Goal: Task Accomplishment & Management: Manage account settings

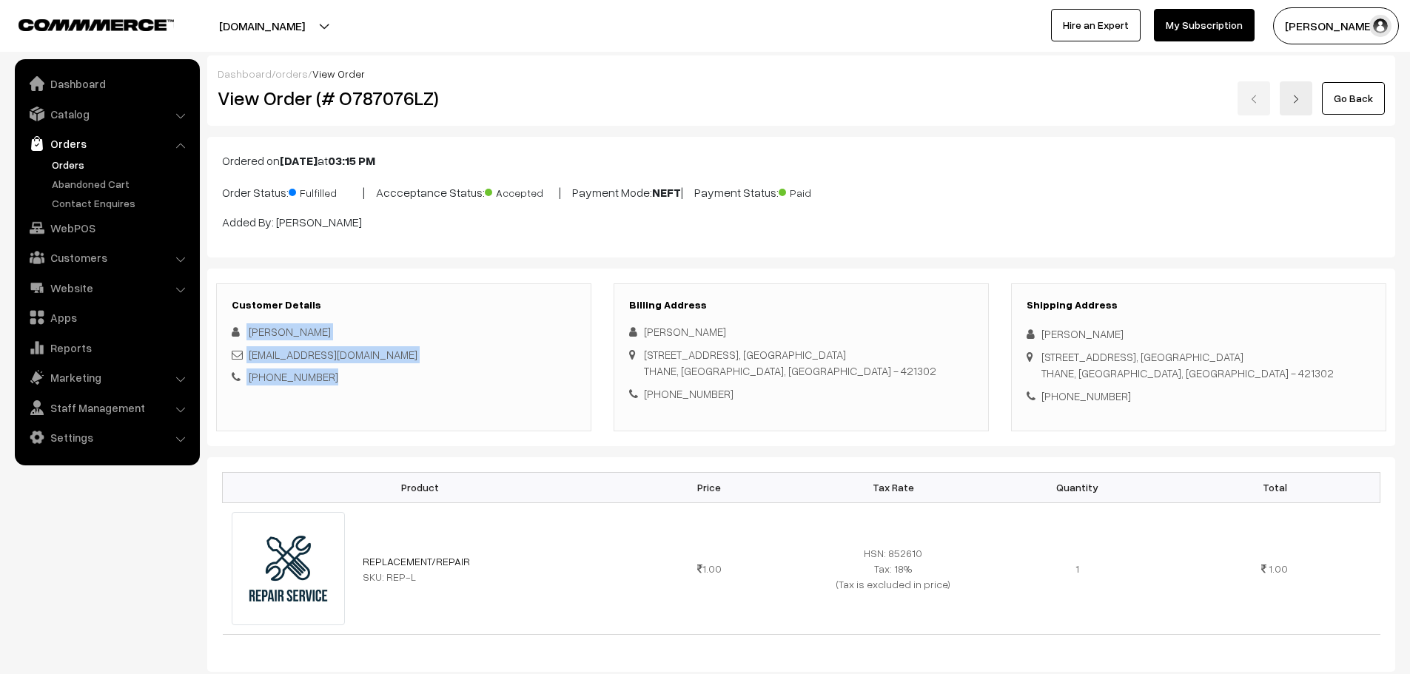
click at [70, 164] on link "Orders" at bounding box center [121, 165] width 147 height 16
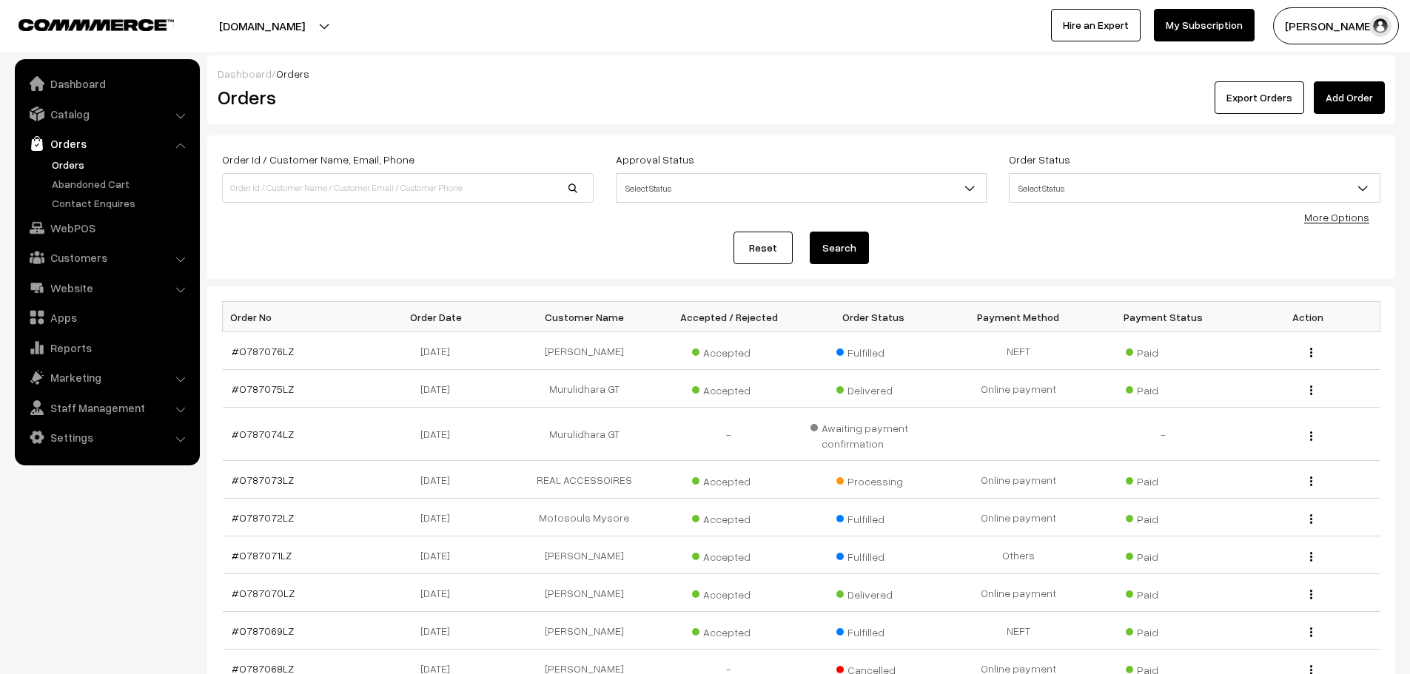
click at [1338, 101] on link "Add Order" at bounding box center [1348, 97] width 71 height 33
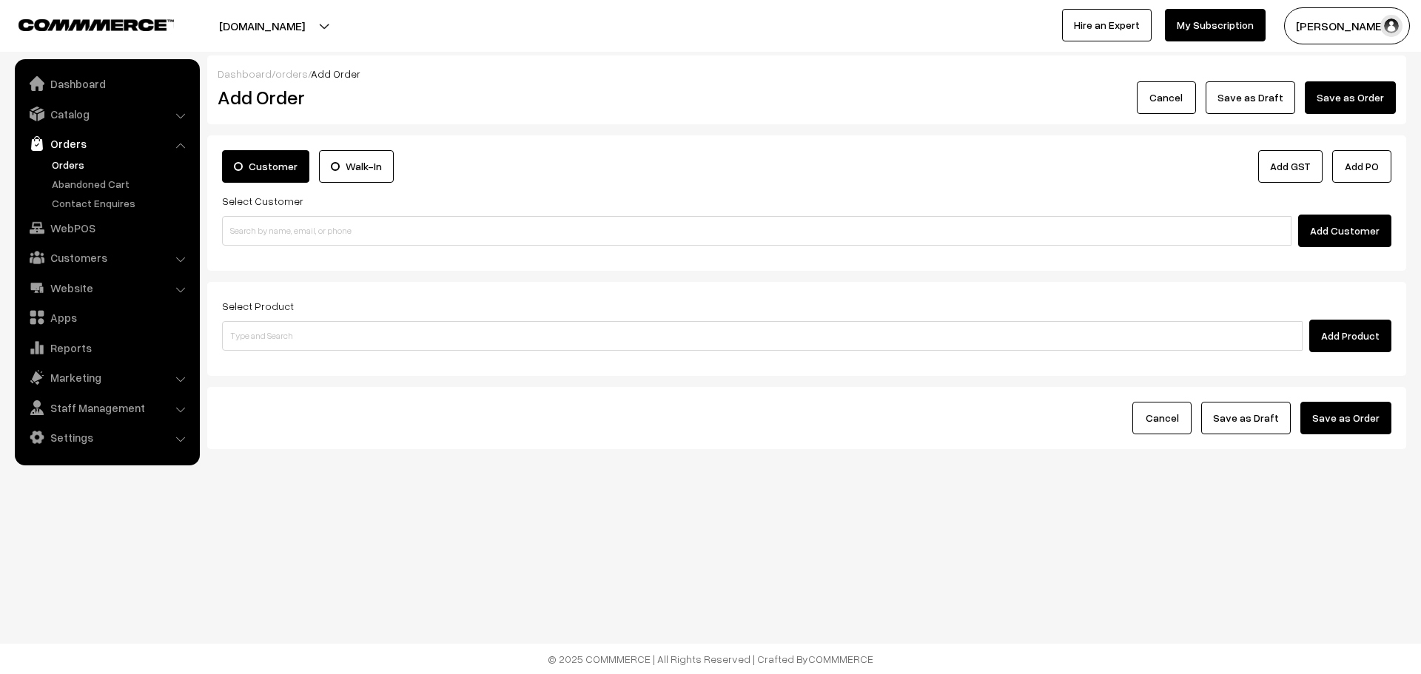
click at [396, 220] on input at bounding box center [756, 231] width 1069 height 30
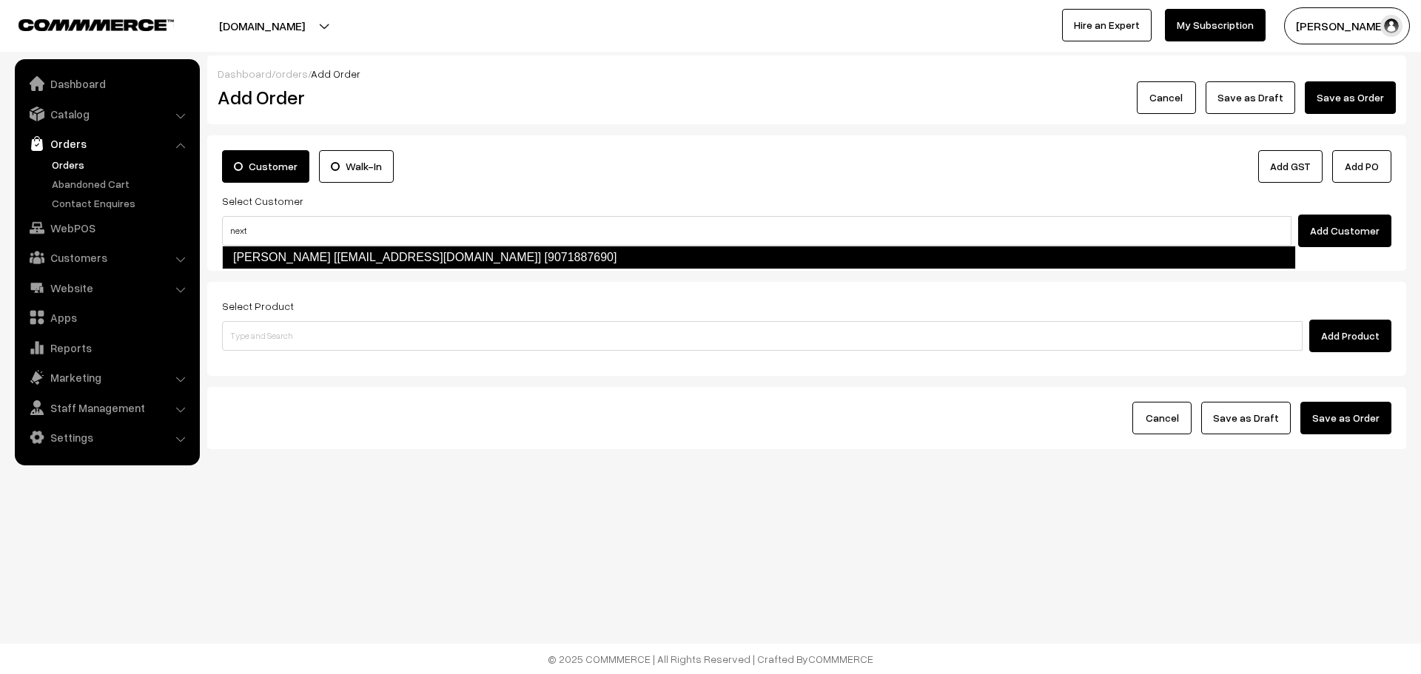
click at [496, 253] on link "RAJNEESH TIWARI [nextroadryders@gmail.com] [9071887690]" at bounding box center [759, 258] width 1074 height 24
type input "next"
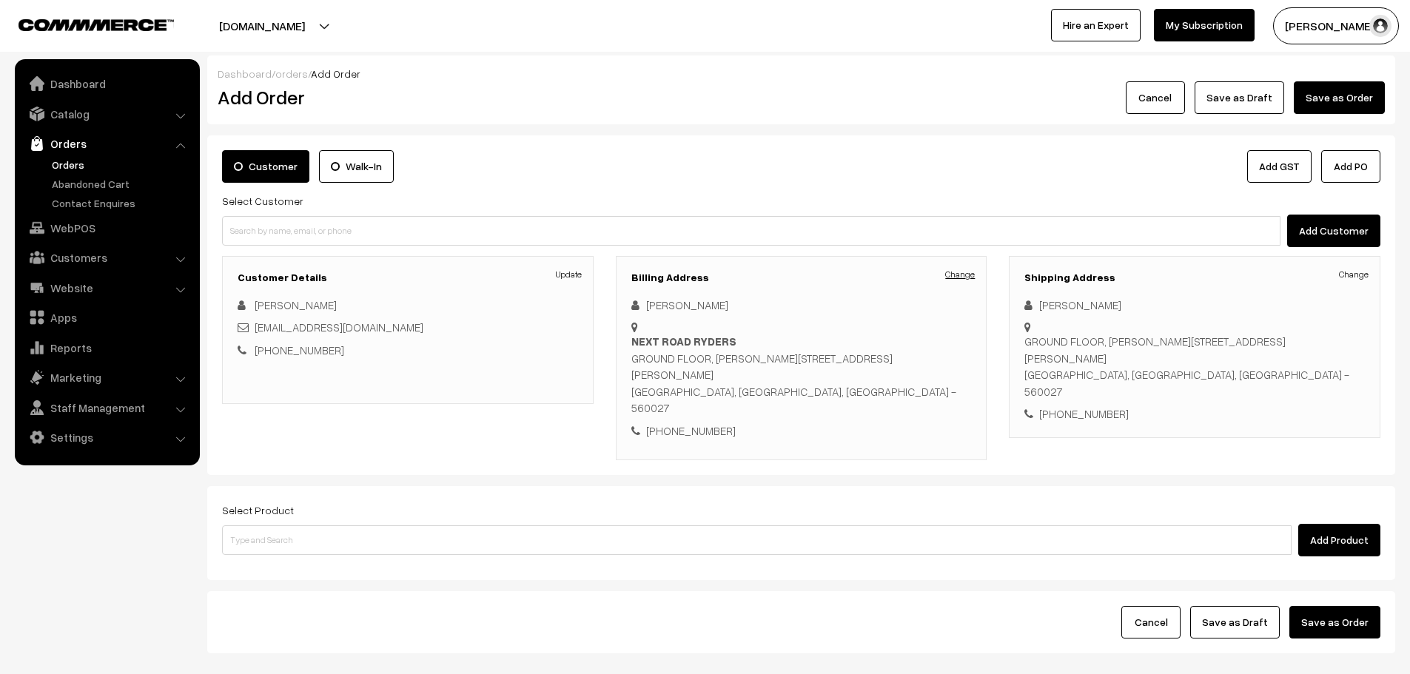
click at [958, 277] on link "Change" at bounding box center [960, 274] width 30 height 13
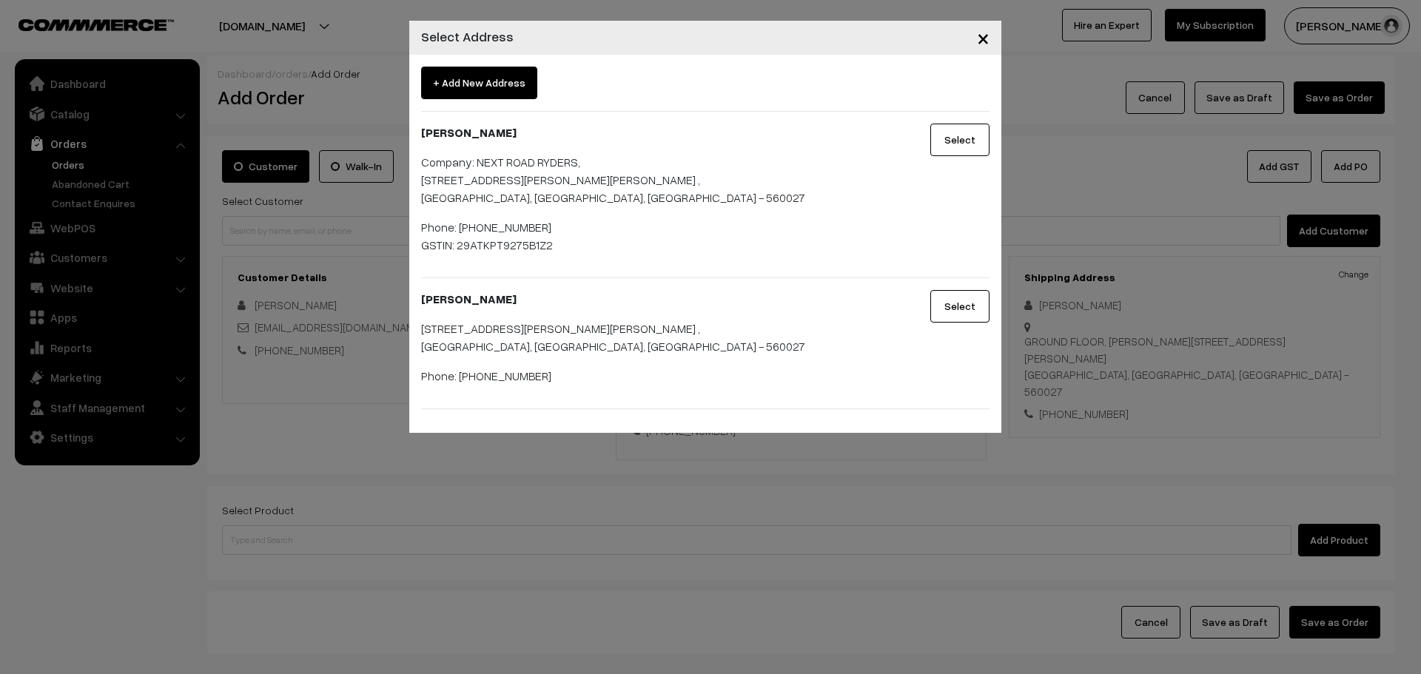
click at [951, 141] on button "Select" at bounding box center [959, 140] width 59 height 33
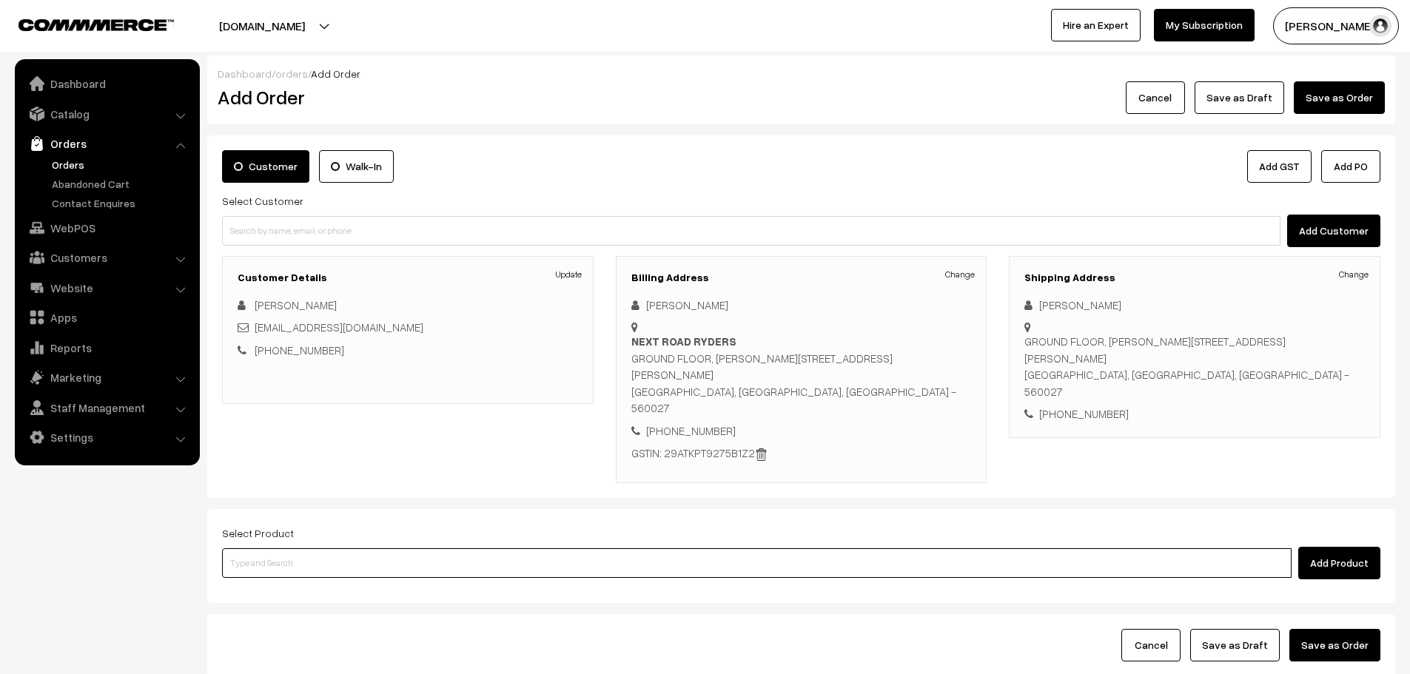
click at [517, 548] on input at bounding box center [756, 563] width 1069 height 30
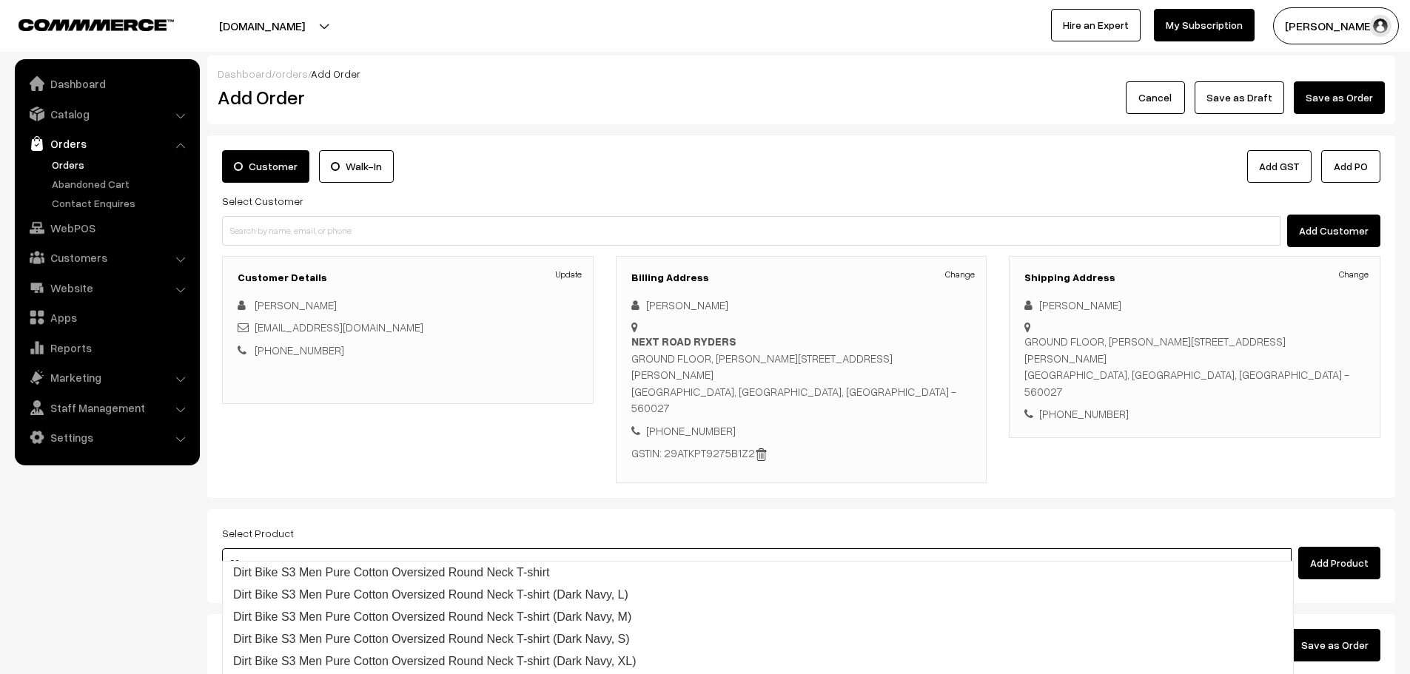
type input "S3 E"
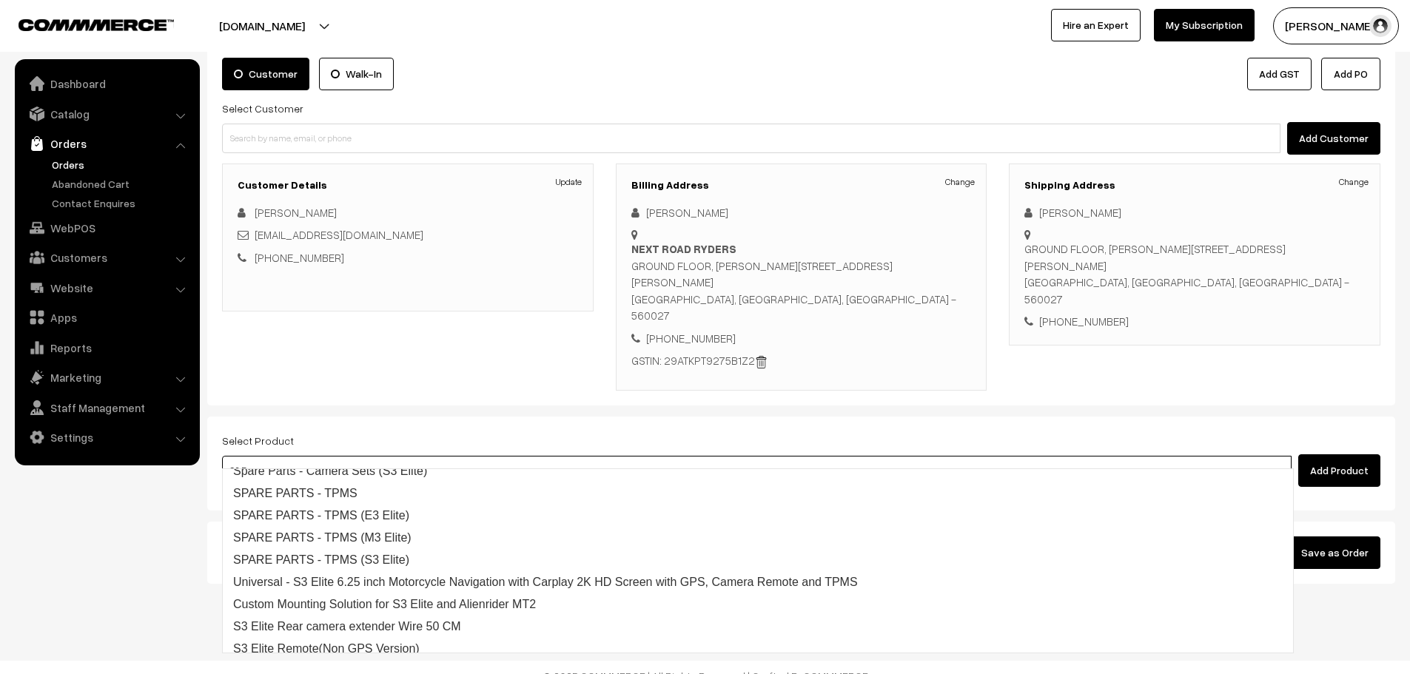
scroll to position [105, 0]
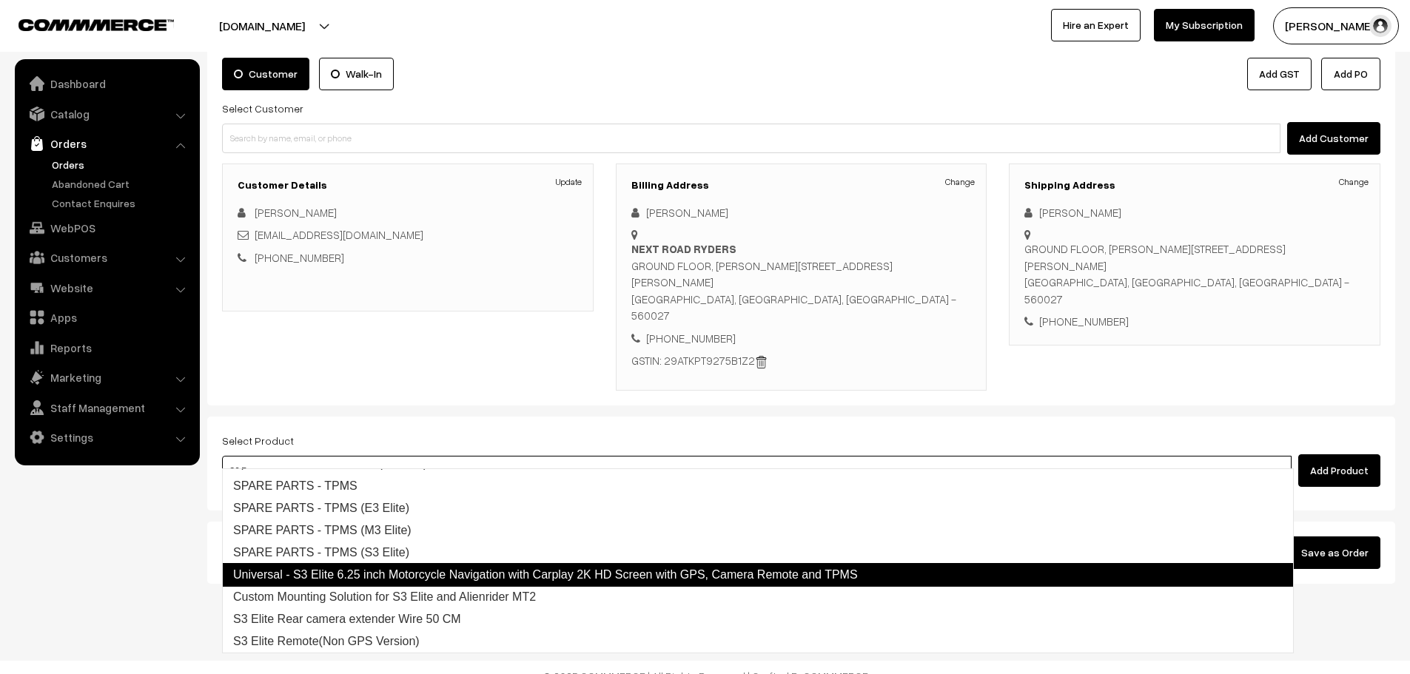
click at [636, 576] on link "Universal - S3 Elite 6.25 inch Motorcycle Navigation with Carplay 2K HD Screen …" at bounding box center [757, 575] width 1071 height 24
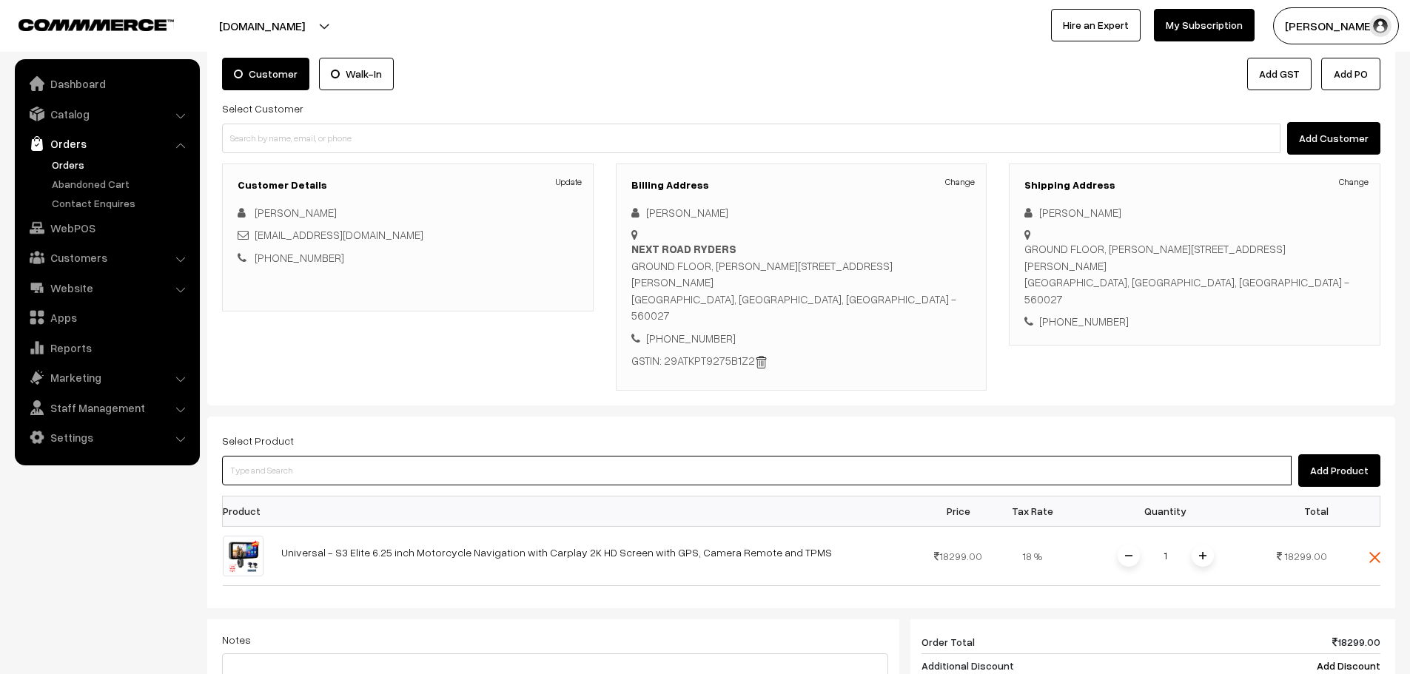
click at [612, 456] on input at bounding box center [756, 471] width 1069 height 30
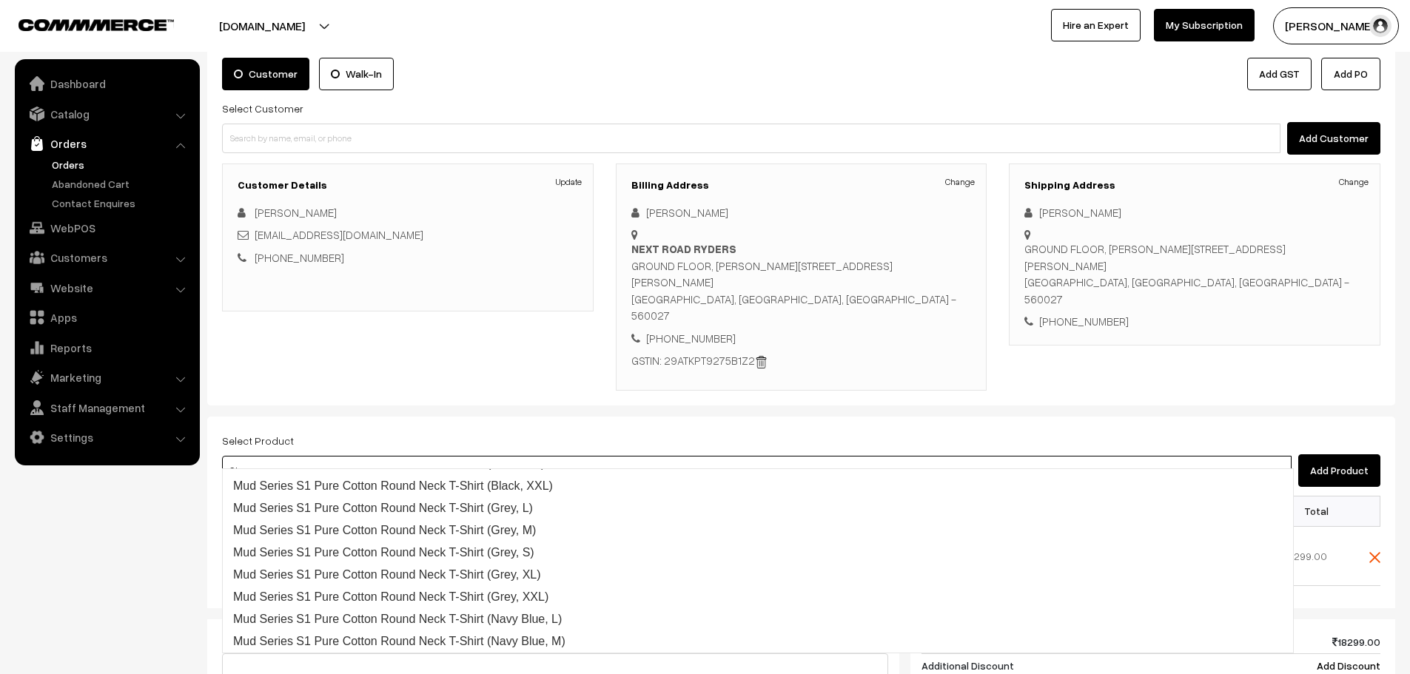
type input "S1G"
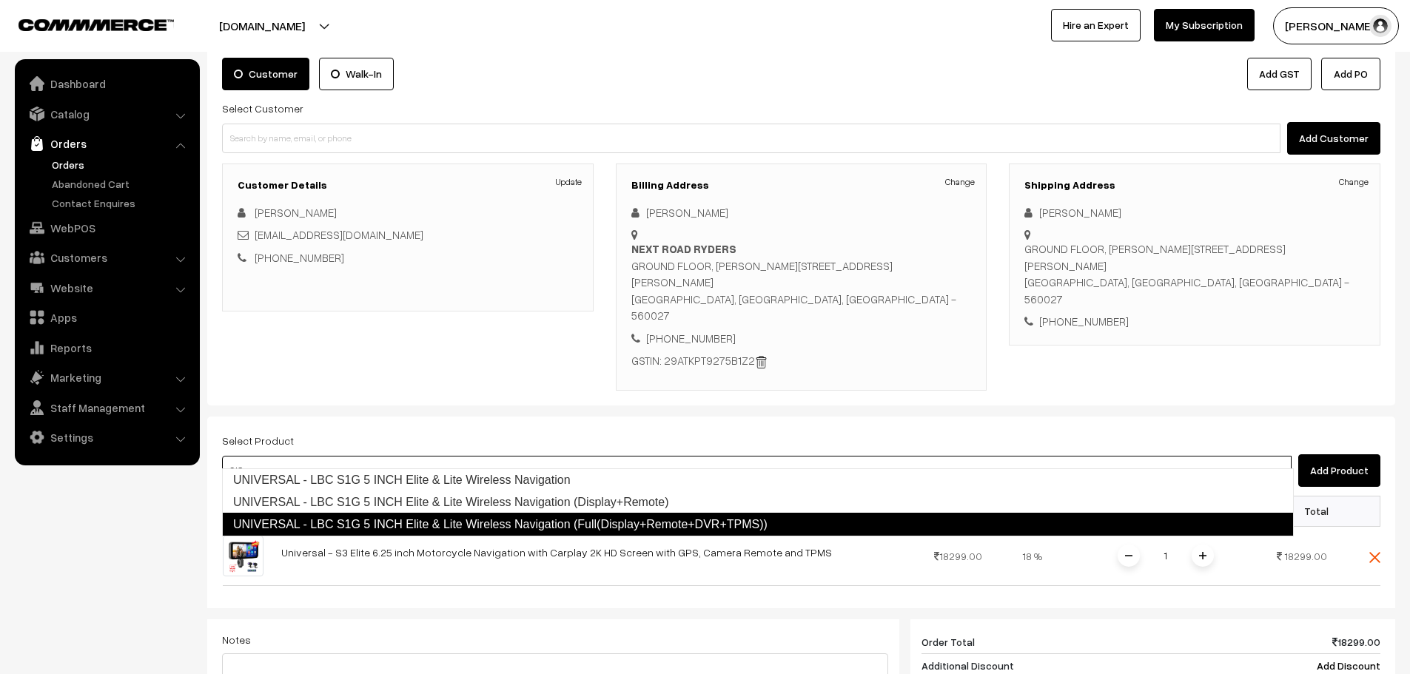
click at [610, 516] on link "UNIVERSAL - LBC S1G 5 INCH Elite & Lite Wireless Navigation (Full(Display+Remot…" at bounding box center [757, 525] width 1071 height 24
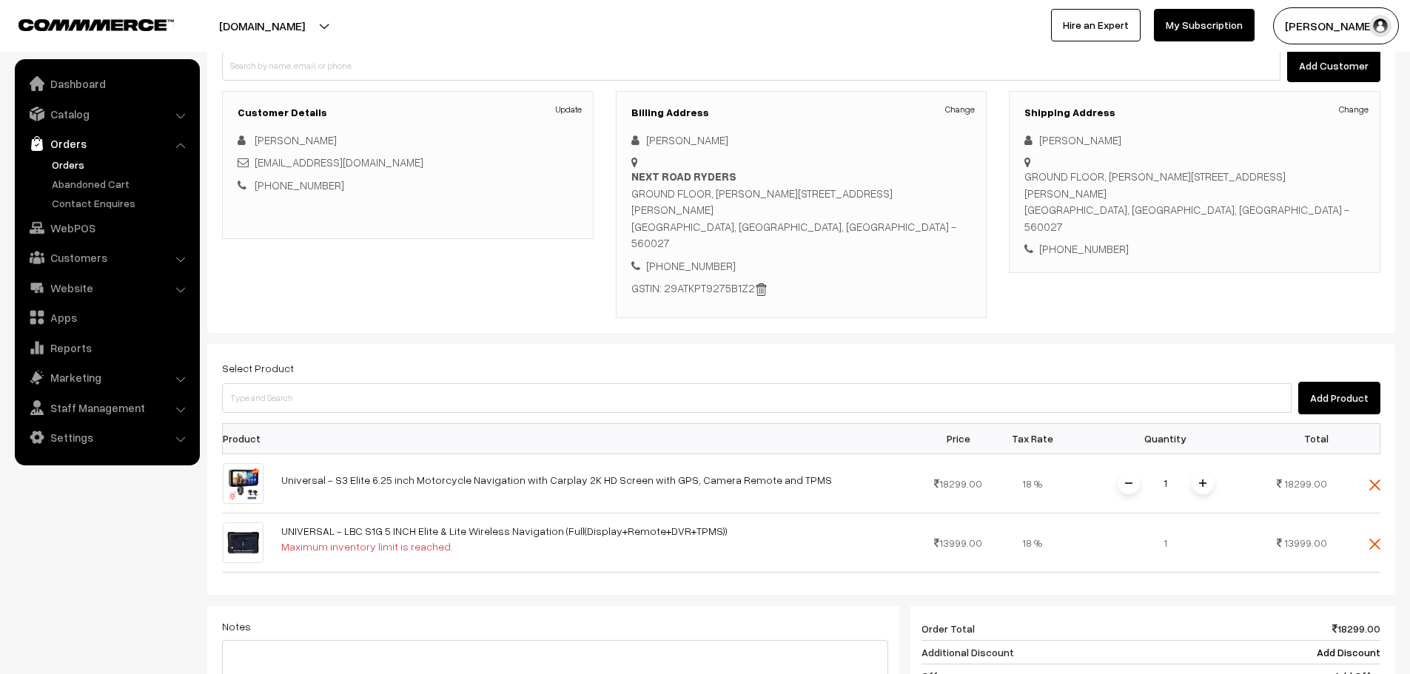
scroll to position [166, 0]
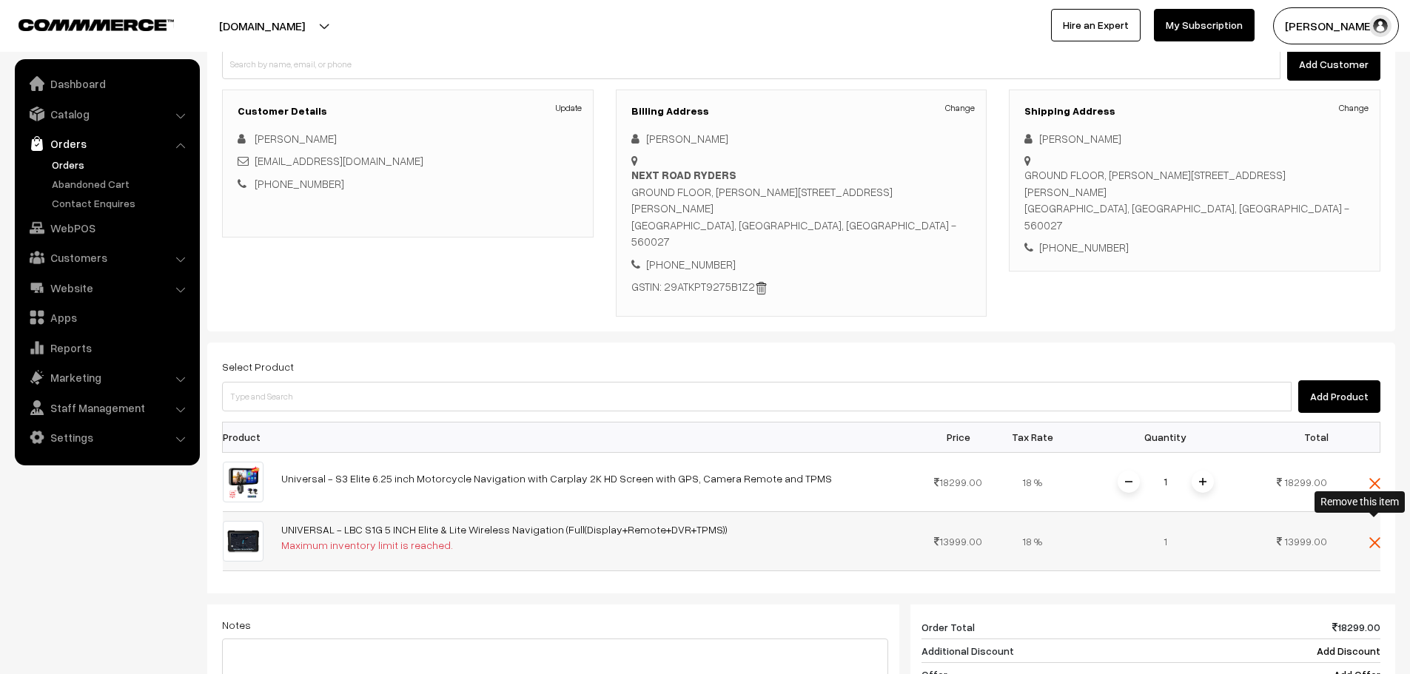
click at [1376, 537] on img at bounding box center [1374, 542] width 11 height 11
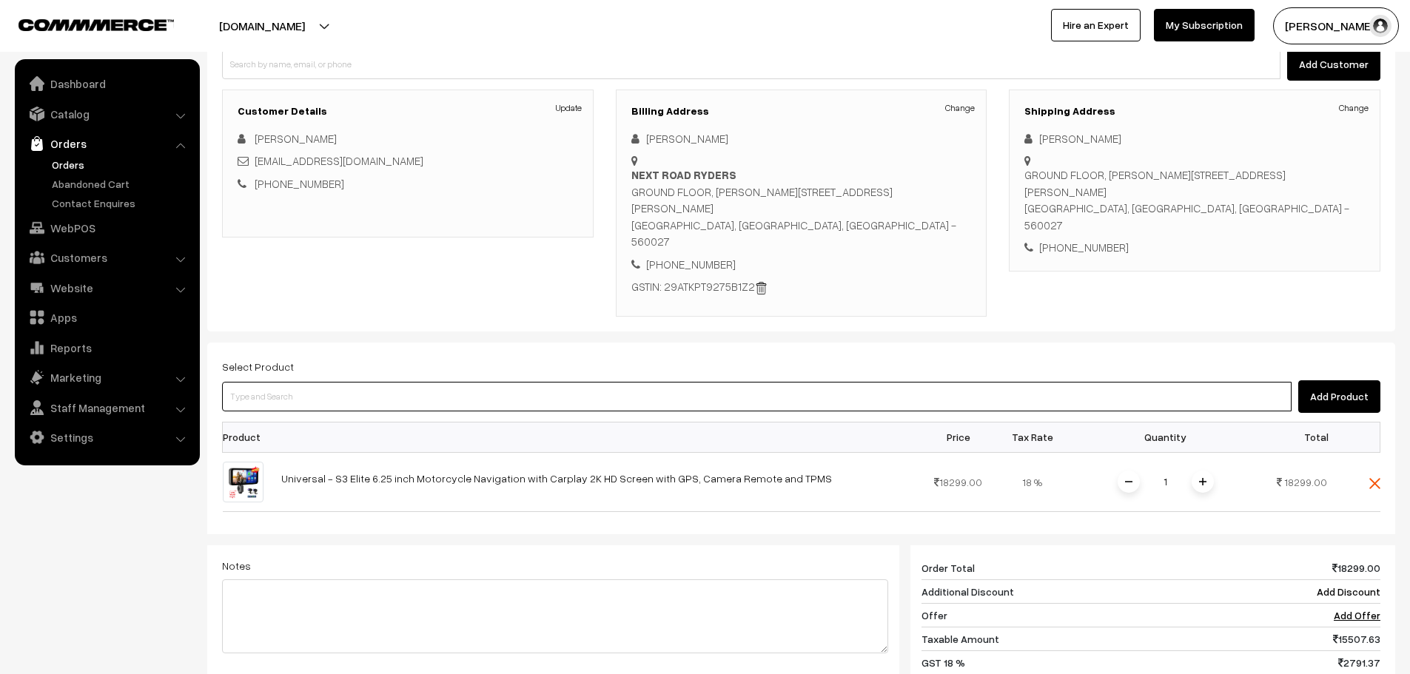
click at [511, 386] on input at bounding box center [756, 397] width 1069 height 30
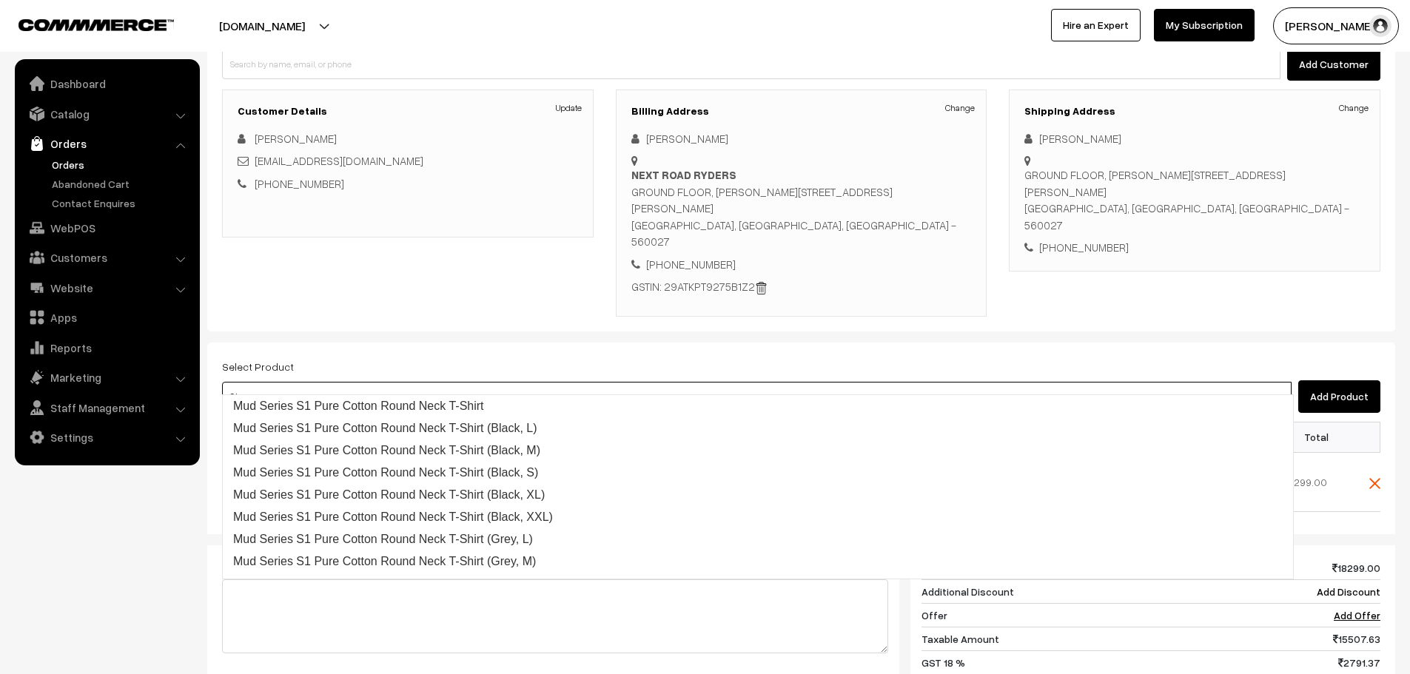
type input "S1G"
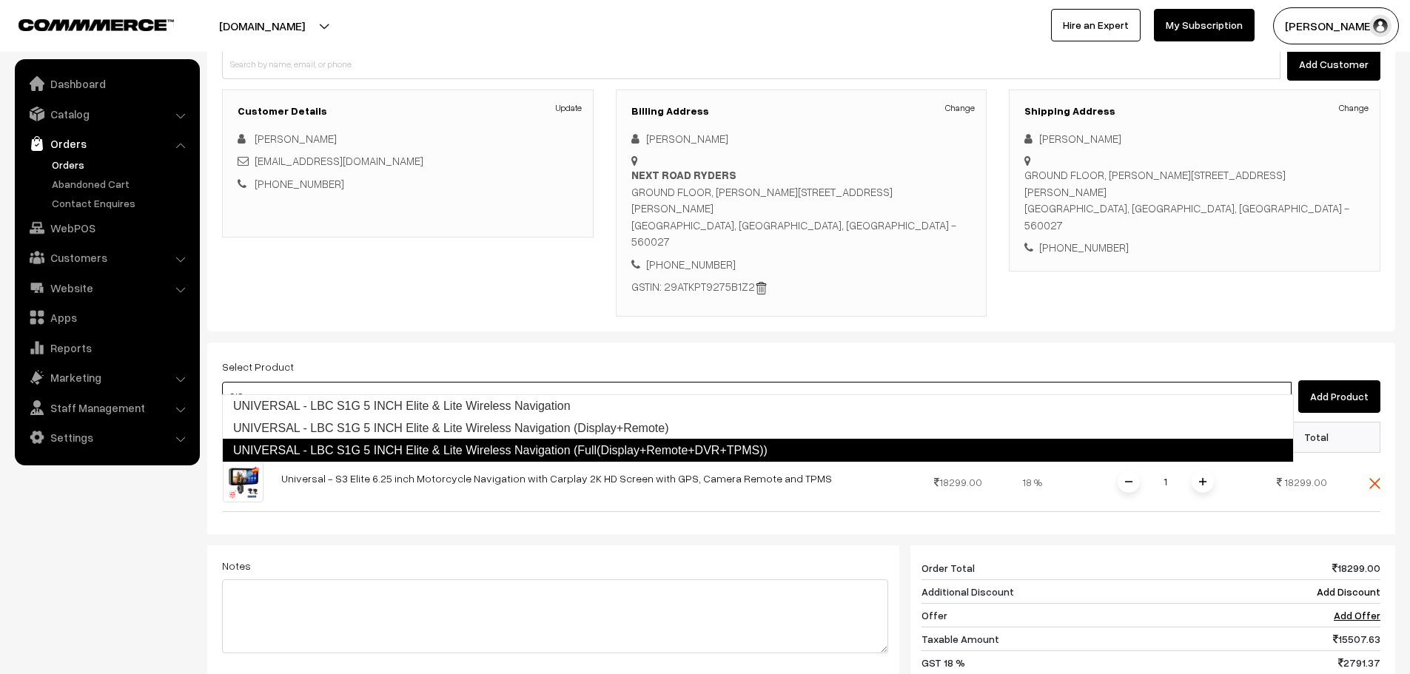
click at [511, 453] on link "UNIVERSAL - LBC S1G 5 INCH Elite & Lite Wireless Navigation (Full(Display+Remot…" at bounding box center [757, 451] width 1071 height 24
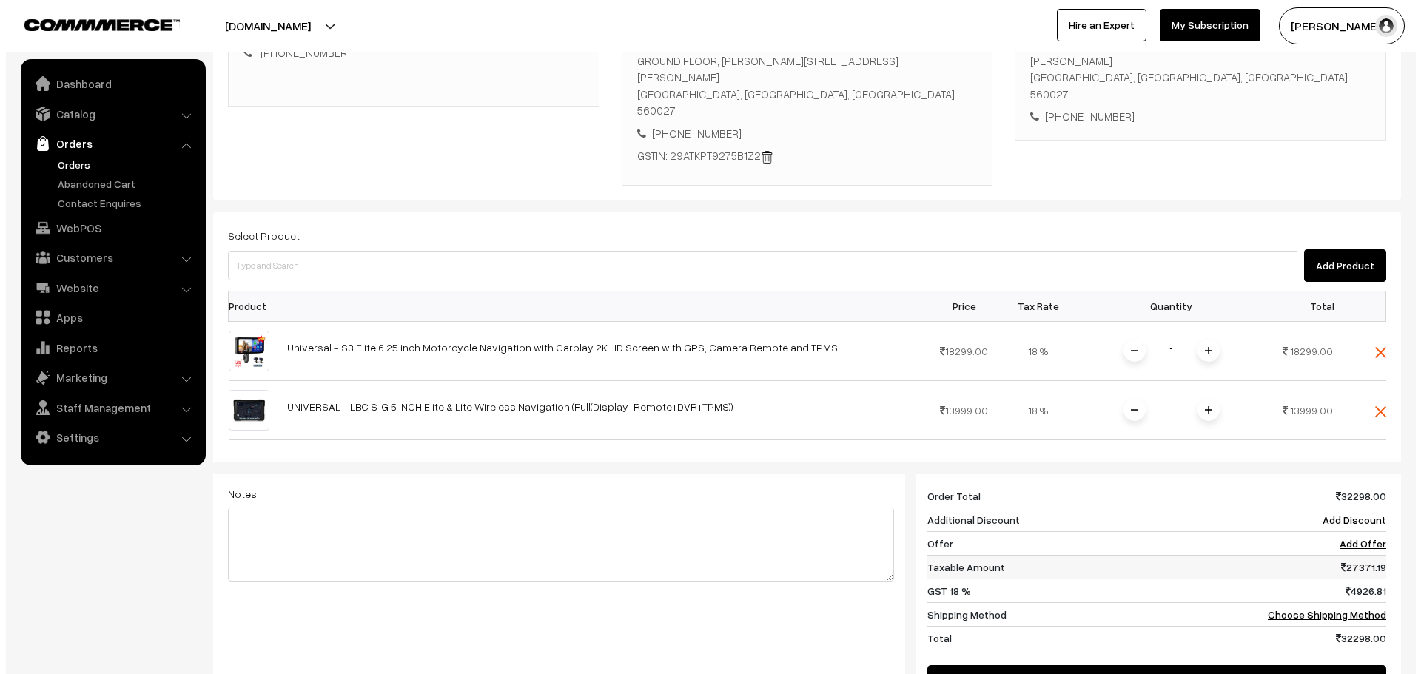
scroll to position [388, 0]
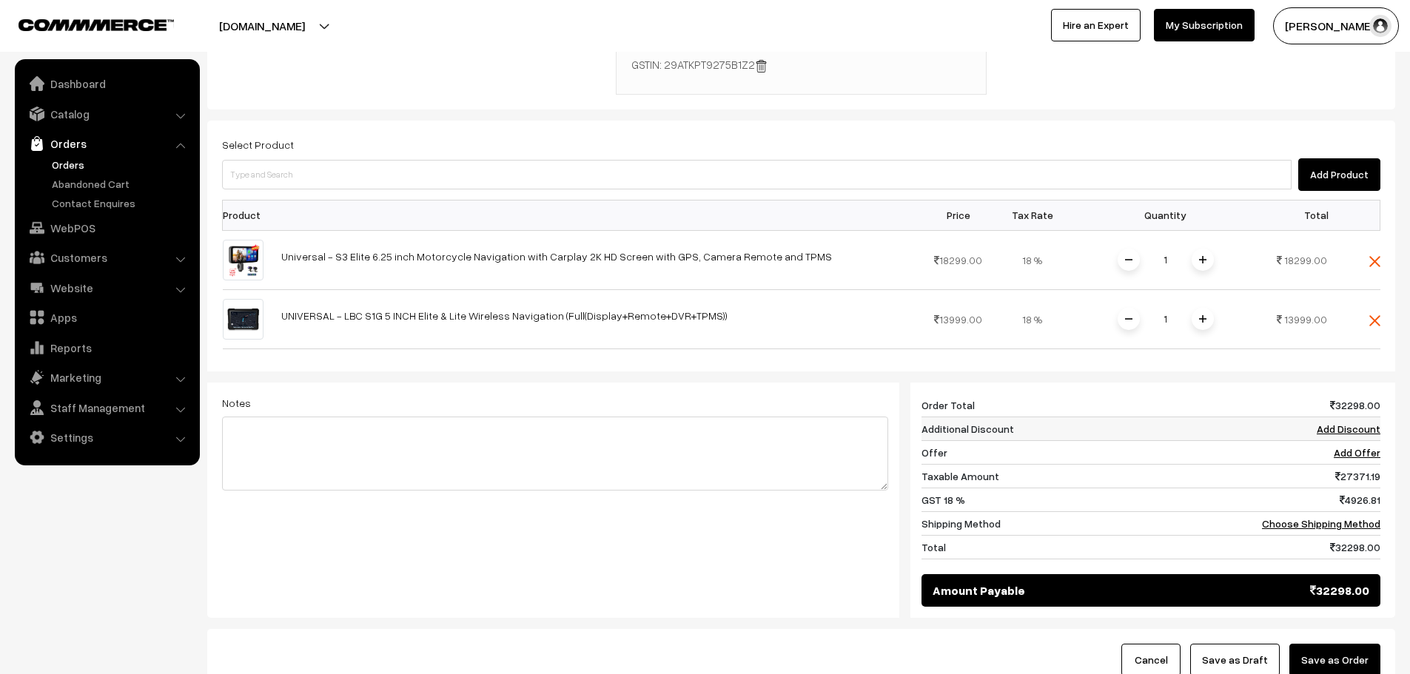
click at [1348, 423] on link "Add Discount" at bounding box center [1348, 429] width 64 height 13
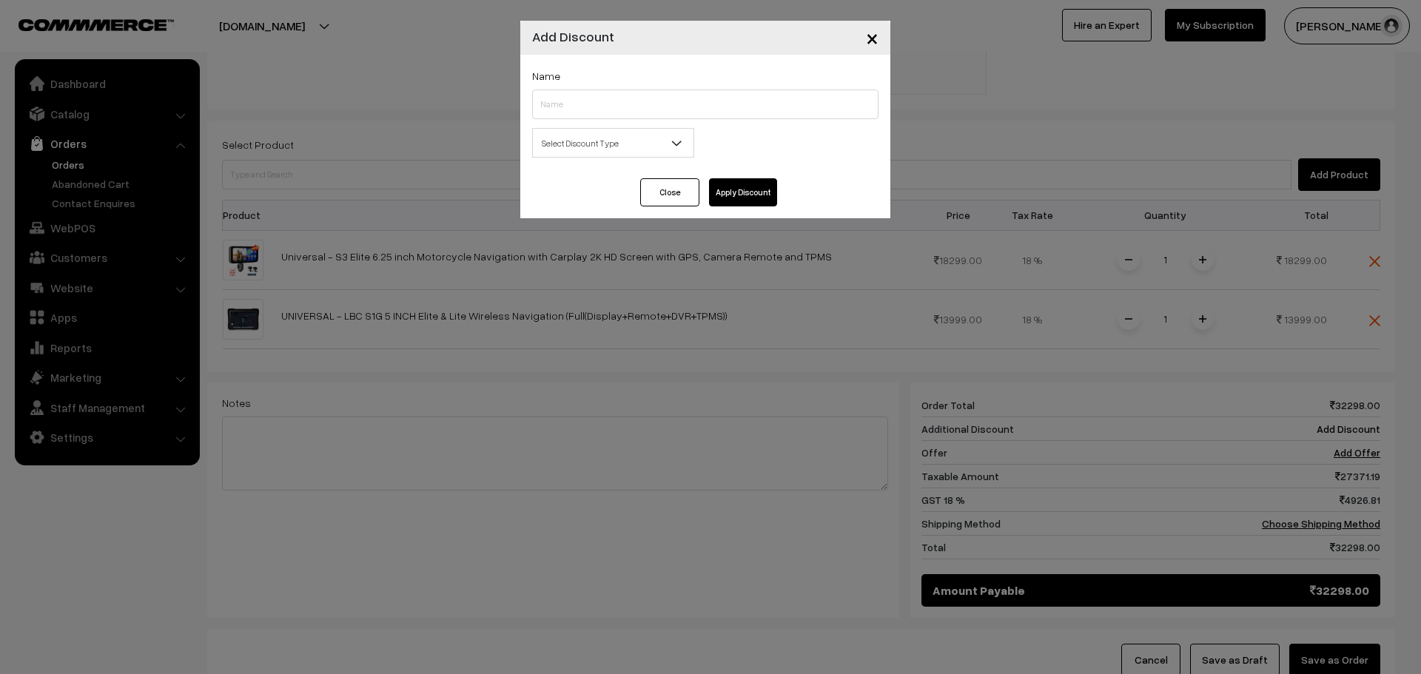
click at [571, 127] on div "Name Select Discount Type Flat Percentage Select Discount Type 0.00 % 0.00" at bounding box center [705, 117] width 370 height 124
click at [572, 110] on input "text" at bounding box center [705, 105] width 346 height 30
type input "B2B"
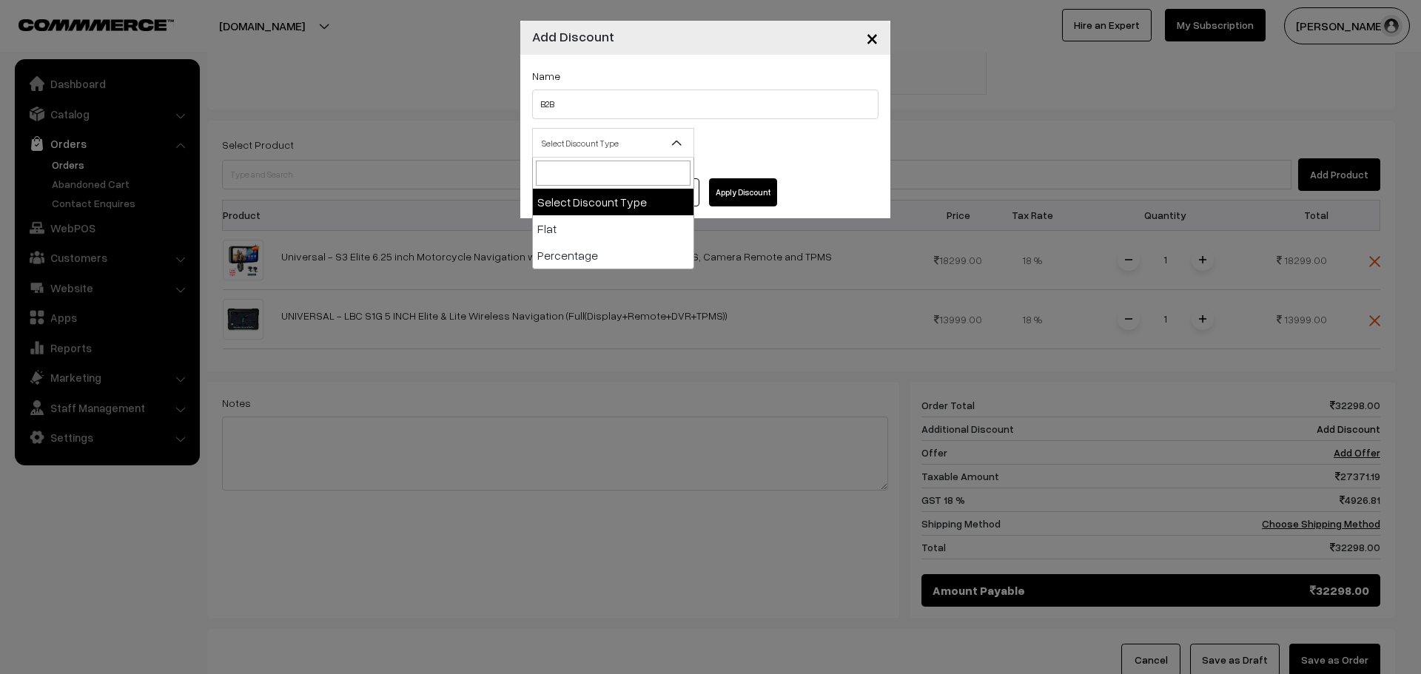
click at [610, 144] on span "Select Discount Type" at bounding box center [613, 143] width 161 height 26
select select "flat"
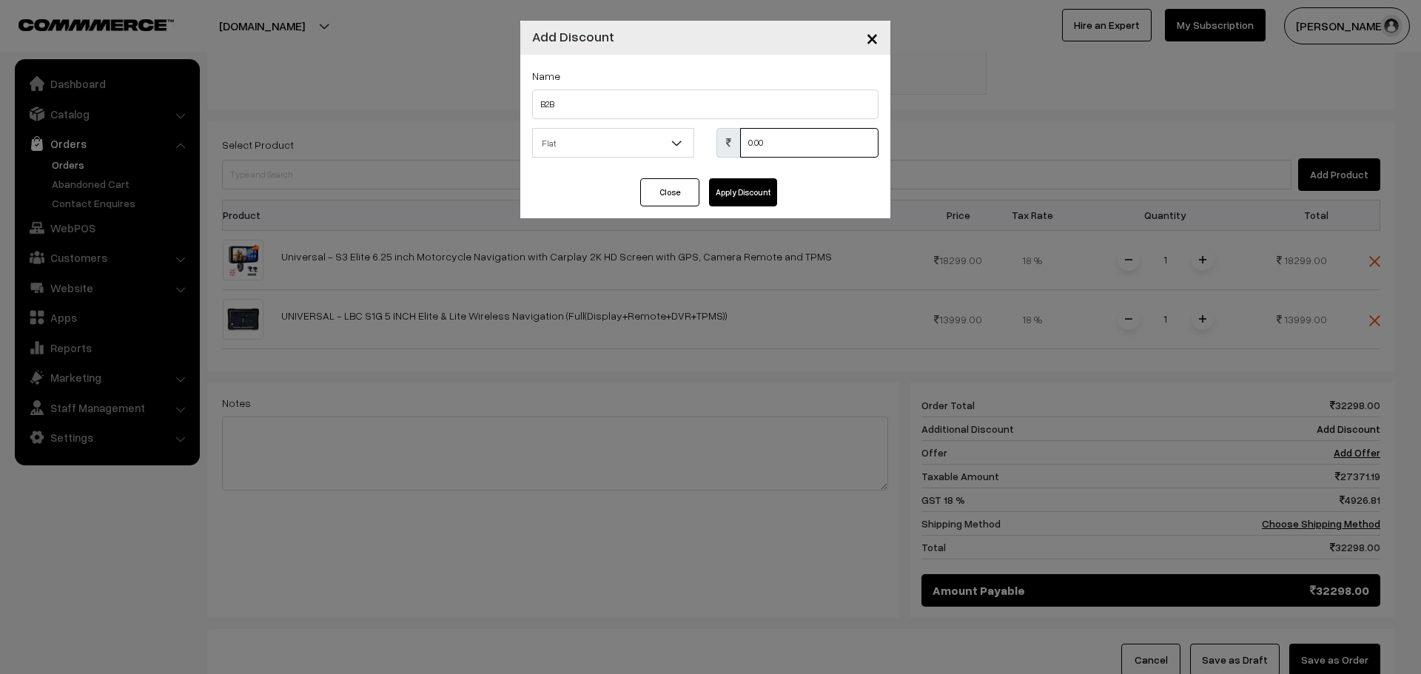
drag, startPoint x: 794, startPoint y: 141, endPoint x: 730, endPoint y: 143, distance: 64.4
click at [730, 143] on div "0.00" at bounding box center [797, 143] width 162 height 30
type input "7298"
click at [743, 198] on button "Apply Discount" at bounding box center [743, 192] width 68 height 28
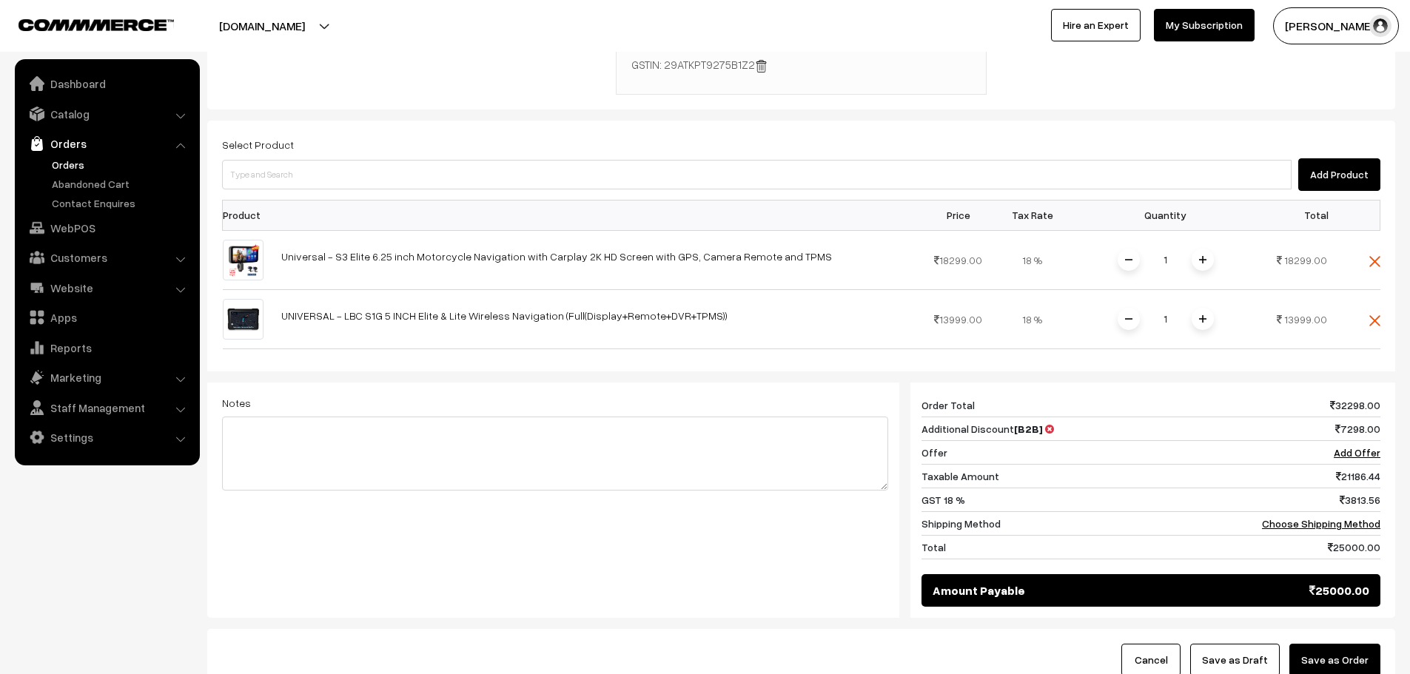
click at [1342, 644] on button "Save as Order" at bounding box center [1334, 660] width 91 height 33
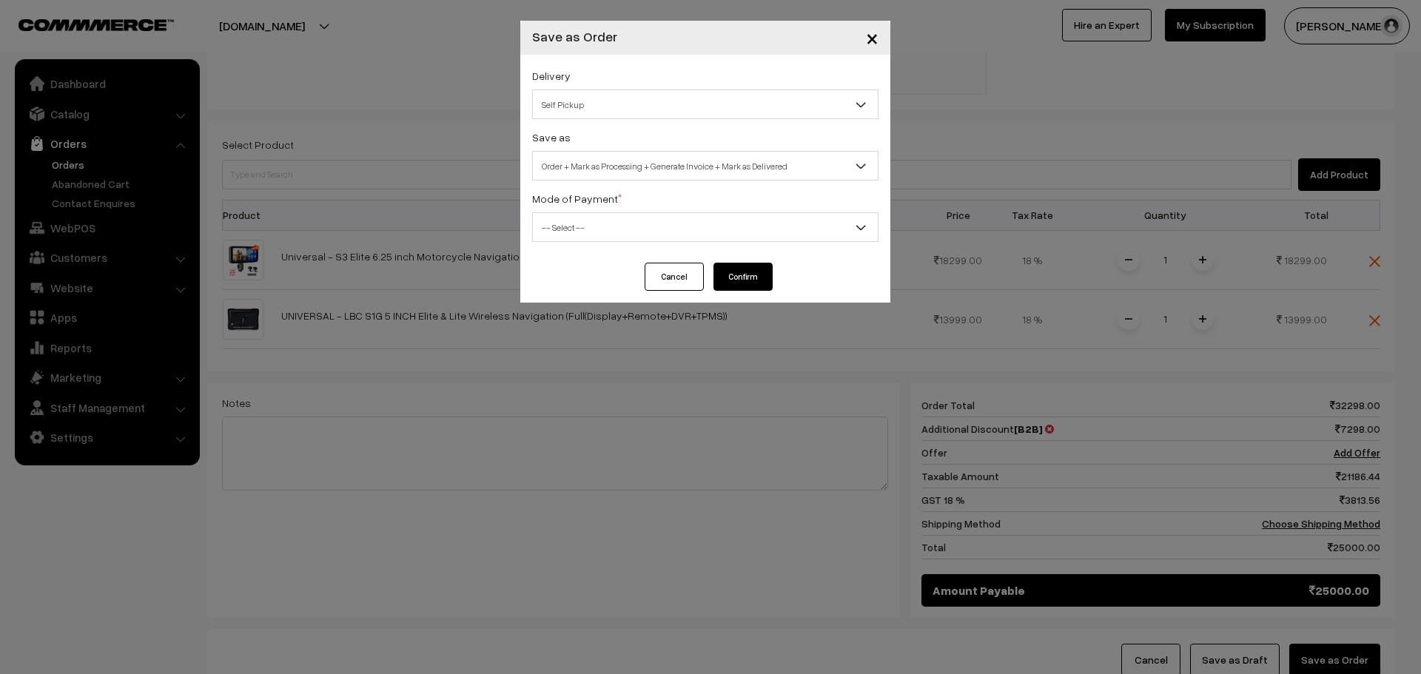
click at [636, 94] on span "Self Pickup" at bounding box center [705, 105] width 345 height 26
click at [622, 160] on span "Order + Mark as Processing + Generate Invoice + Mark as Delivered" at bounding box center [705, 166] width 345 height 26
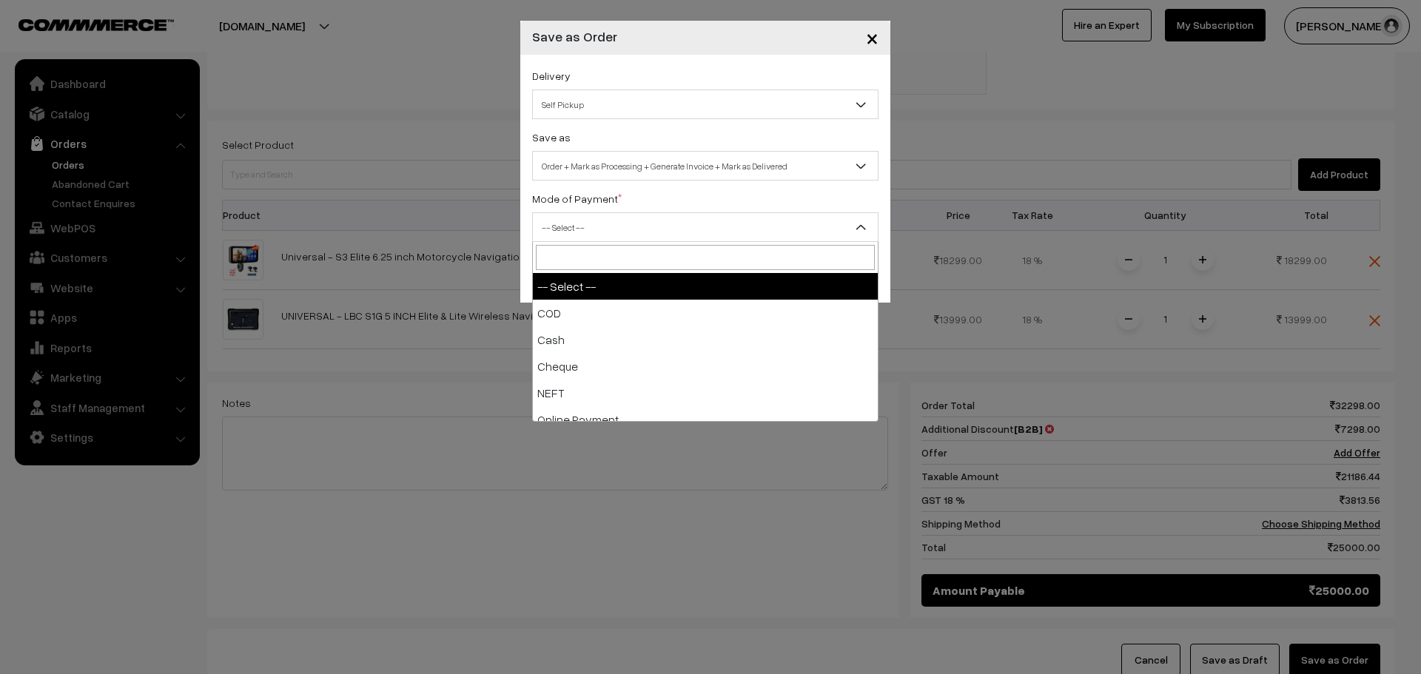
click at [660, 235] on span "-- Select --" at bounding box center [705, 228] width 345 height 26
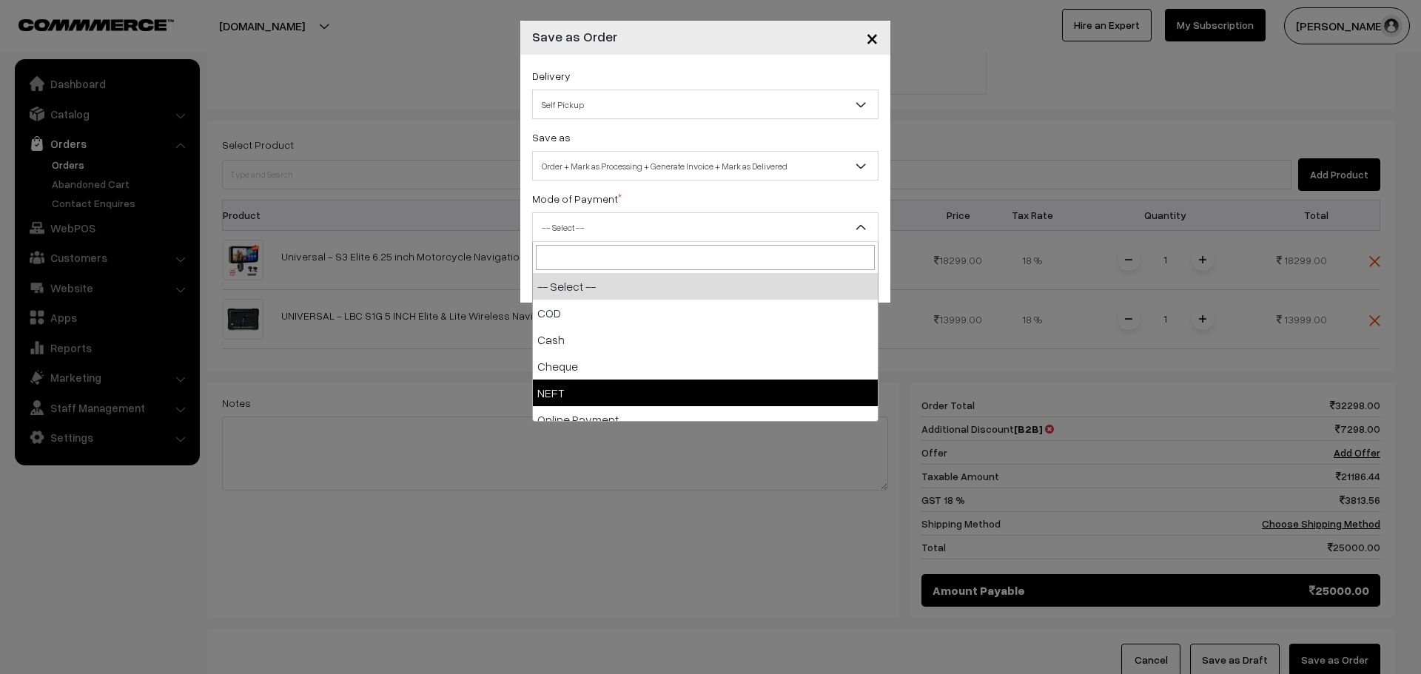
select select "4"
checkbox input "true"
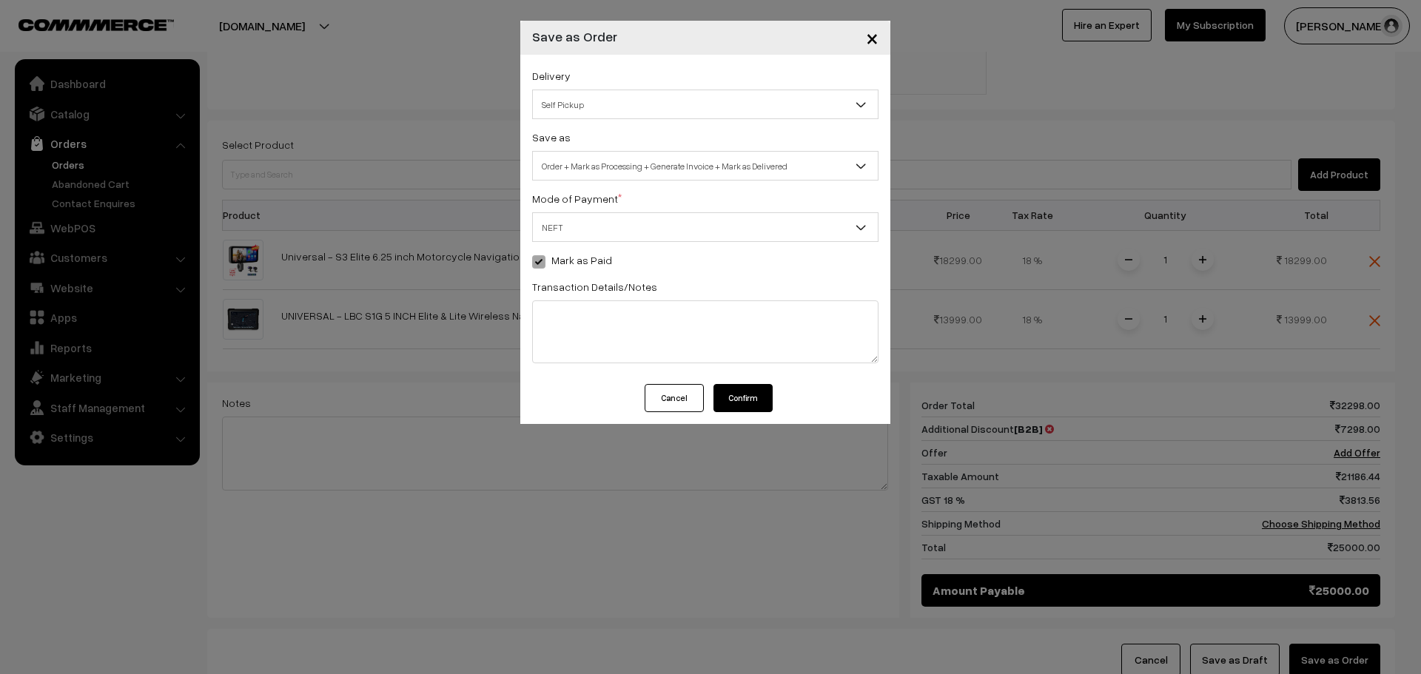
click at [738, 403] on button "Confirm" at bounding box center [742, 398] width 59 height 28
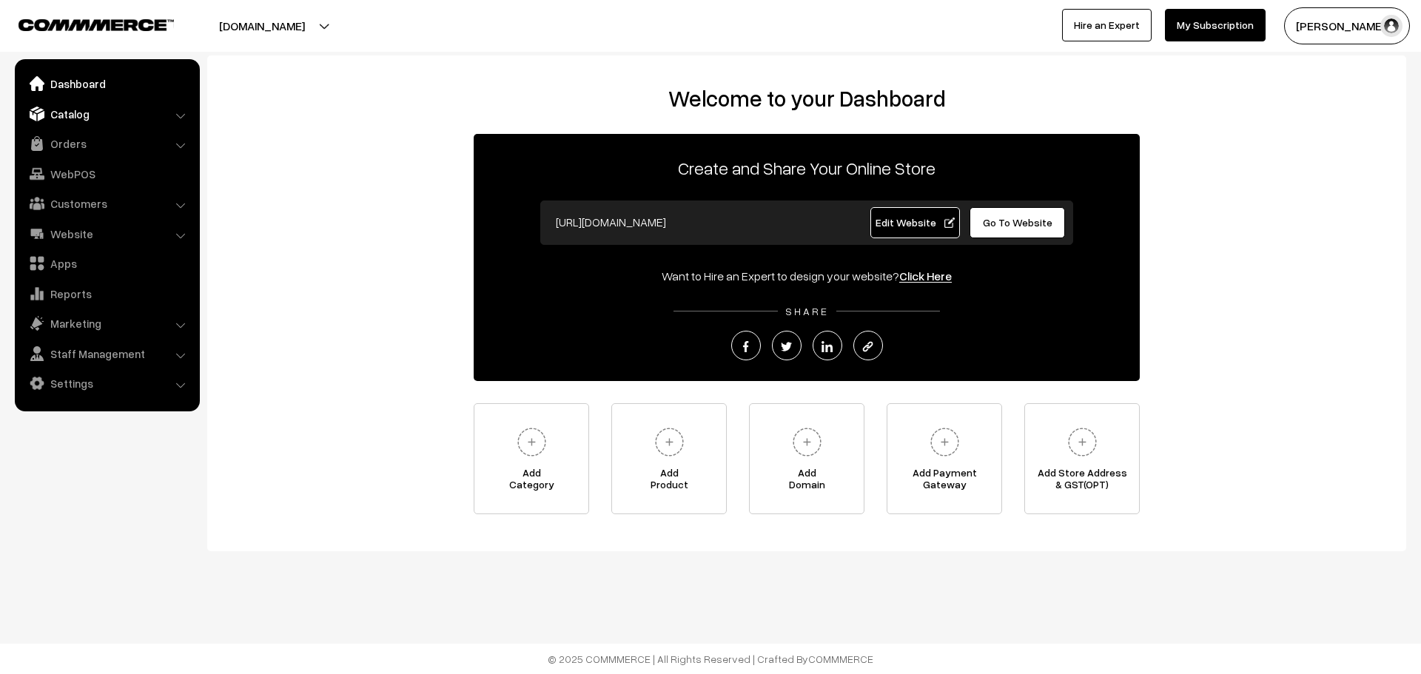
click at [83, 123] on link "Catalog" at bounding box center [106, 114] width 176 height 27
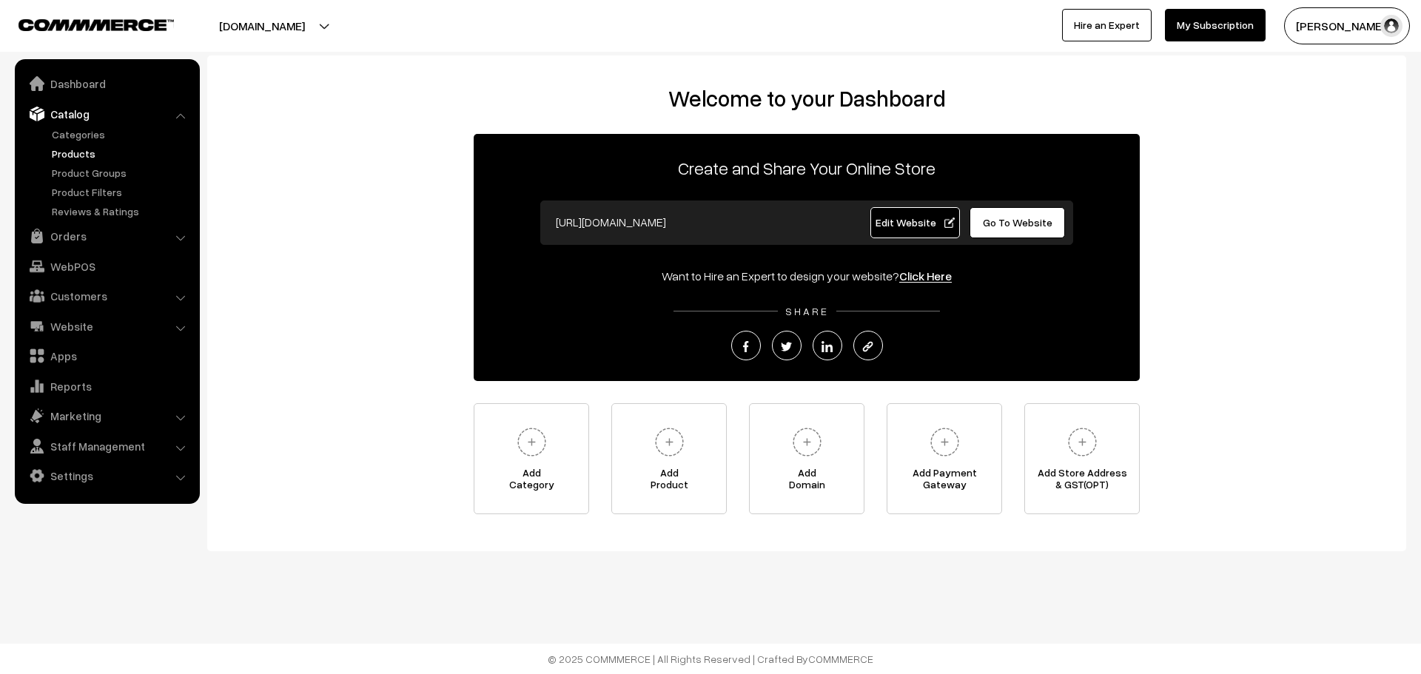
click at [87, 149] on link "Products" at bounding box center [121, 154] width 147 height 16
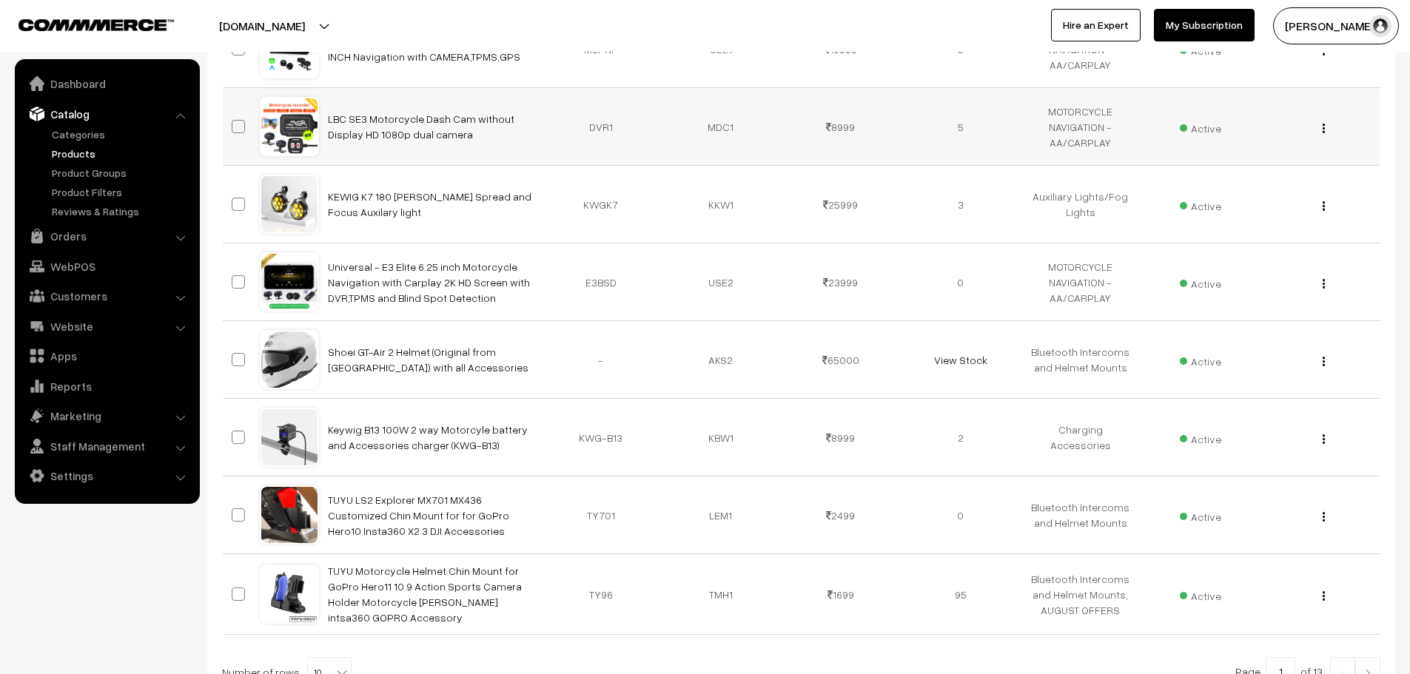
scroll to position [518, 0]
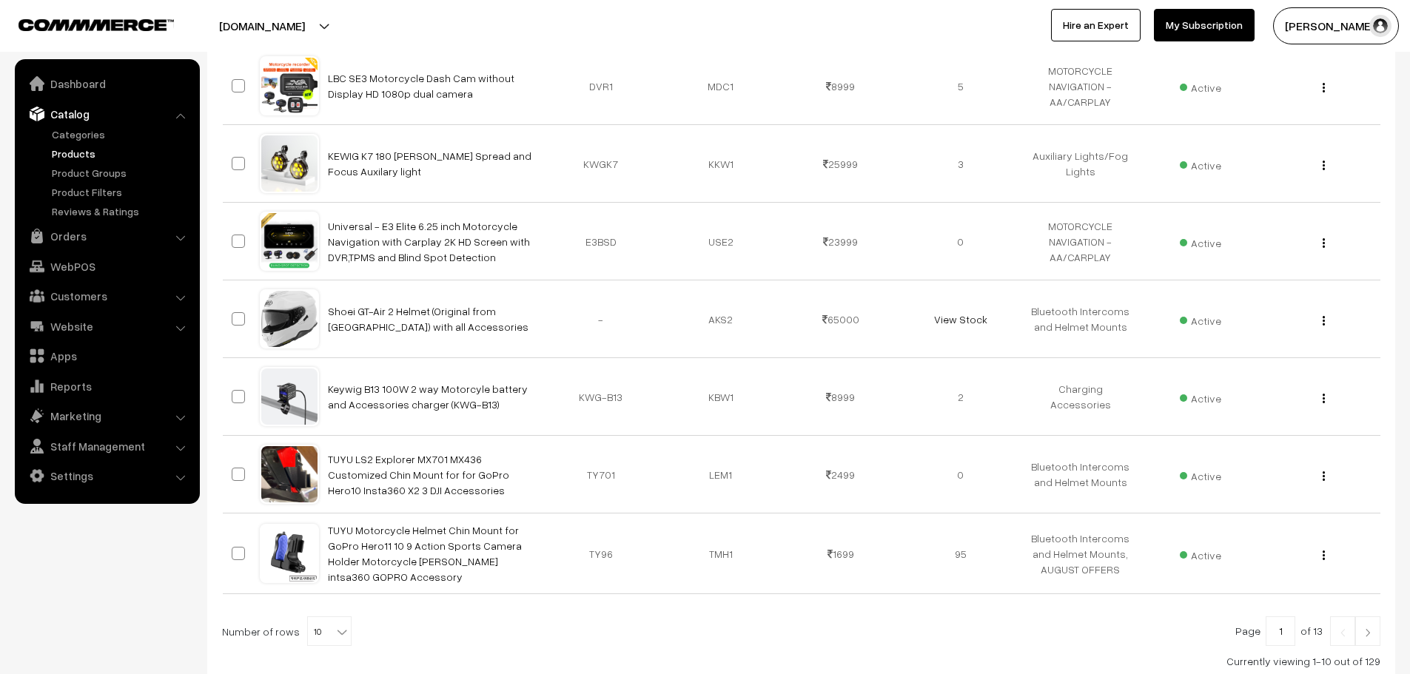
click at [336, 621] on span at bounding box center [343, 626] width 15 height 19
select select "50"
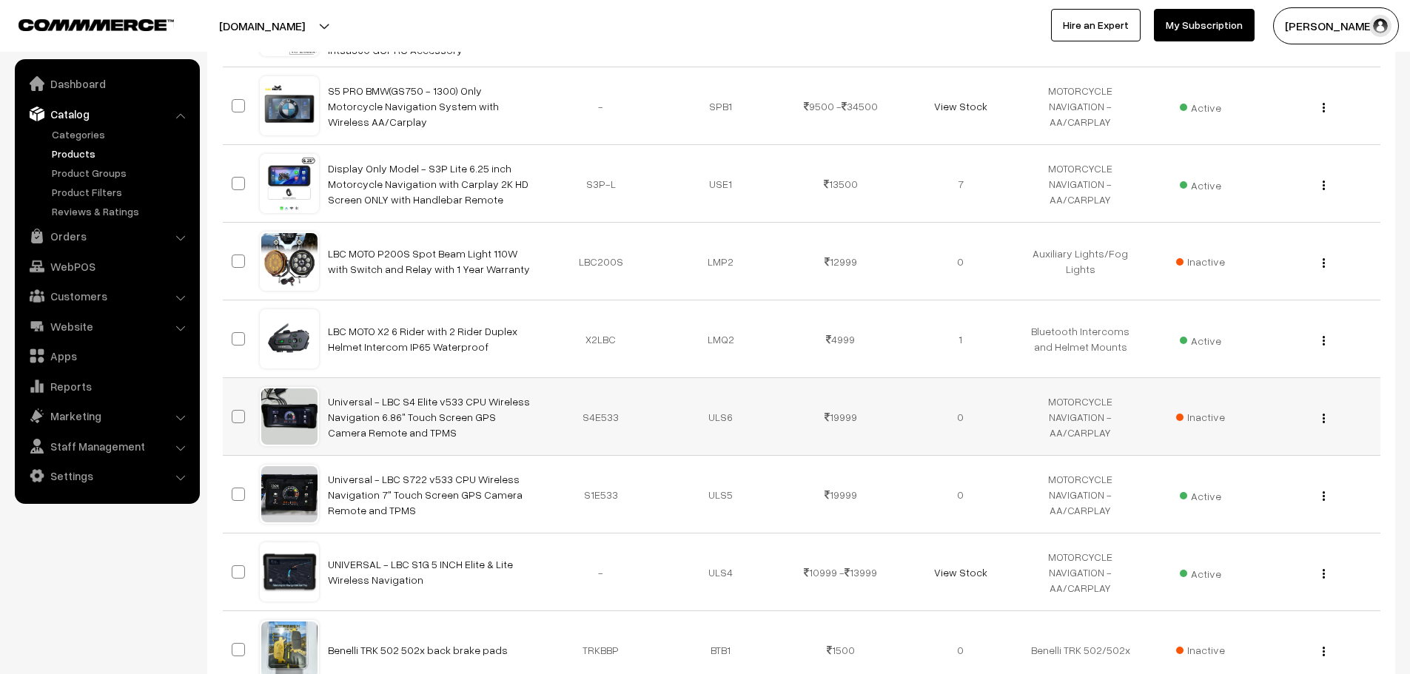
scroll to position [1110, 0]
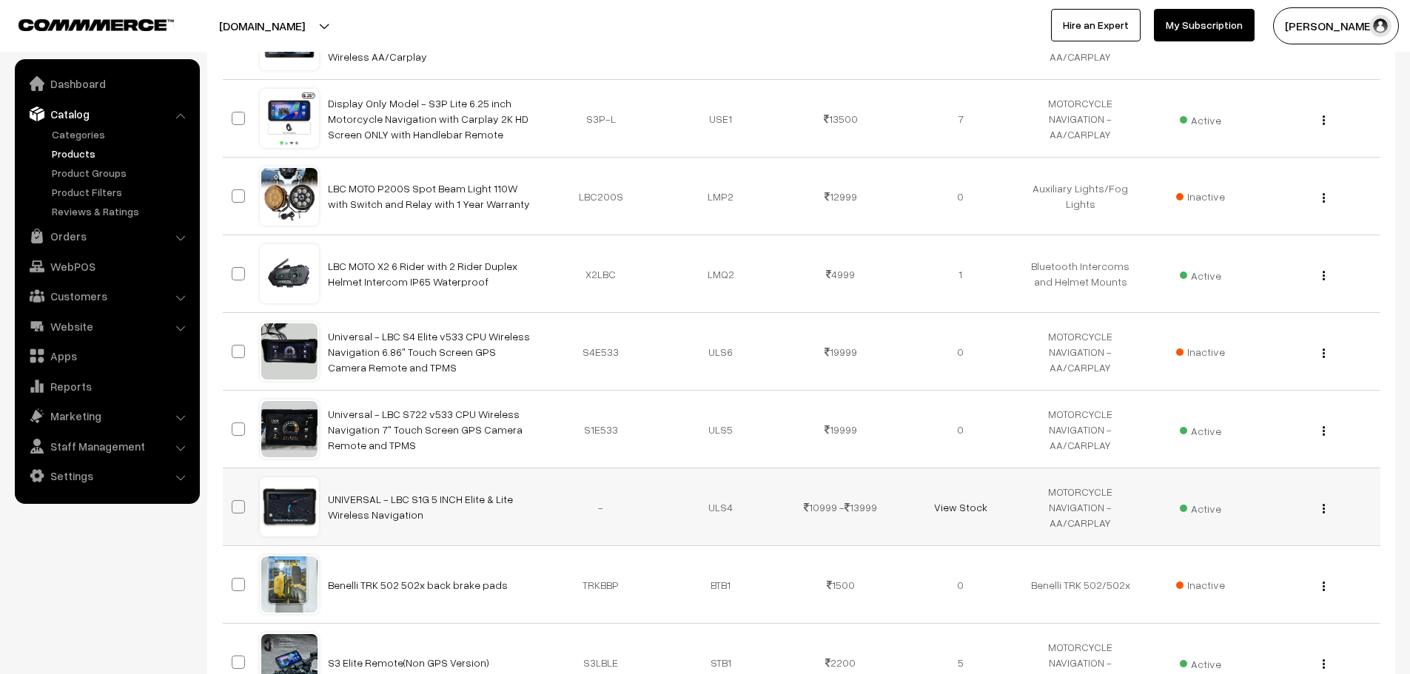
click at [1322, 507] on button "button" at bounding box center [1324, 508] width 4 height 12
click at [1254, 558] on link "Edit" at bounding box center [1258, 562] width 126 height 33
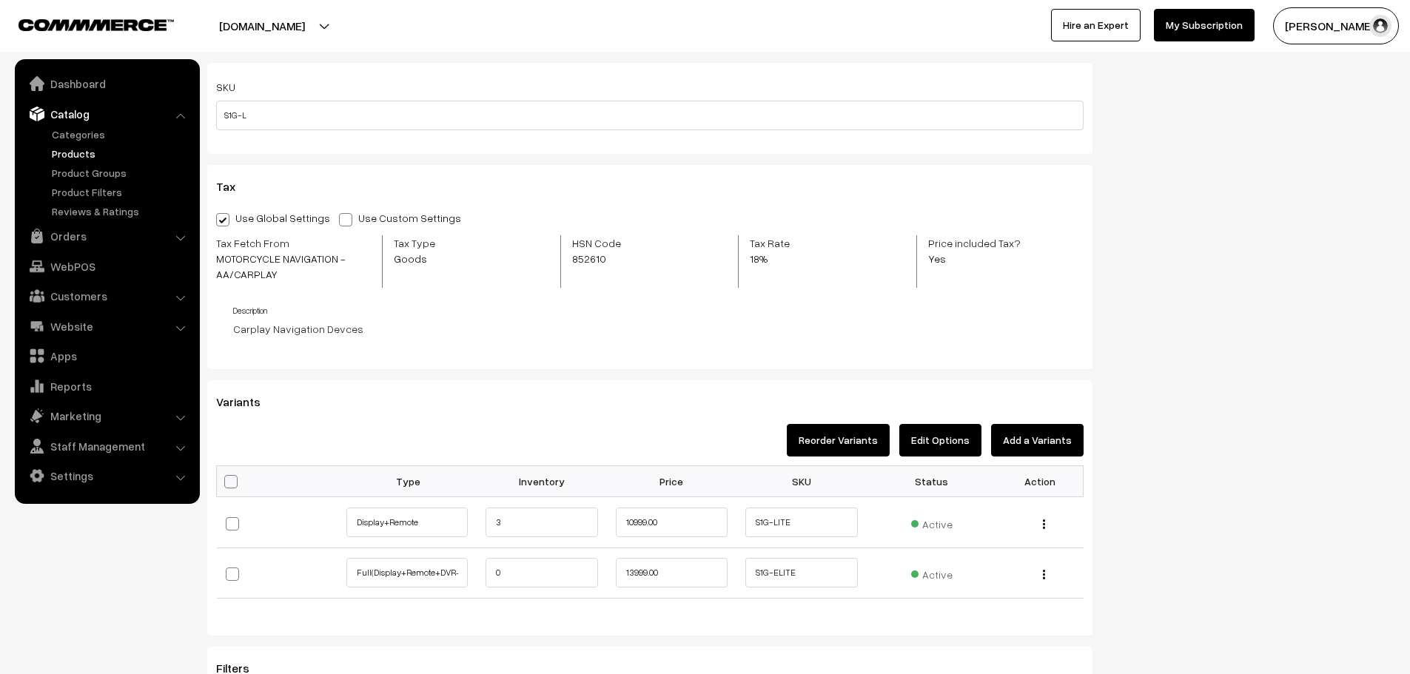
scroll to position [1036, 0]
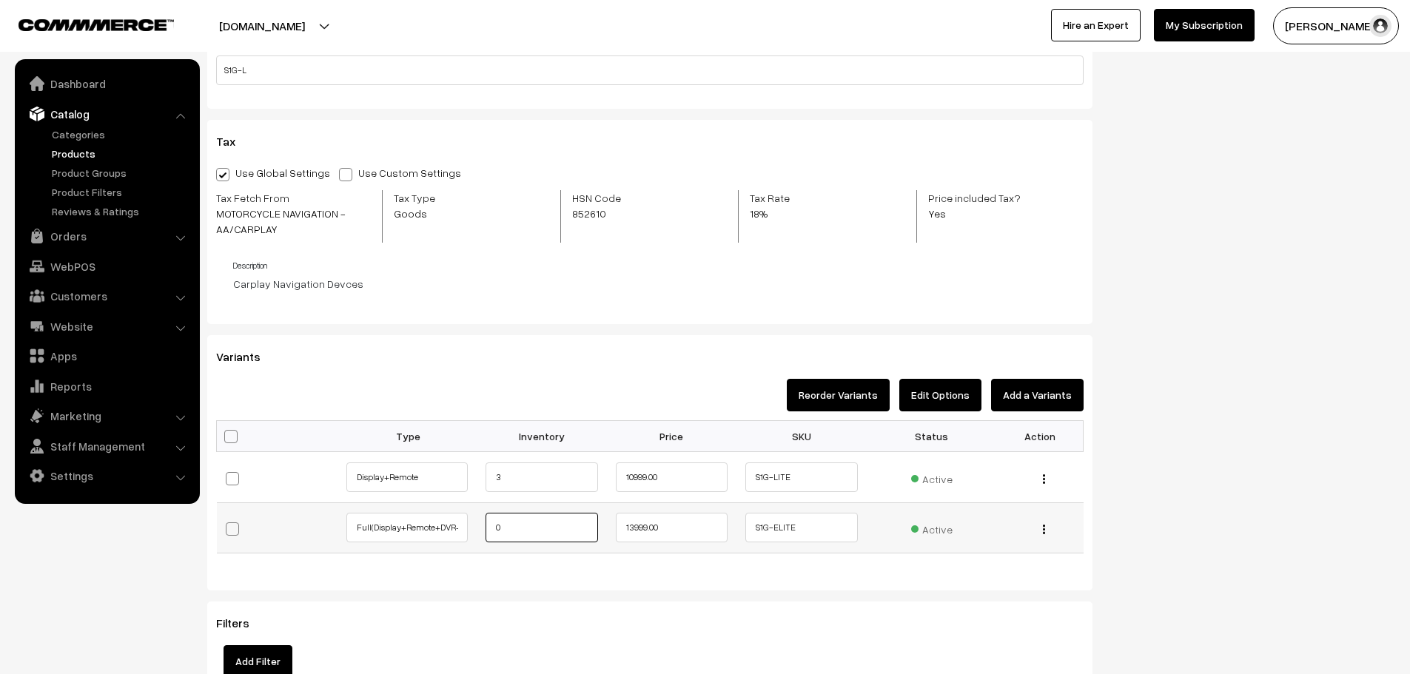
drag, startPoint x: 506, startPoint y: 535, endPoint x: 471, endPoint y: 534, distance: 34.8
click at [471, 534] on tr "Full(Display+Remote+DVR+TPMS) 0 13999.00 S1G-ELITE Active" at bounding box center [650, 527] width 867 height 51
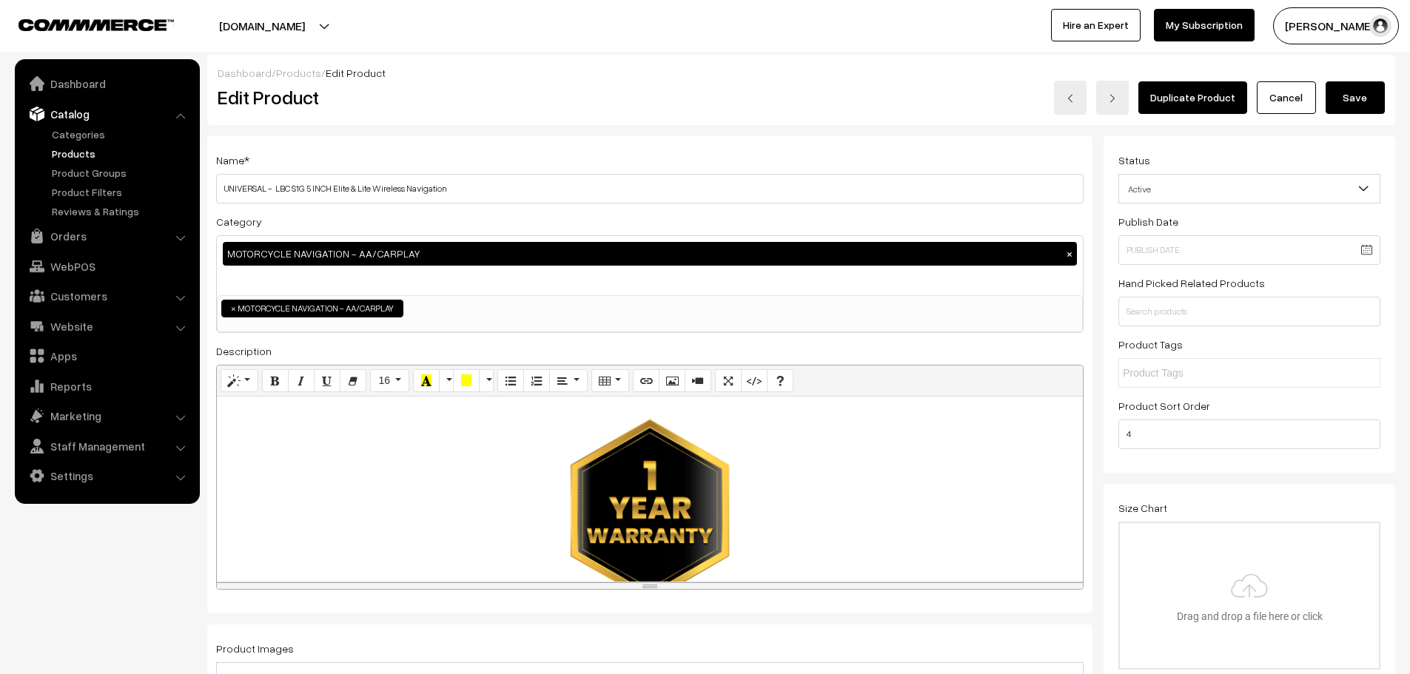
scroll to position [0, 0]
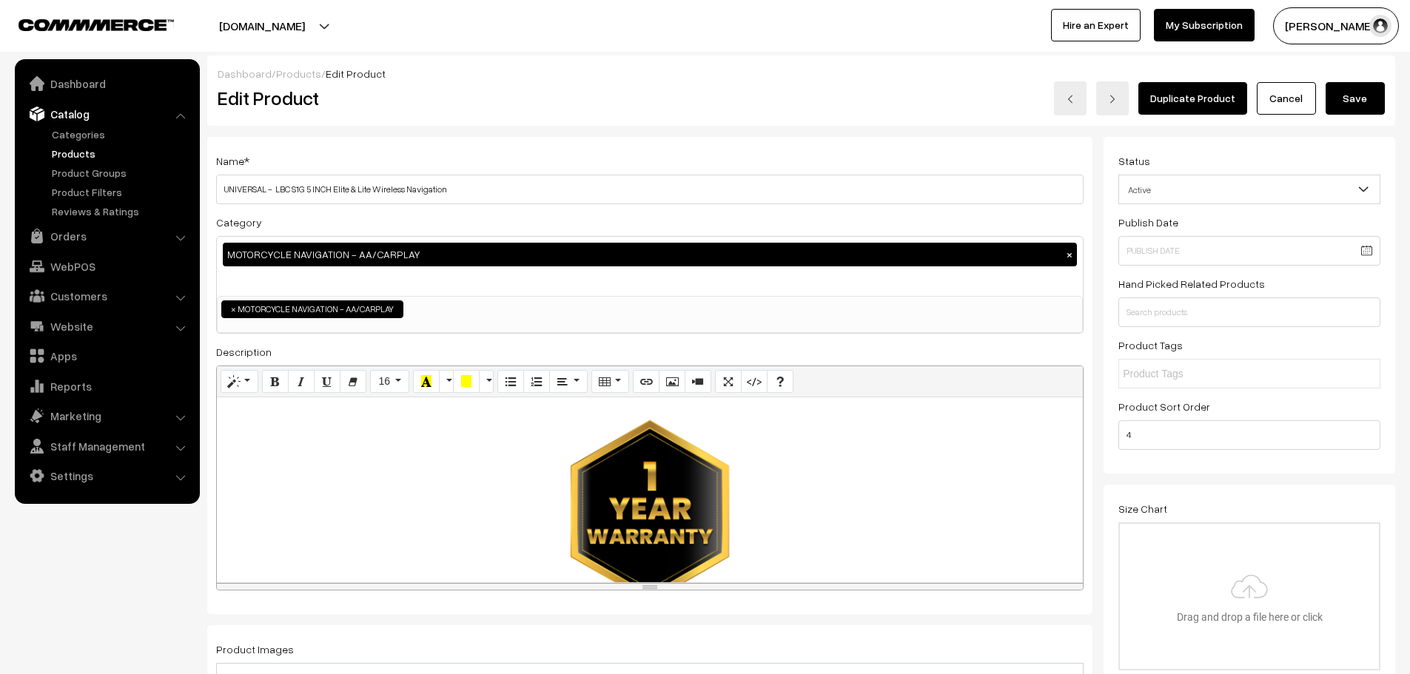
type input "1"
click at [1378, 88] on button "Save" at bounding box center [1354, 98] width 59 height 33
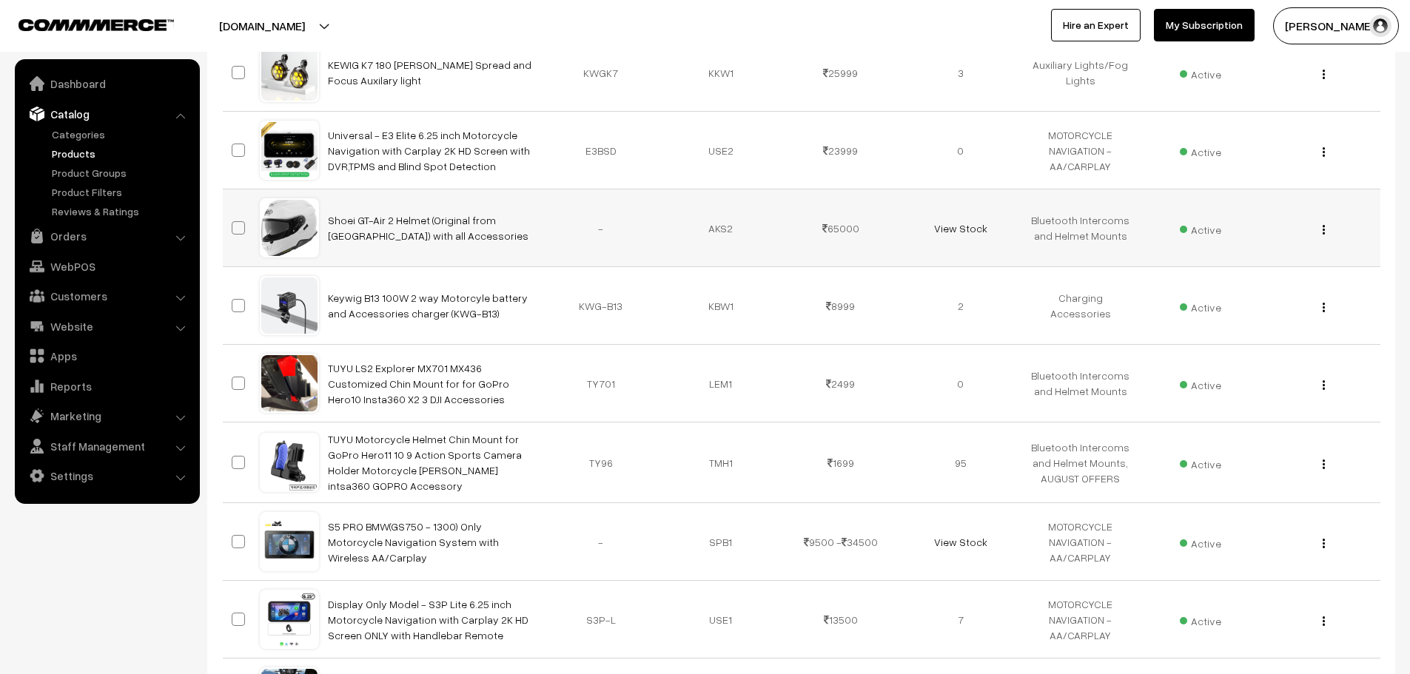
scroll to position [592, 0]
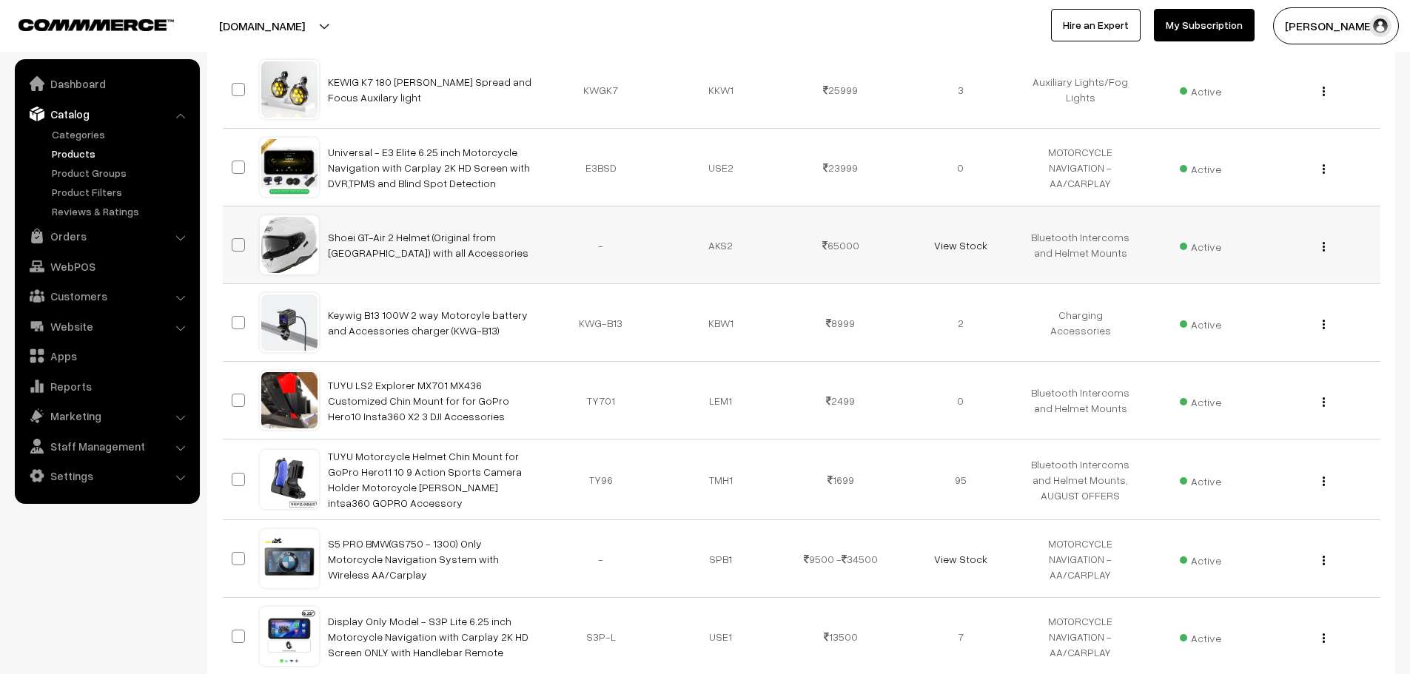
click at [228, 247] on td at bounding box center [241, 245] width 37 height 78
click at [237, 252] on label at bounding box center [241, 245] width 18 height 18
click at [242, 246] on span at bounding box center [238, 244] width 13 height 13
click at [234, 240] on input "checkbox" at bounding box center [229, 236] width 10 height 10
checkbox input "true"
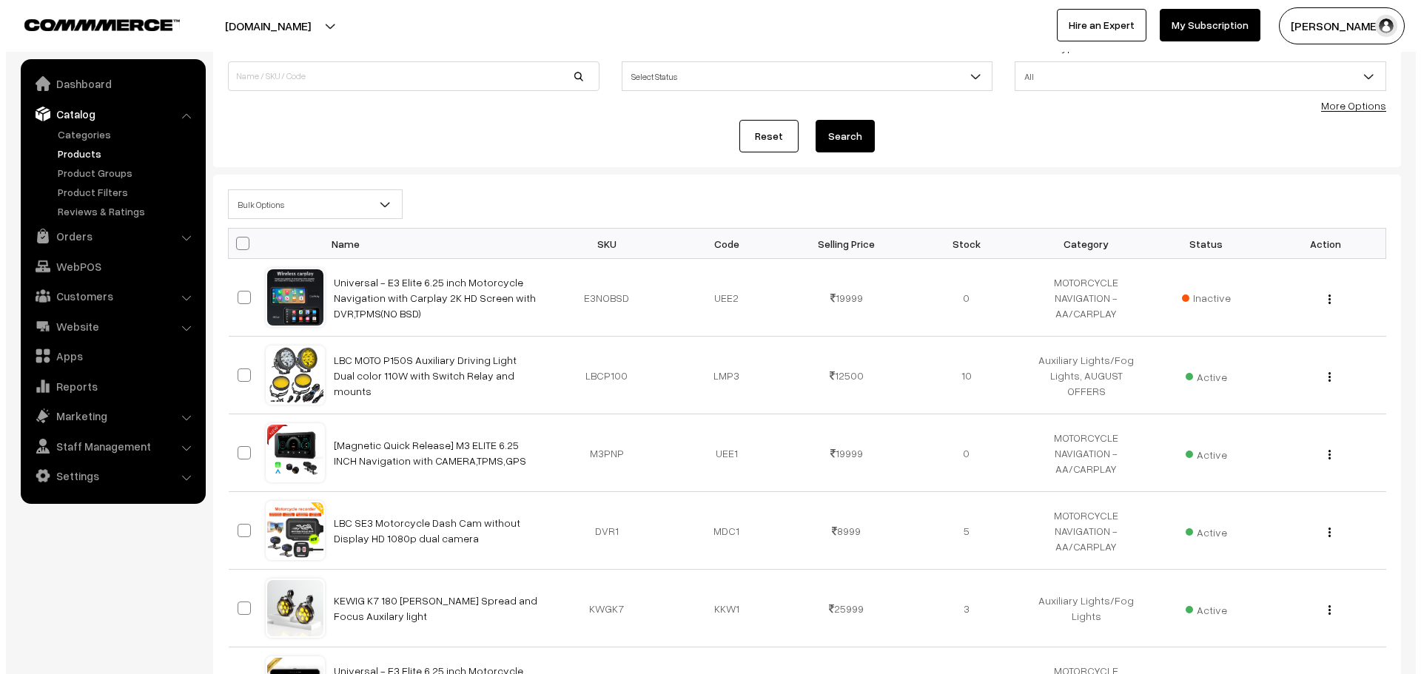
scroll to position [38, 0]
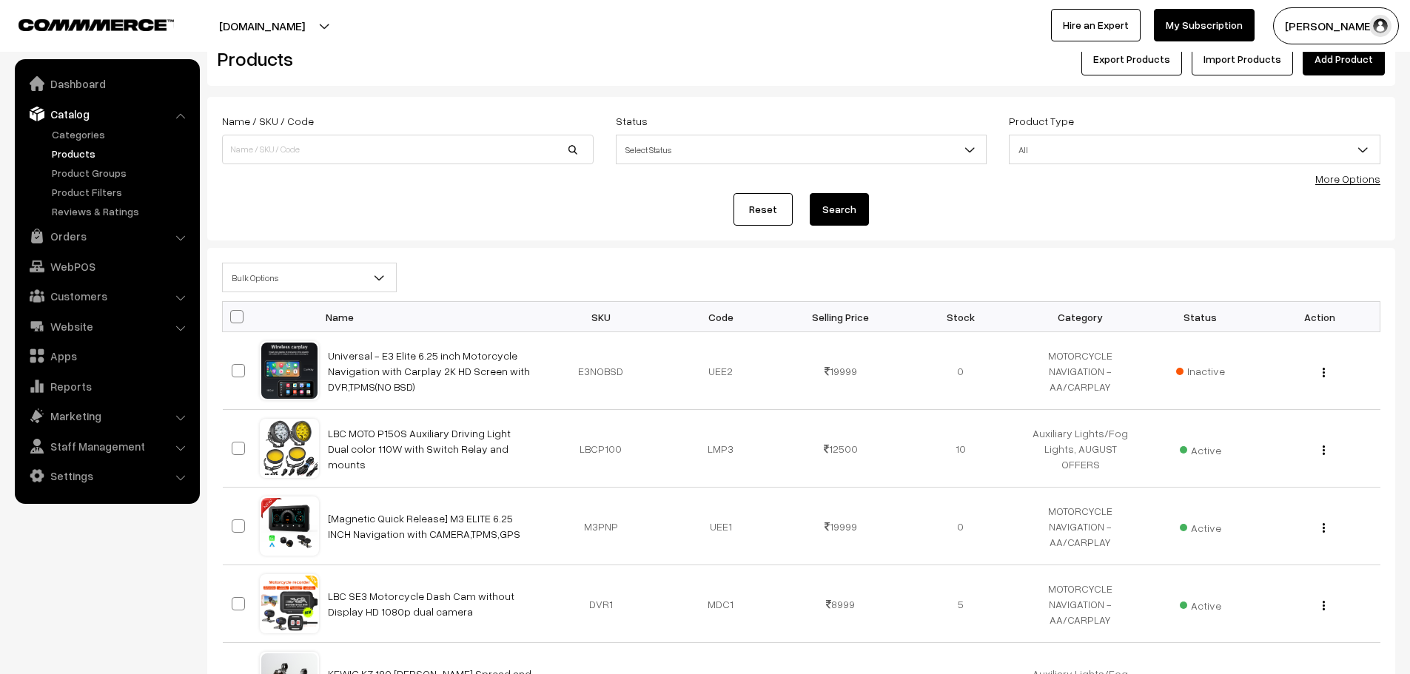
click at [306, 275] on span "Bulk Options" at bounding box center [309, 278] width 173 height 26
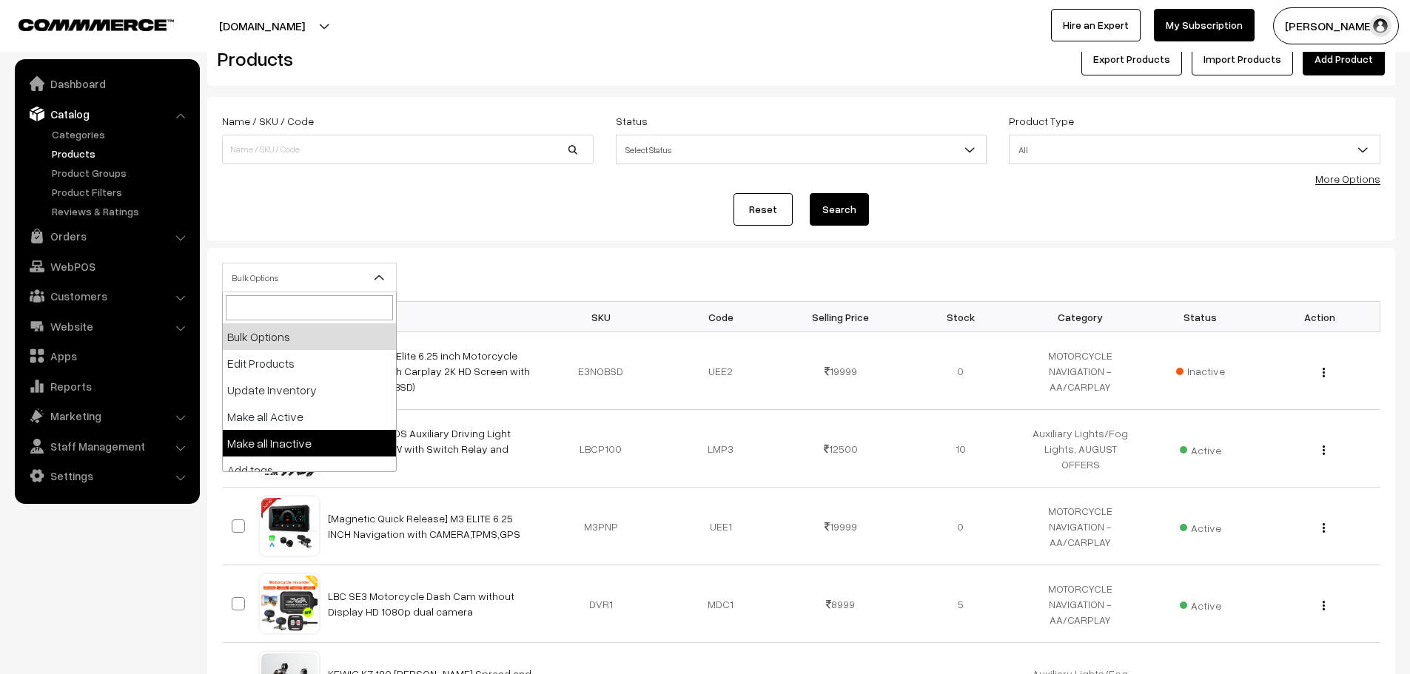
select select "inactive"
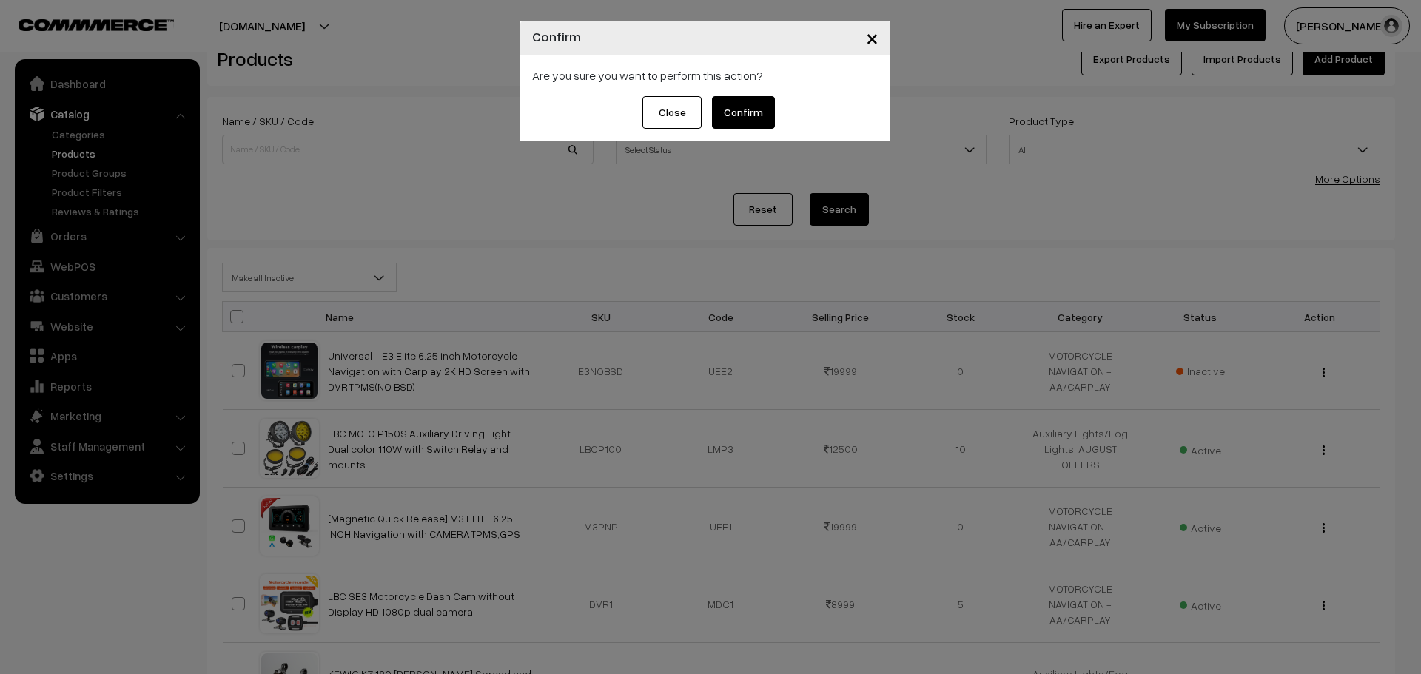
click at [752, 118] on button "Confirm" at bounding box center [743, 112] width 63 height 33
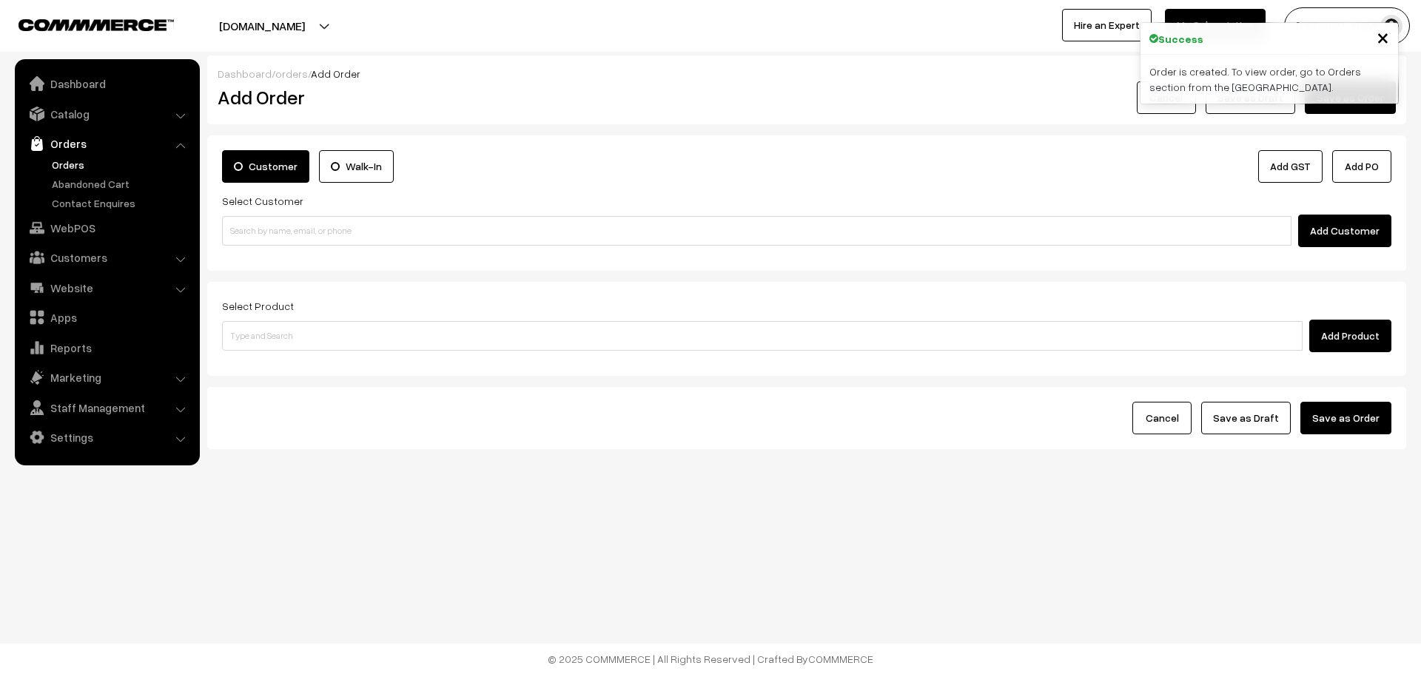
click at [59, 162] on link "Orders" at bounding box center [121, 165] width 147 height 16
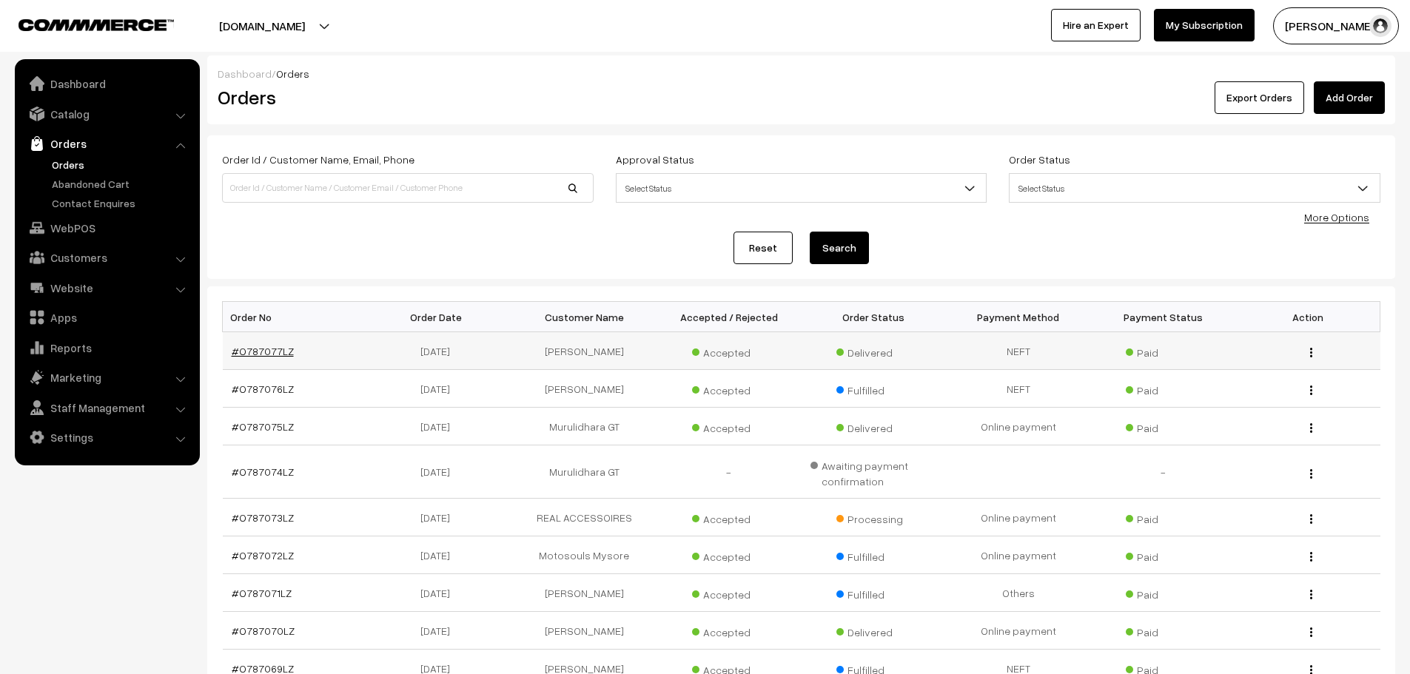
click at [269, 346] on link "#O787077LZ" at bounding box center [263, 351] width 62 height 13
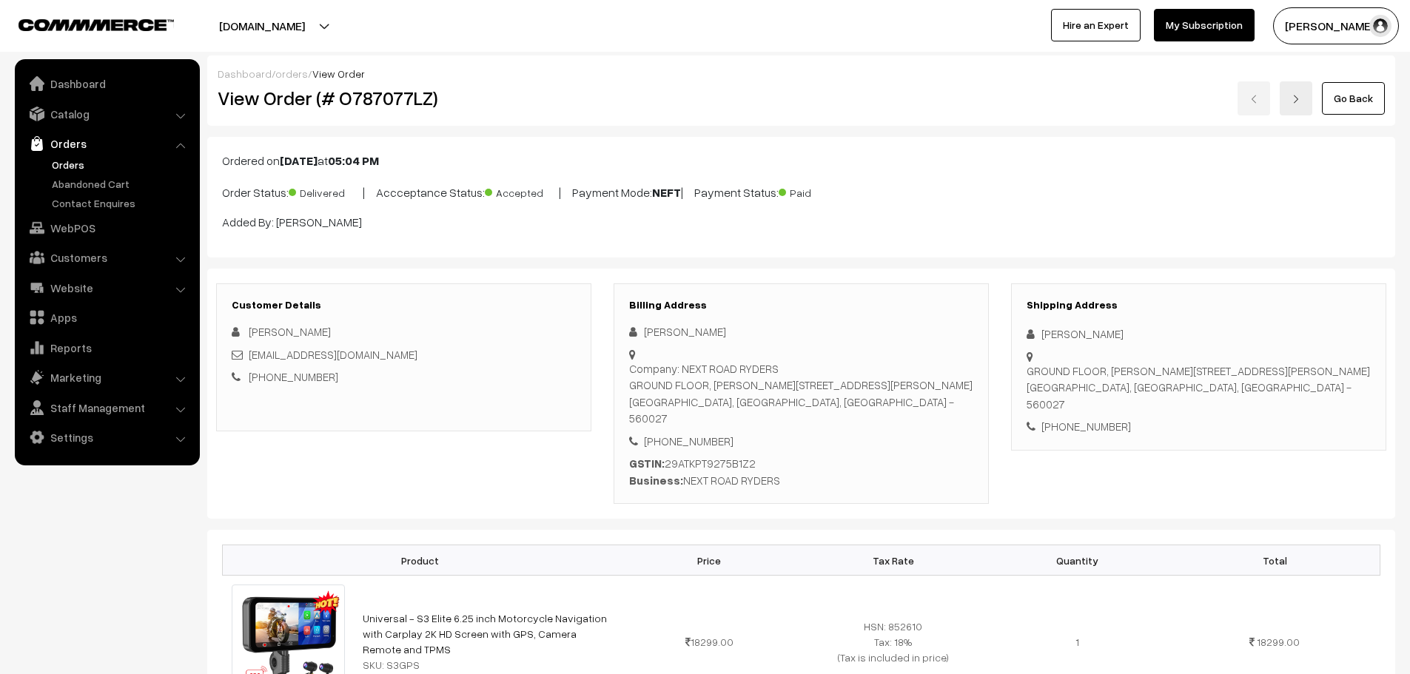
scroll to position [888, 0]
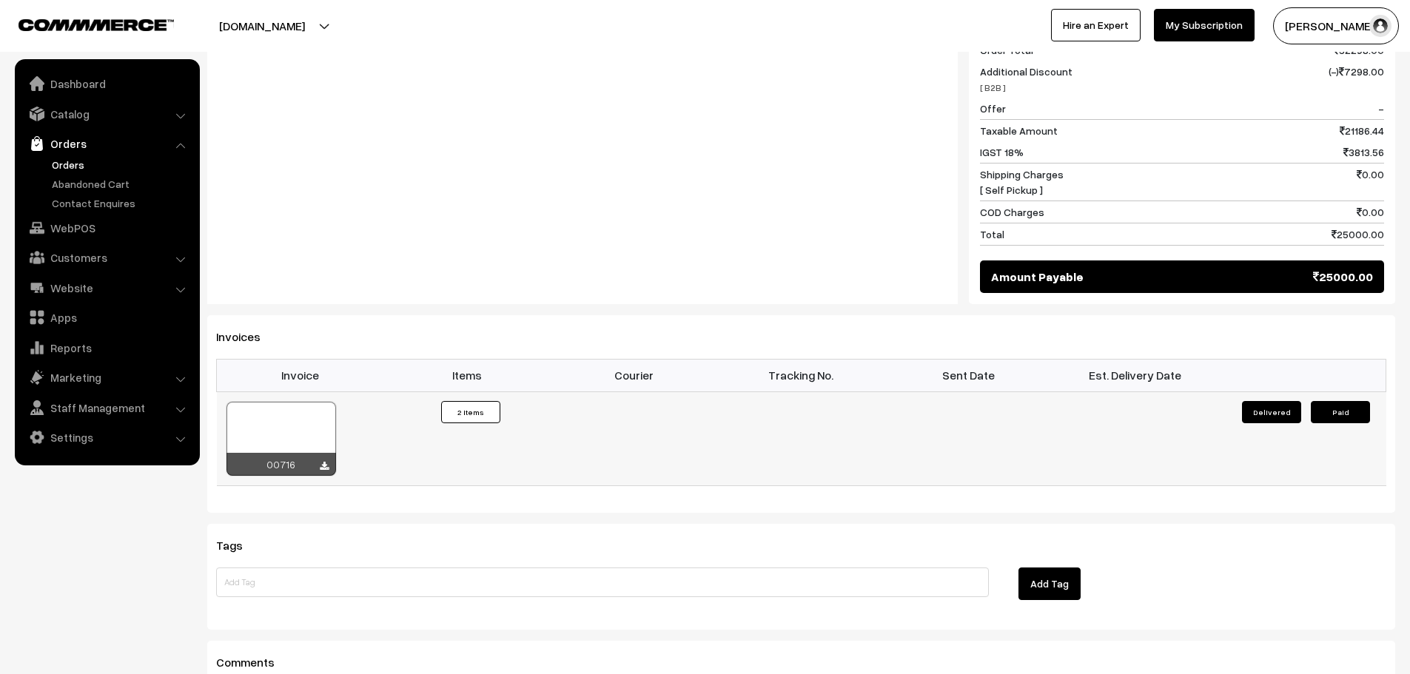
click at [327, 465] on icon at bounding box center [324, 467] width 9 height 10
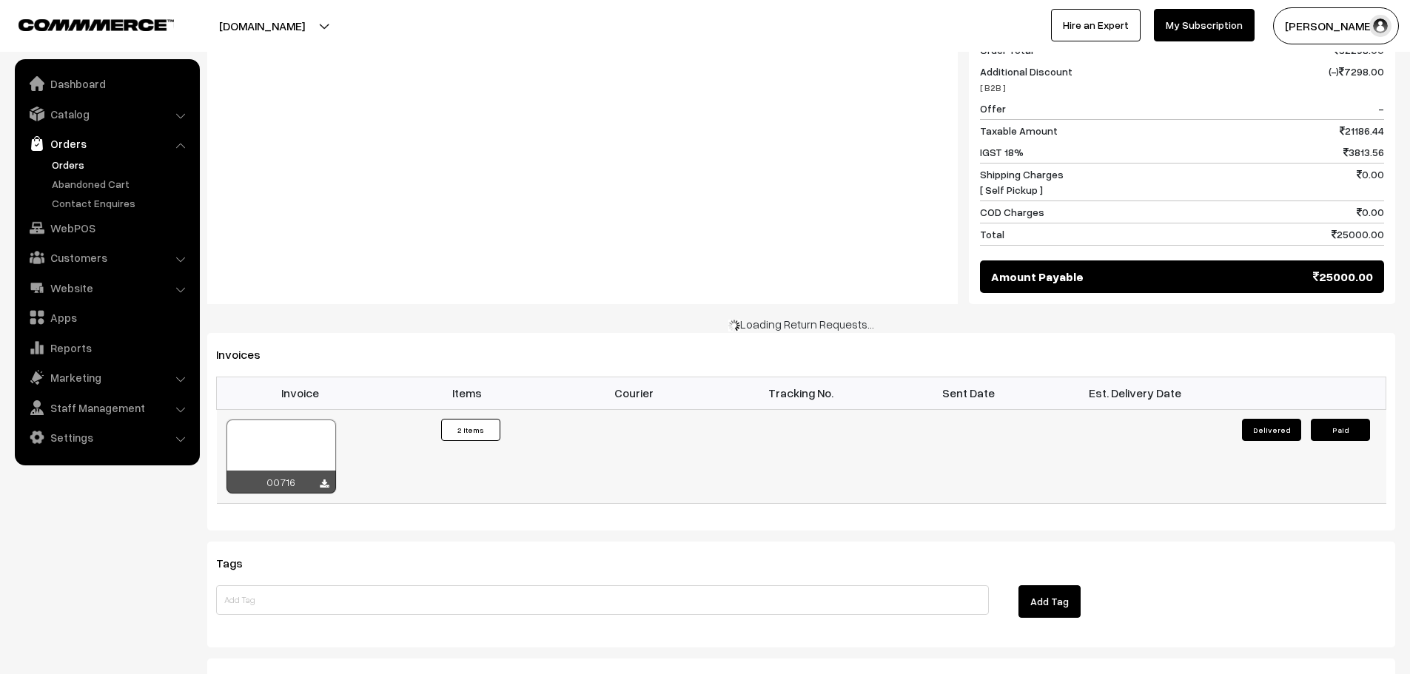
scroll to position [886, 0]
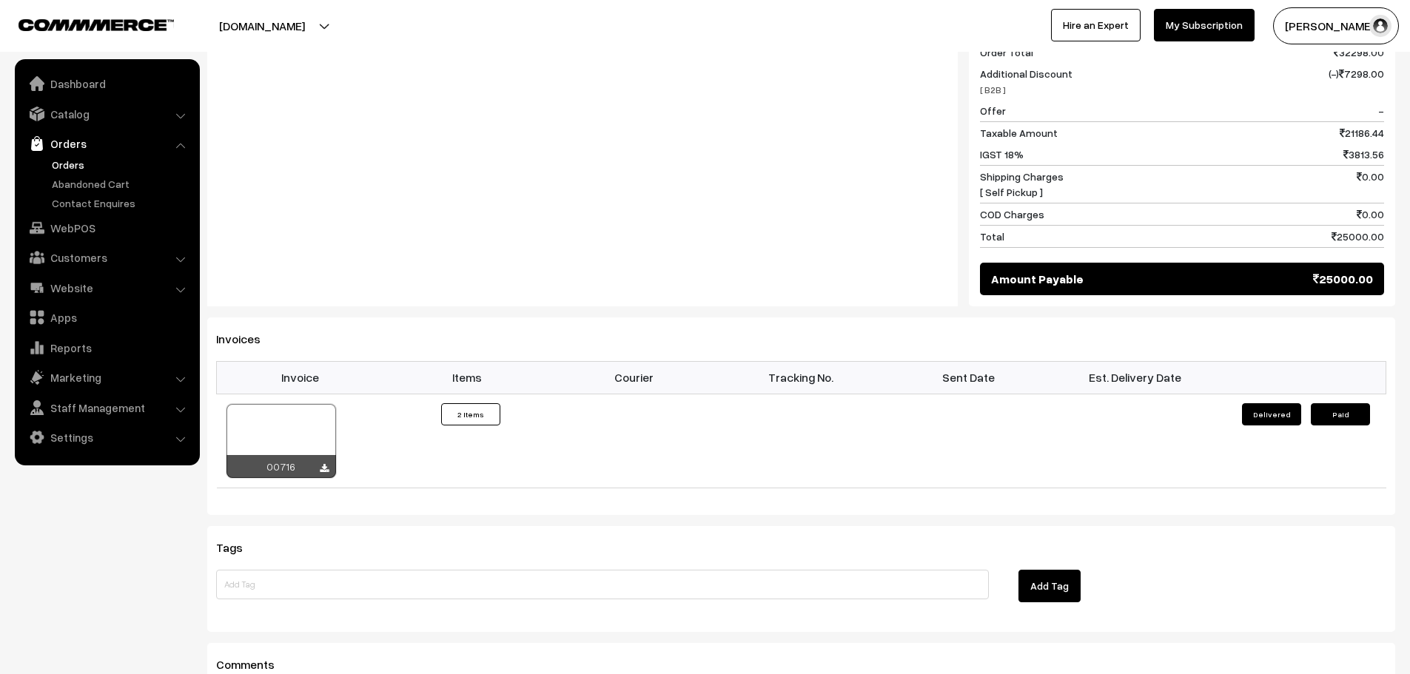
click at [50, 159] on link "Orders" at bounding box center [121, 165] width 147 height 16
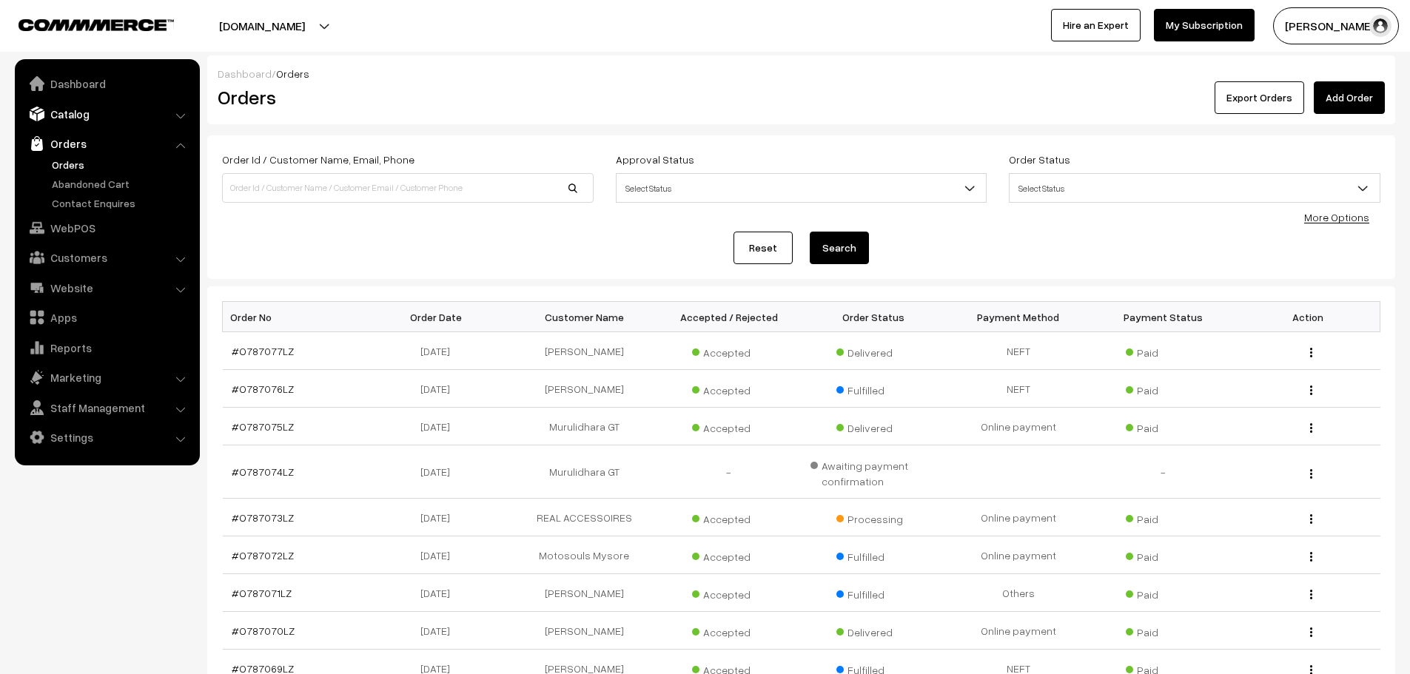
click at [74, 119] on link "Catalog" at bounding box center [106, 114] width 176 height 27
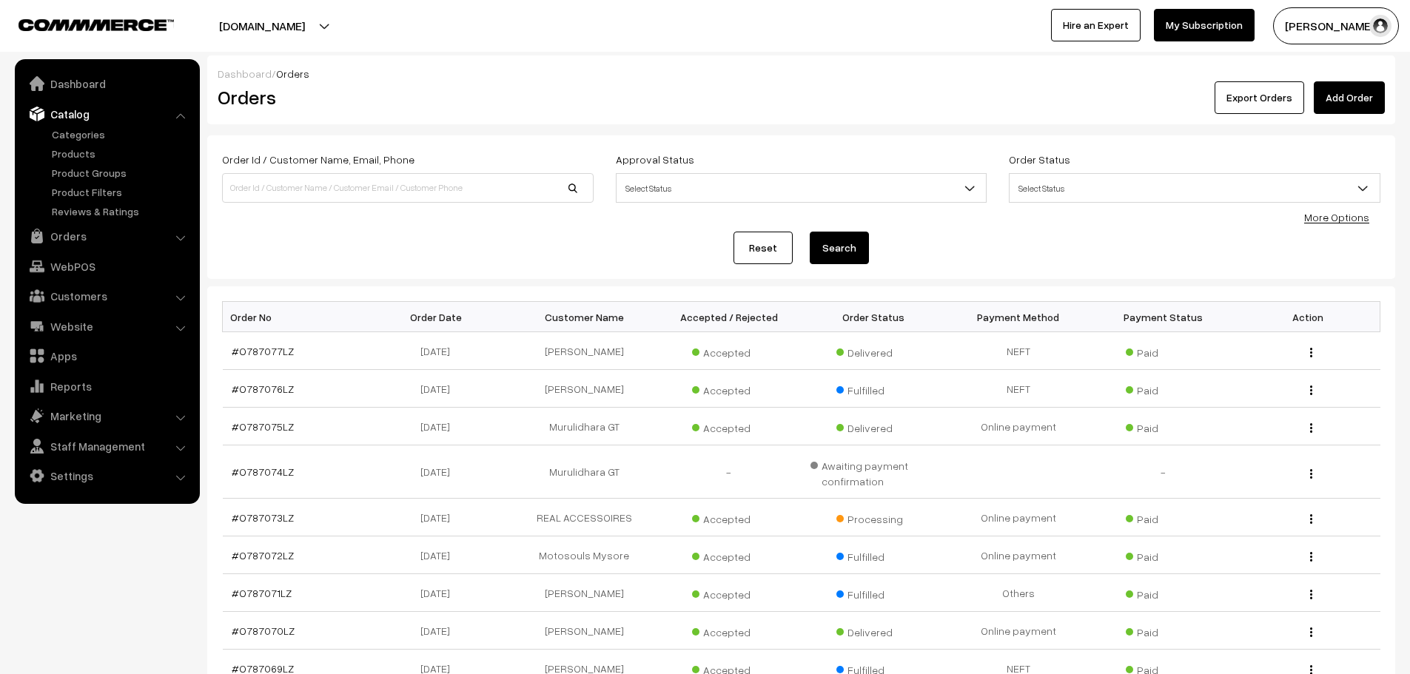
click at [85, 142] on ul "Categories" at bounding box center [107, 173] width 178 height 92
click at [85, 144] on ul "Categories" at bounding box center [107, 173] width 178 height 92
click at [85, 150] on link "Products" at bounding box center [121, 154] width 147 height 16
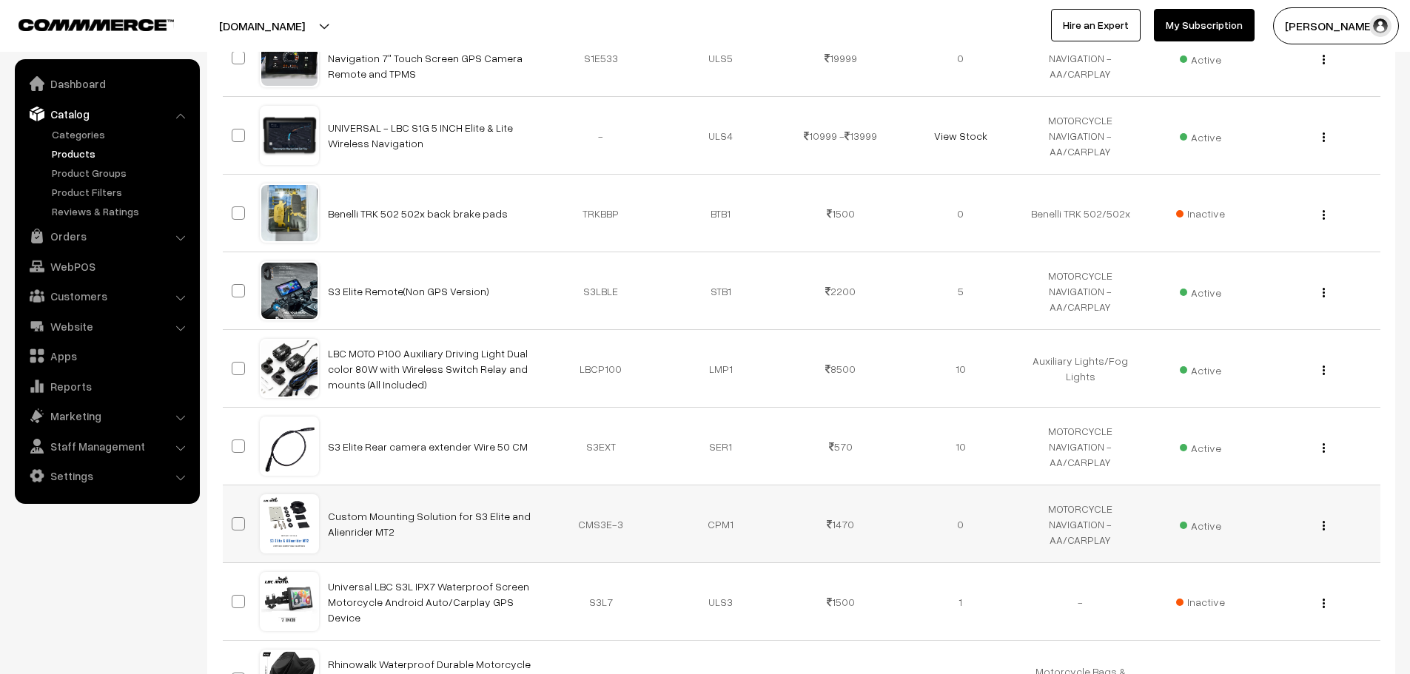
scroll to position [1518, 0]
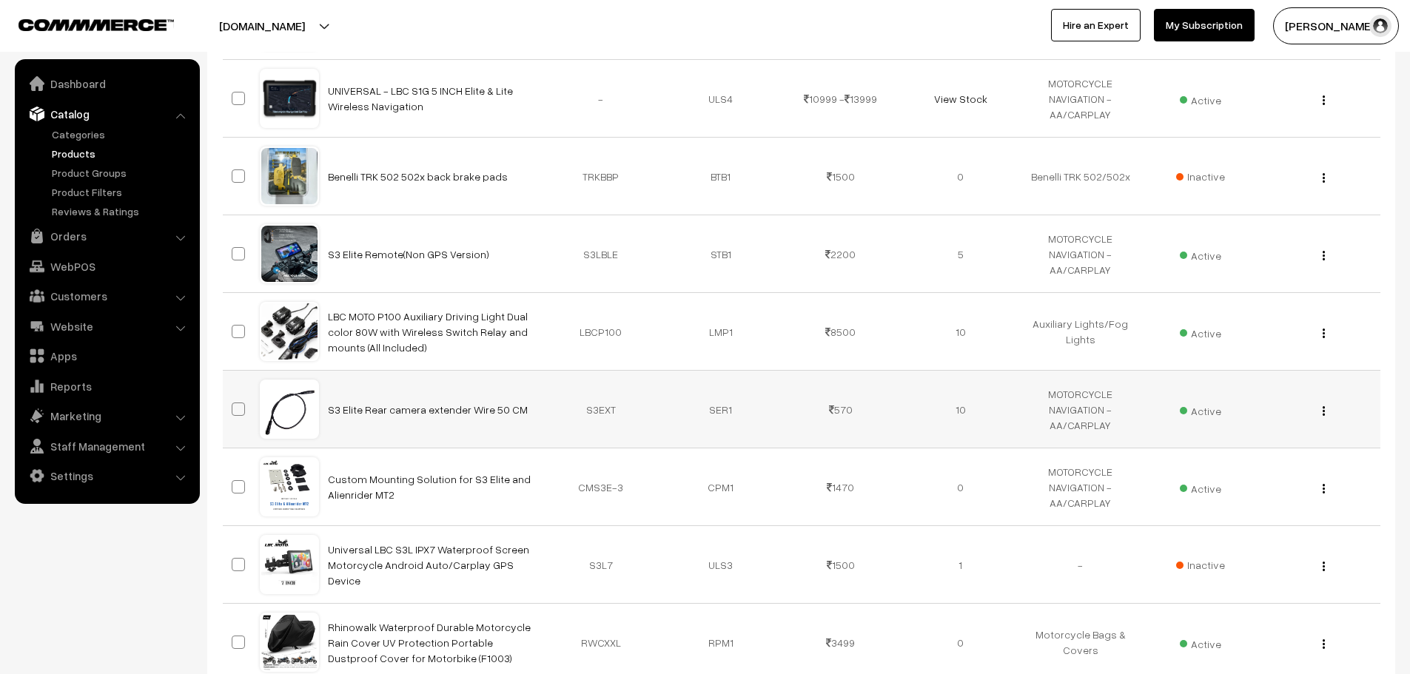
click at [1319, 410] on div "View Edit Delete" at bounding box center [1320, 410] width 102 height 16
click at [1324, 414] on img "button" at bounding box center [1323, 411] width 2 height 10
click at [1264, 452] on link "Edit" at bounding box center [1258, 464] width 126 height 33
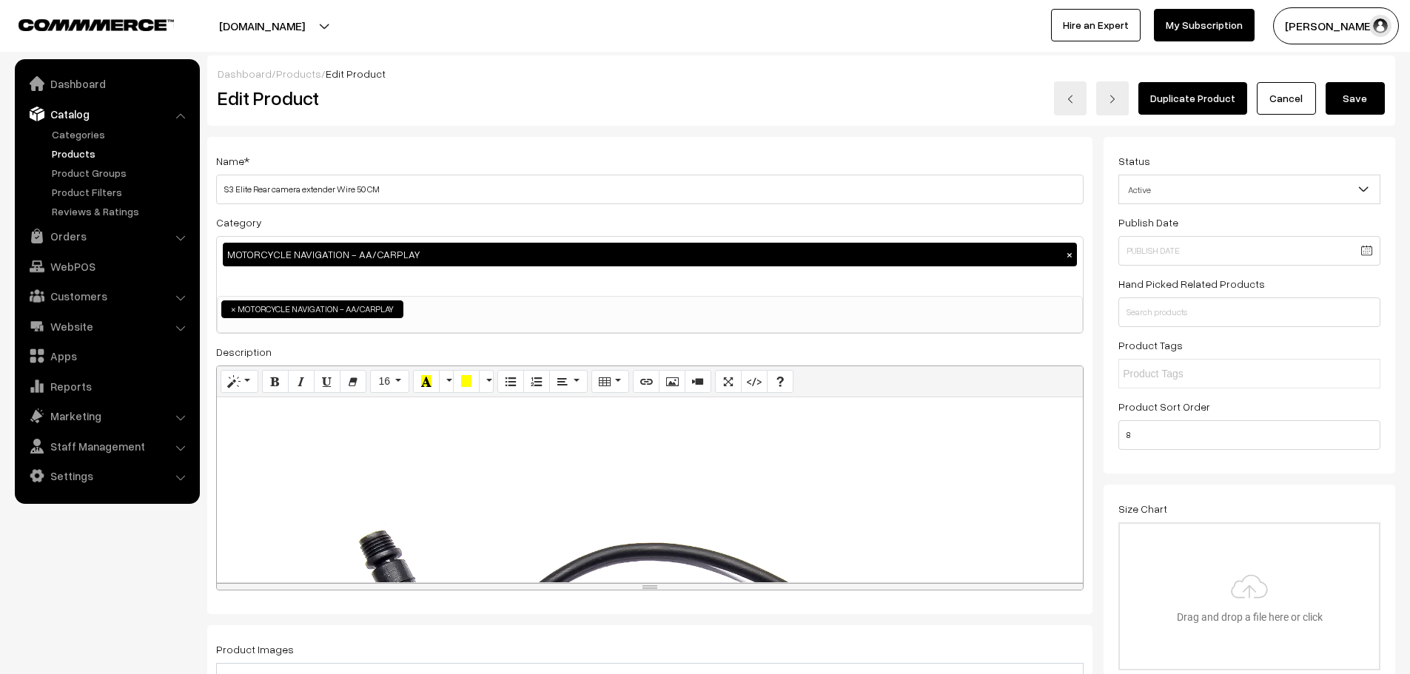
click at [1169, 108] on link "Duplicate Product" at bounding box center [1192, 98] width 109 height 33
click at [237, 188] on input "E3 Ball Mount Kit" at bounding box center [649, 190] width 867 height 30
click at [339, 186] on input "E3 Elite Ball Mount Kit" at bounding box center [649, 190] width 867 height 30
drag, startPoint x: 221, startPoint y: 195, endPoint x: 211, endPoint y: 195, distance: 10.4
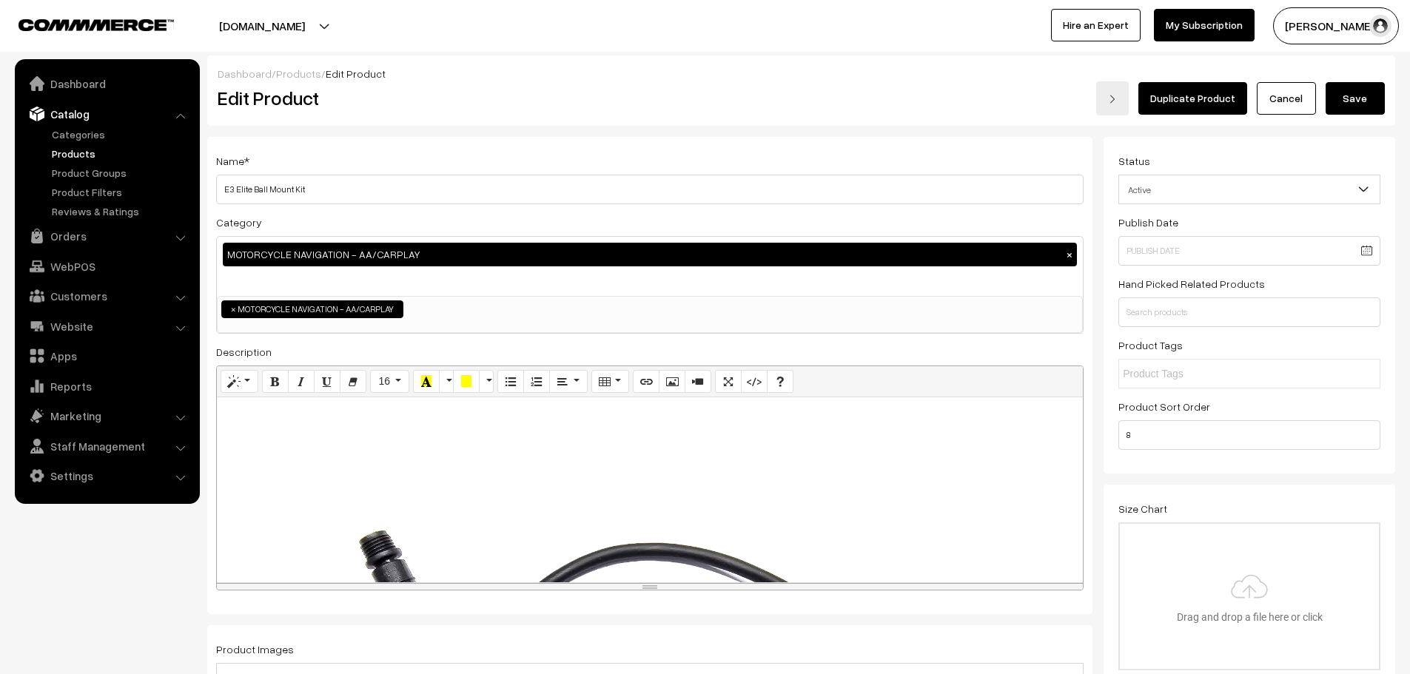
click at [222, 195] on input "E3 Elite Ball Mount Kit" at bounding box center [649, 190] width 867 height 30
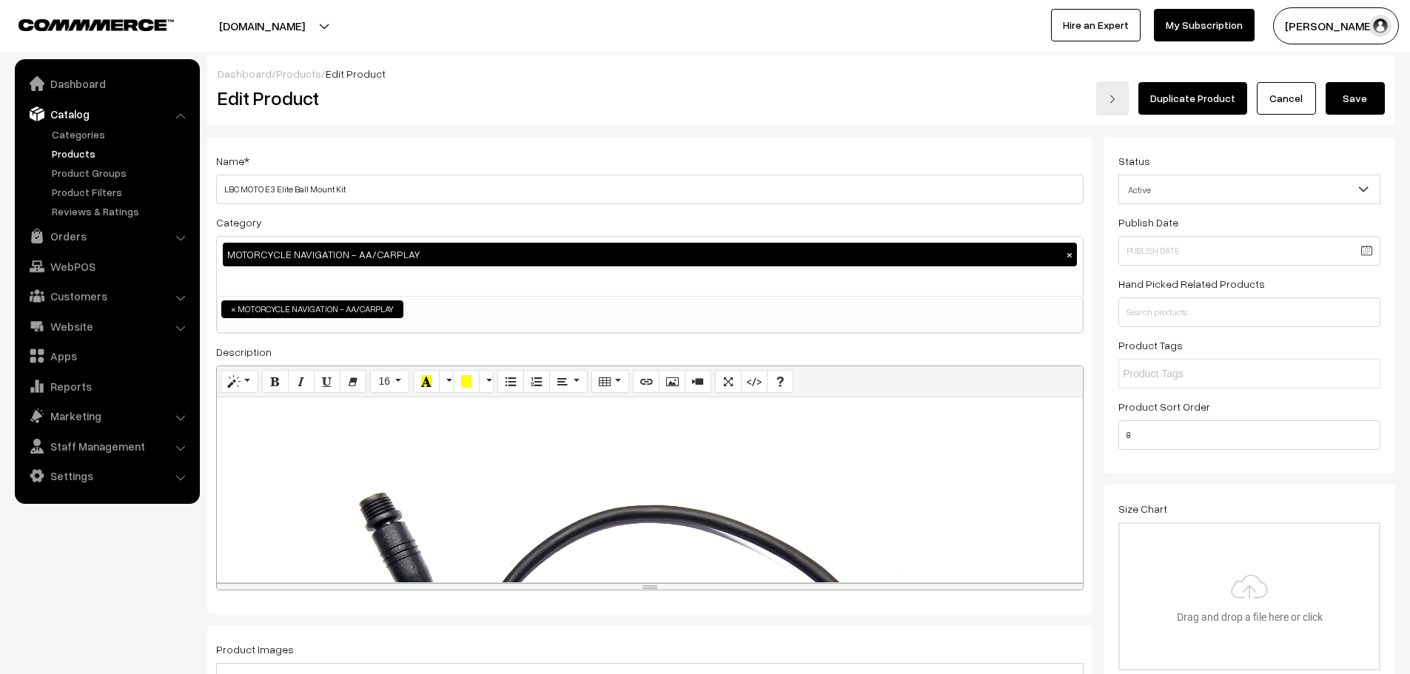
scroll to position [74, 0]
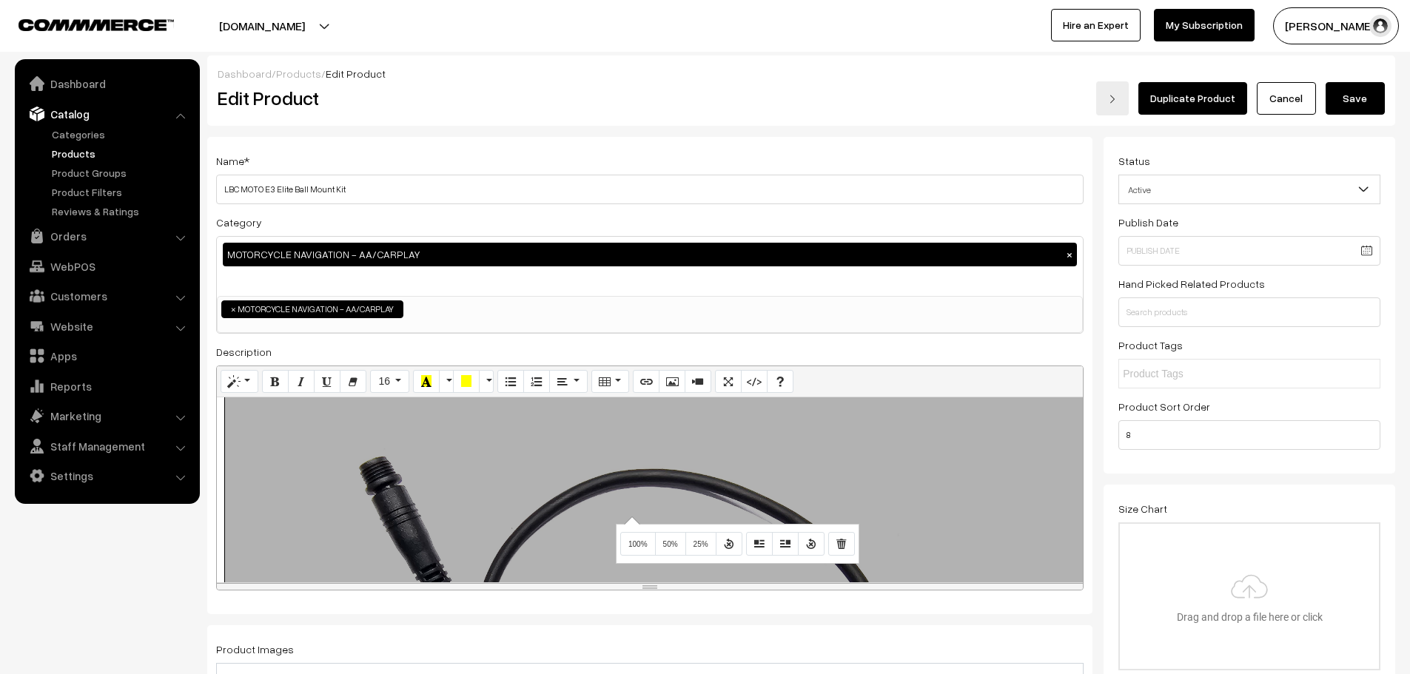
click at [630, 516] on div "1169x877 (Original: 0x0)" at bounding box center [650, 489] width 866 height 185
click at [841, 545] on icon "Remove Image" at bounding box center [841, 543] width 10 height 12
type input "LBC MOTO E3 Elite Ball Mount Kit"
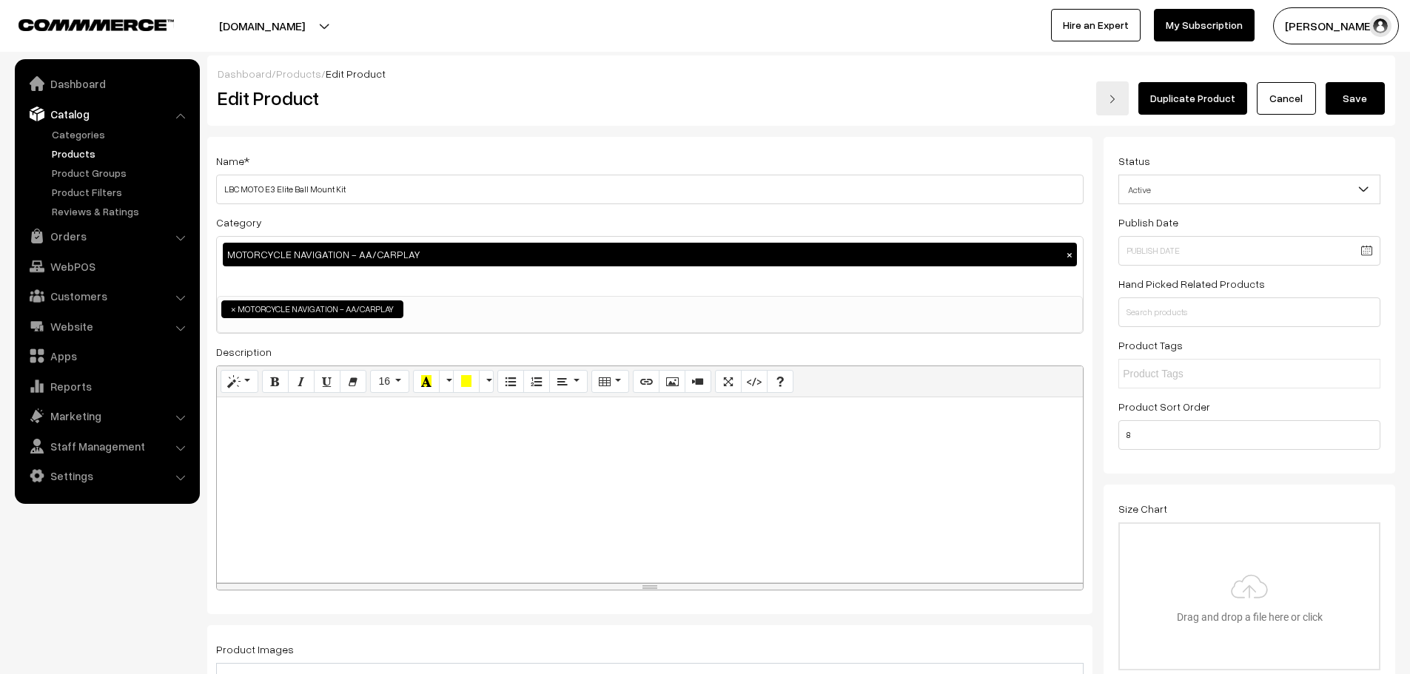
scroll to position [222, 0]
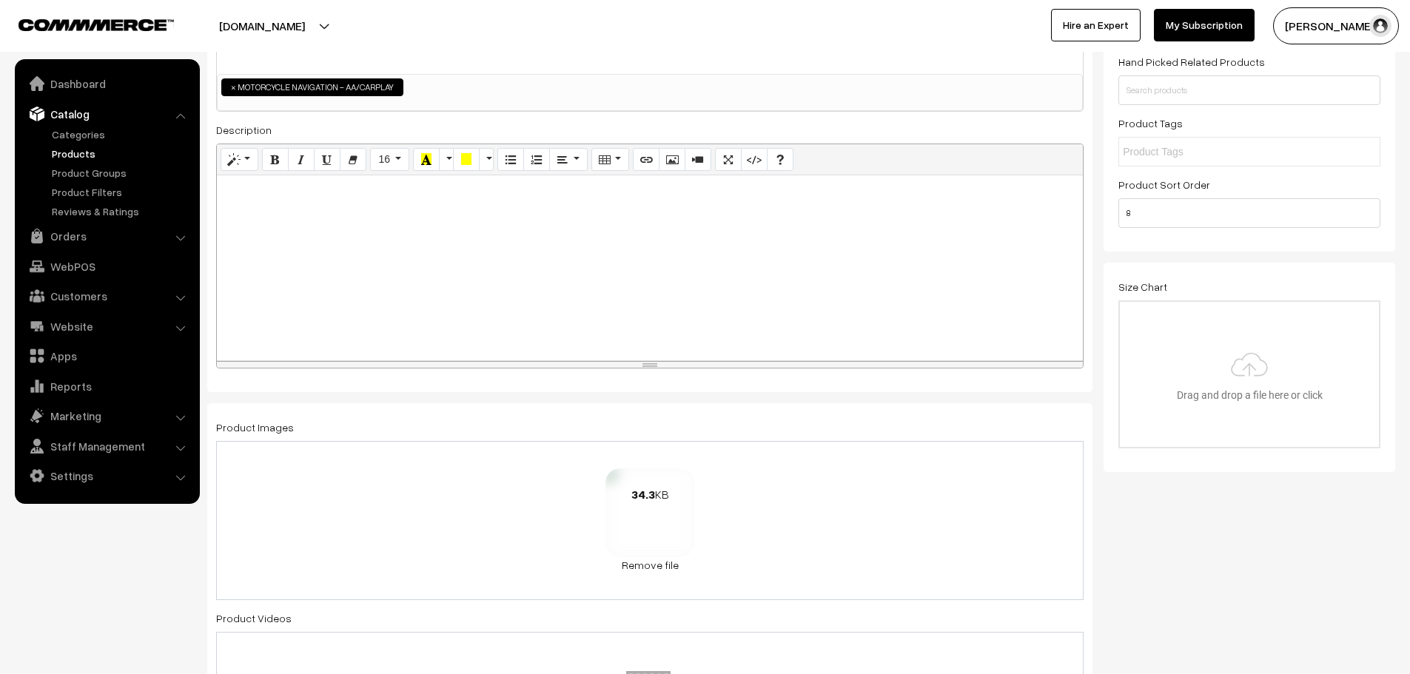
click at [639, 530] on div "34.3 KB" at bounding box center [649, 507] width 89 height 79
click at [660, 567] on link "Remove file" at bounding box center [649, 565] width 89 height 16
click at [653, 522] on img at bounding box center [649, 523] width 152 height 87
click at [633, 516] on img at bounding box center [649, 523] width 152 height 87
click at [633, 262] on div at bounding box center [650, 267] width 866 height 185
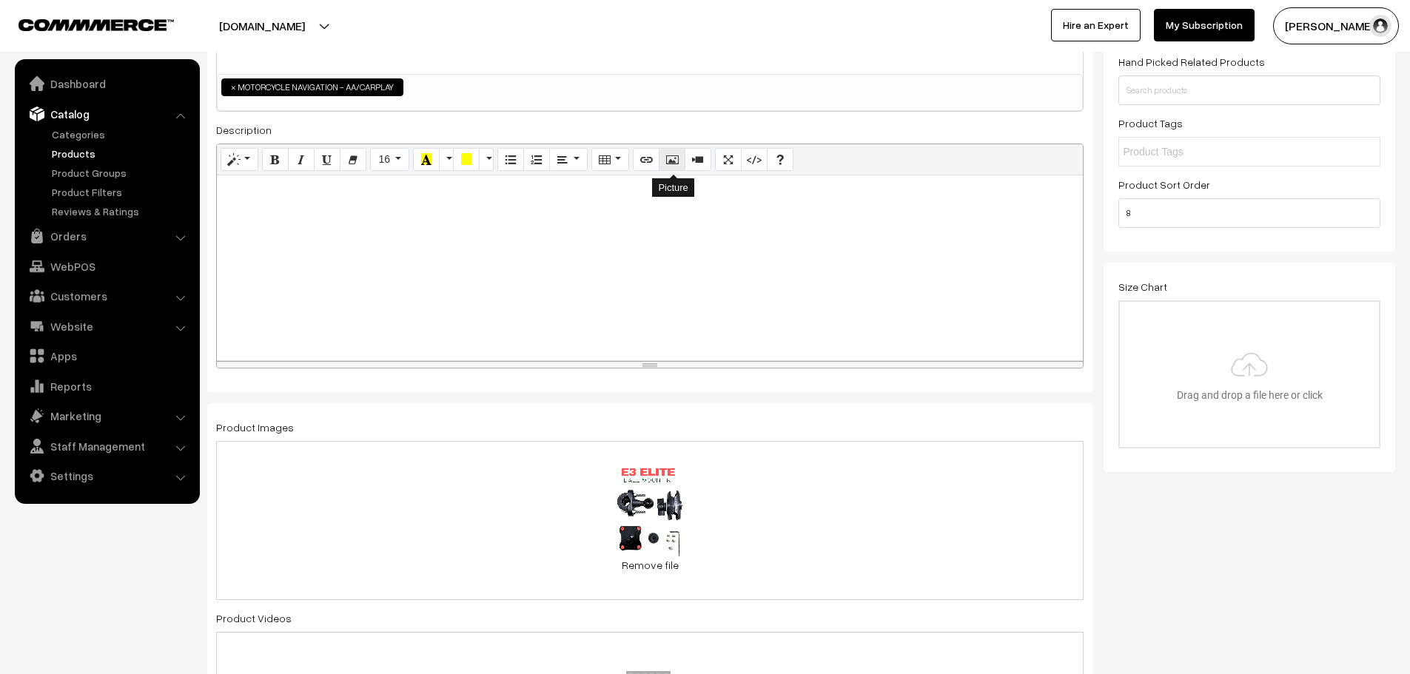
click at [671, 164] on icon "Picture" at bounding box center [672, 159] width 10 height 12
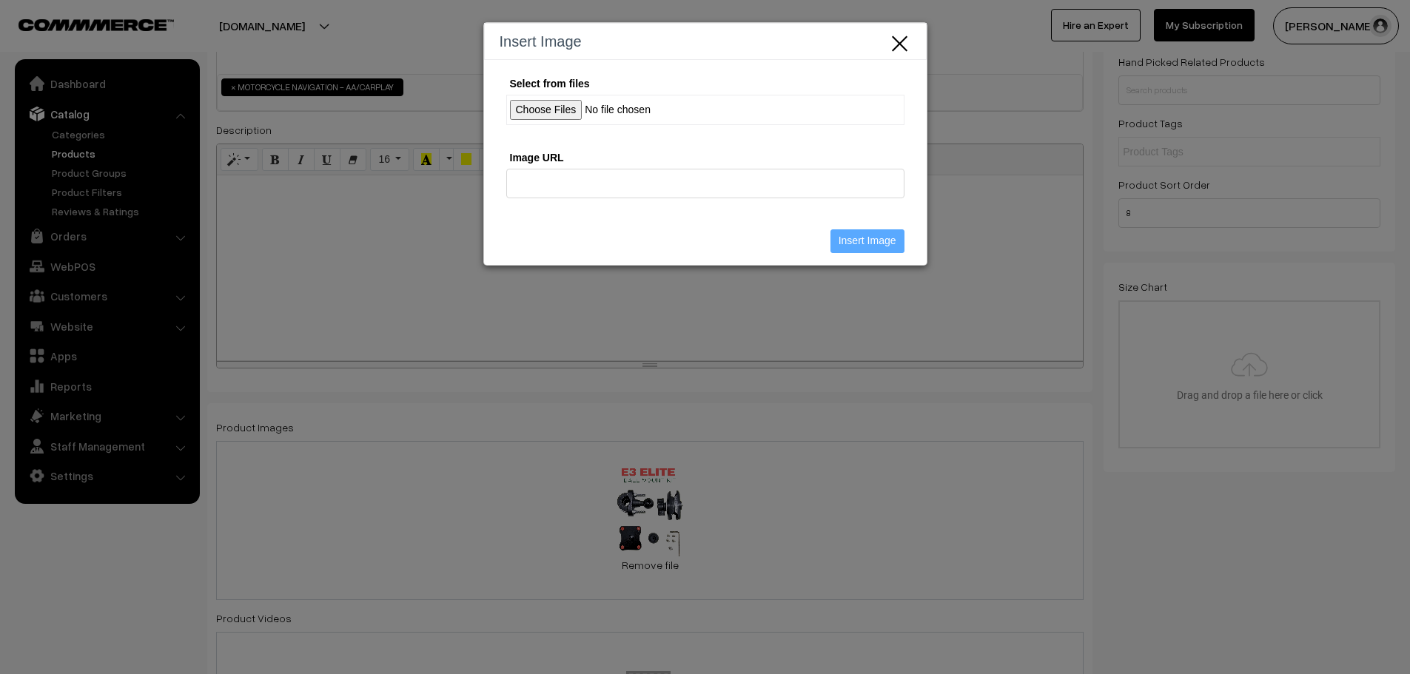
click at [570, 96] on input "Select from files" at bounding box center [705, 110] width 398 height 30
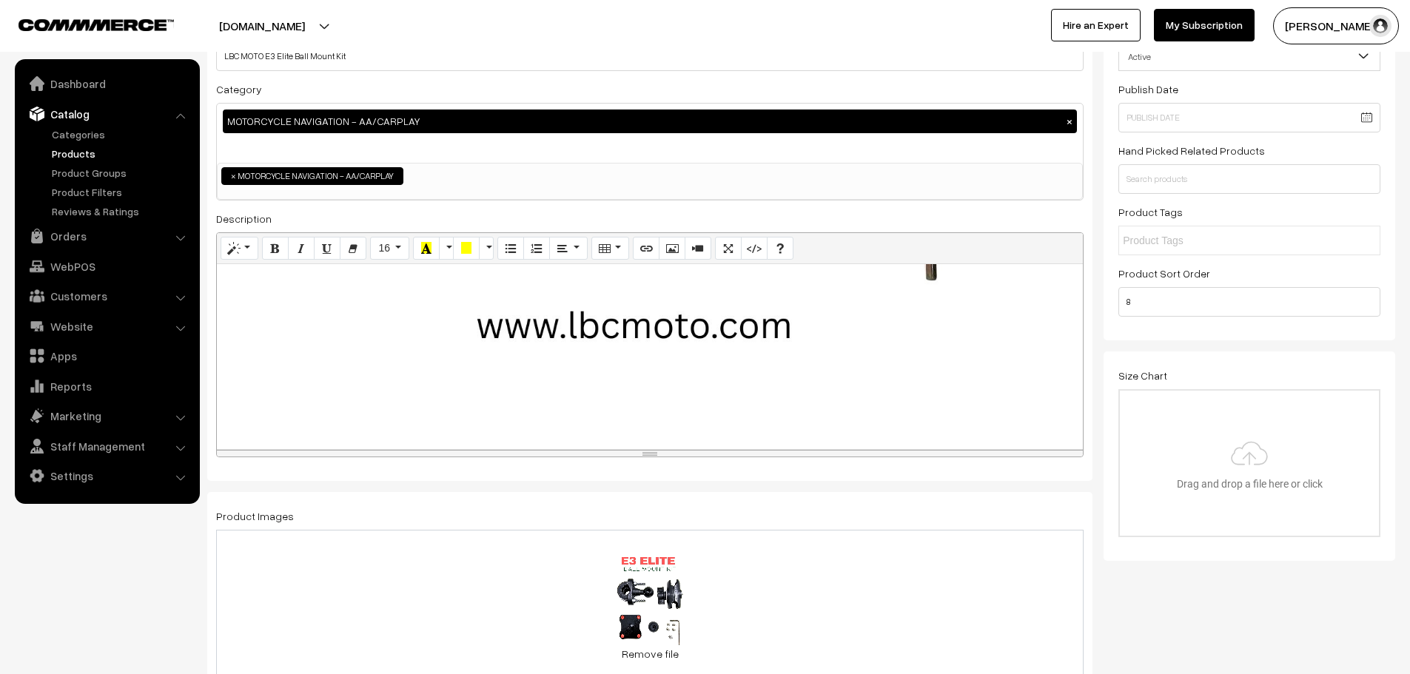
scroll to position [148, 0]
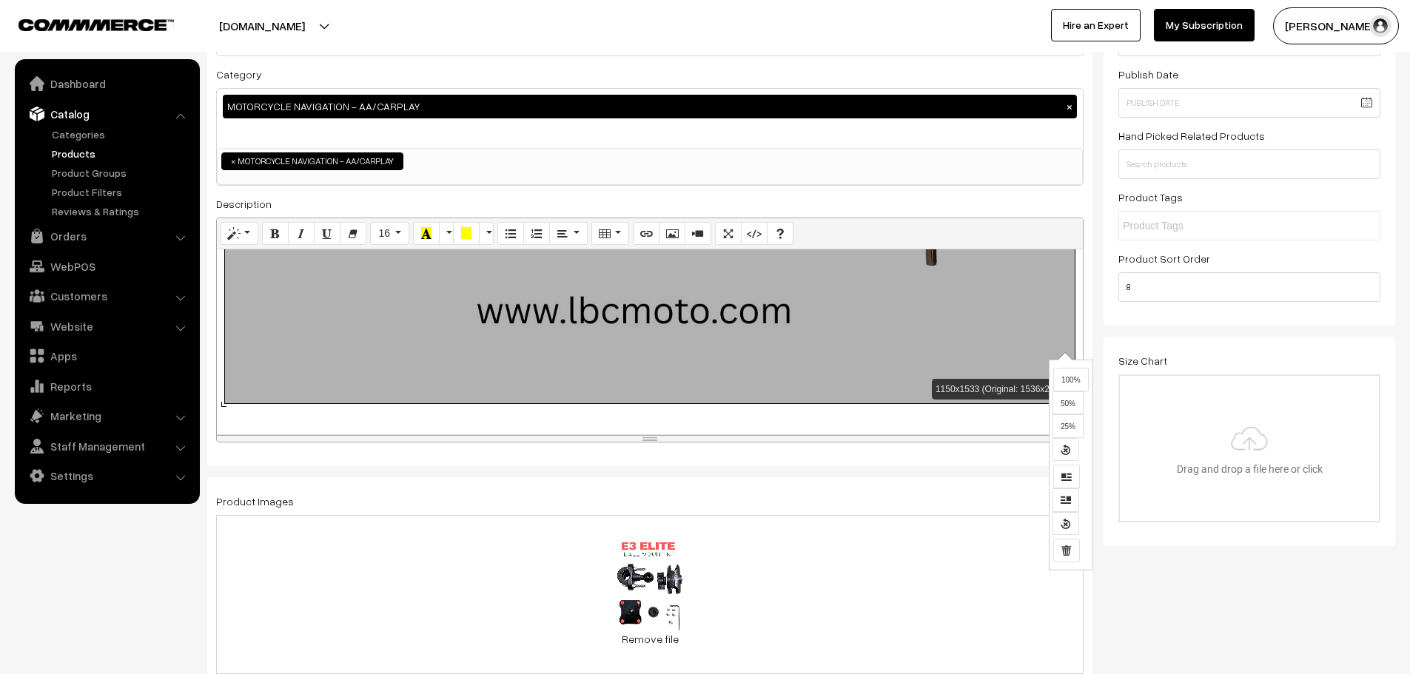
click at [1063, 351] on div "1150x1533 (Original: 1536x2048)" at bounding box center [650, 341] width 866 height 185
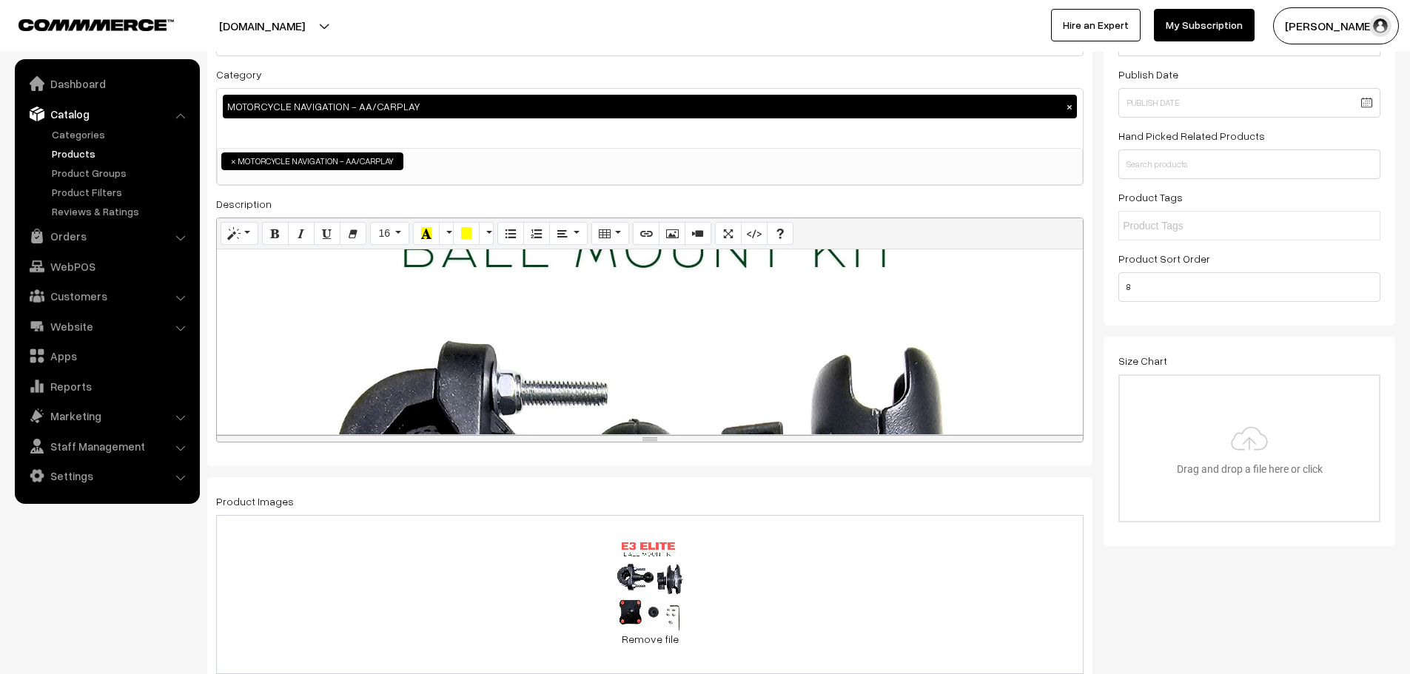
scroll to position [243, 0]
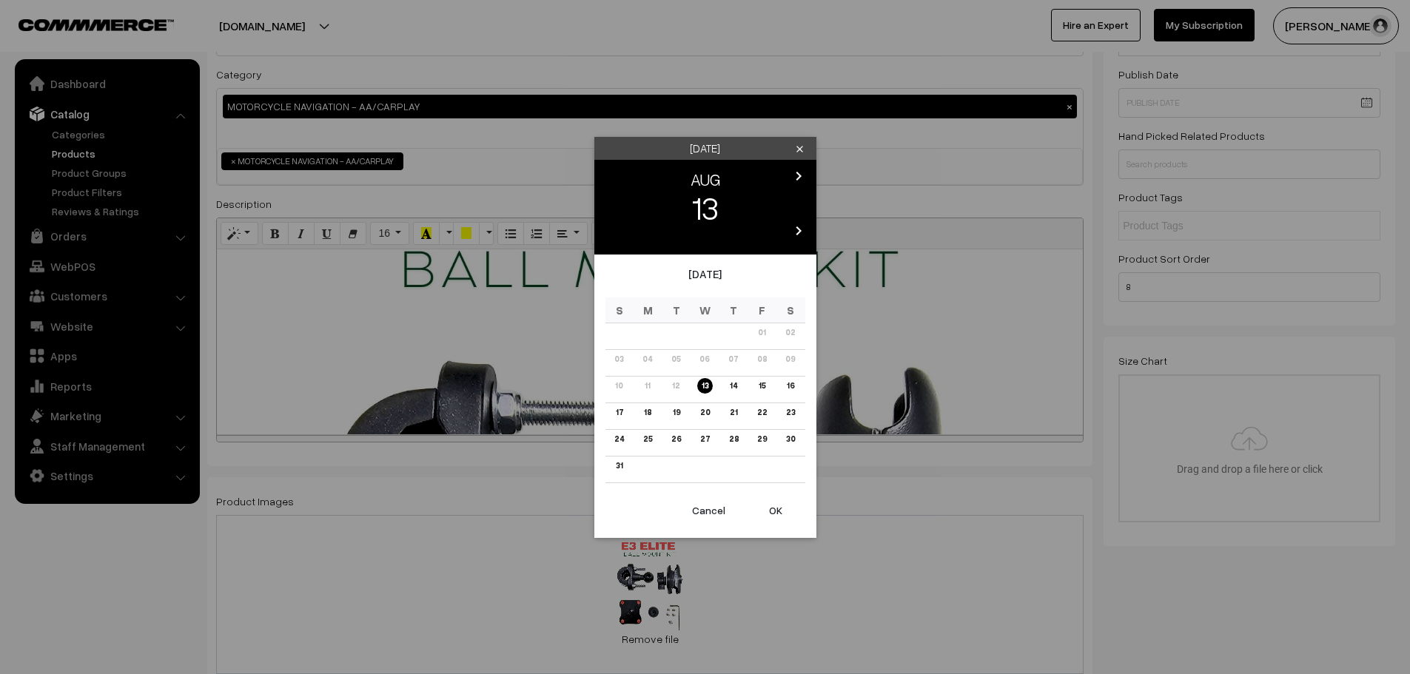
click at [780, 513] on button "OK" at bounding box center [775, 510] width 59 height 33
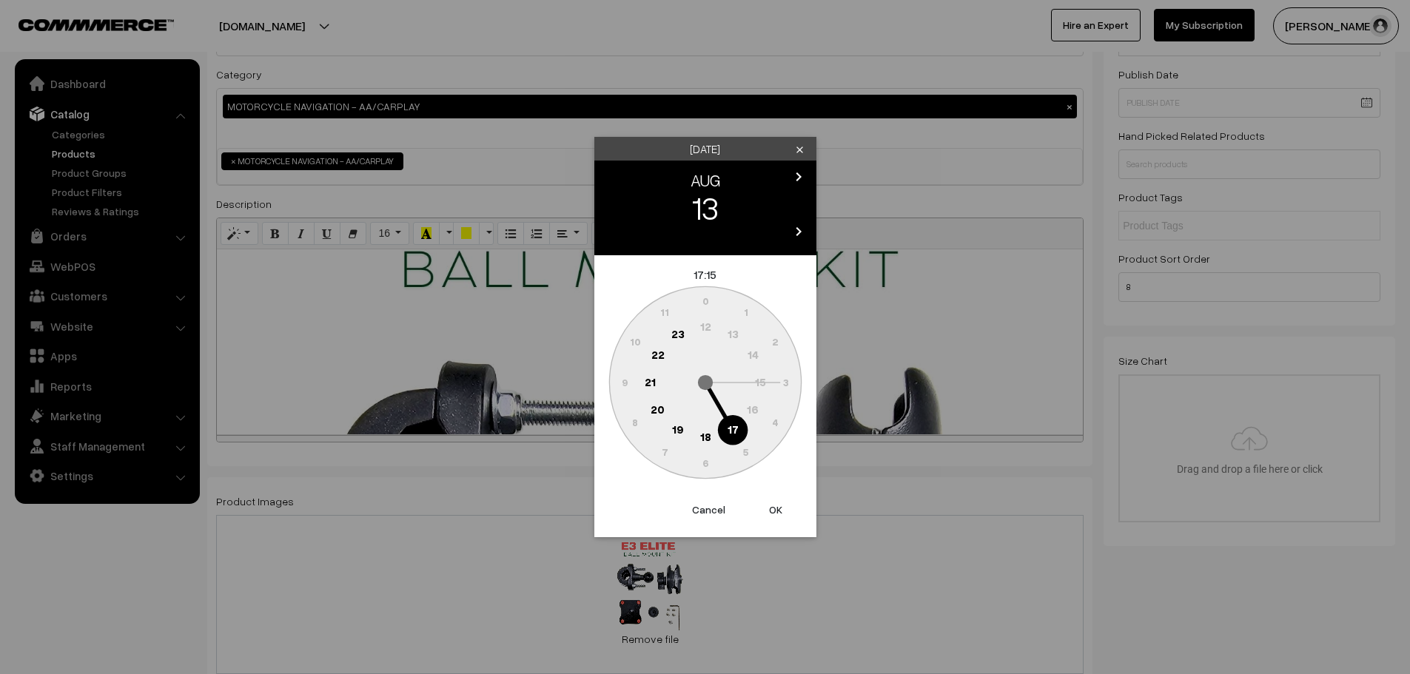
click at [779, 513] on button "OK" at bounding box center [775, 510] width 59 height 33
type input "[DATE] 17:15"
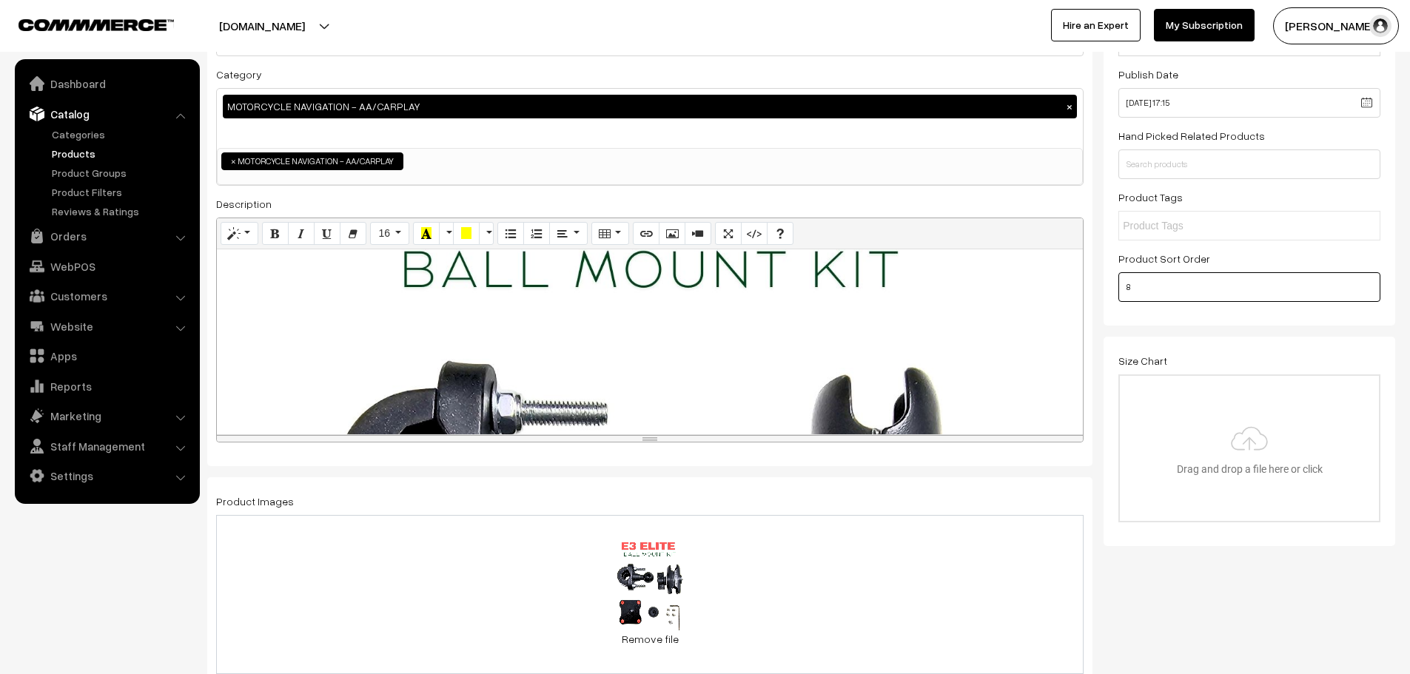
drag, startPoint x: 1153, startPoint y: 295, endPoint x: 1070, endPoint y: 304, distance: 83.4
type input "5"
click at [1190, 347] on div "Size Chart Drag and drop a file here or click Ooops, something wrong appended. …" at bounding box center [1249, 441] width 292 height 209
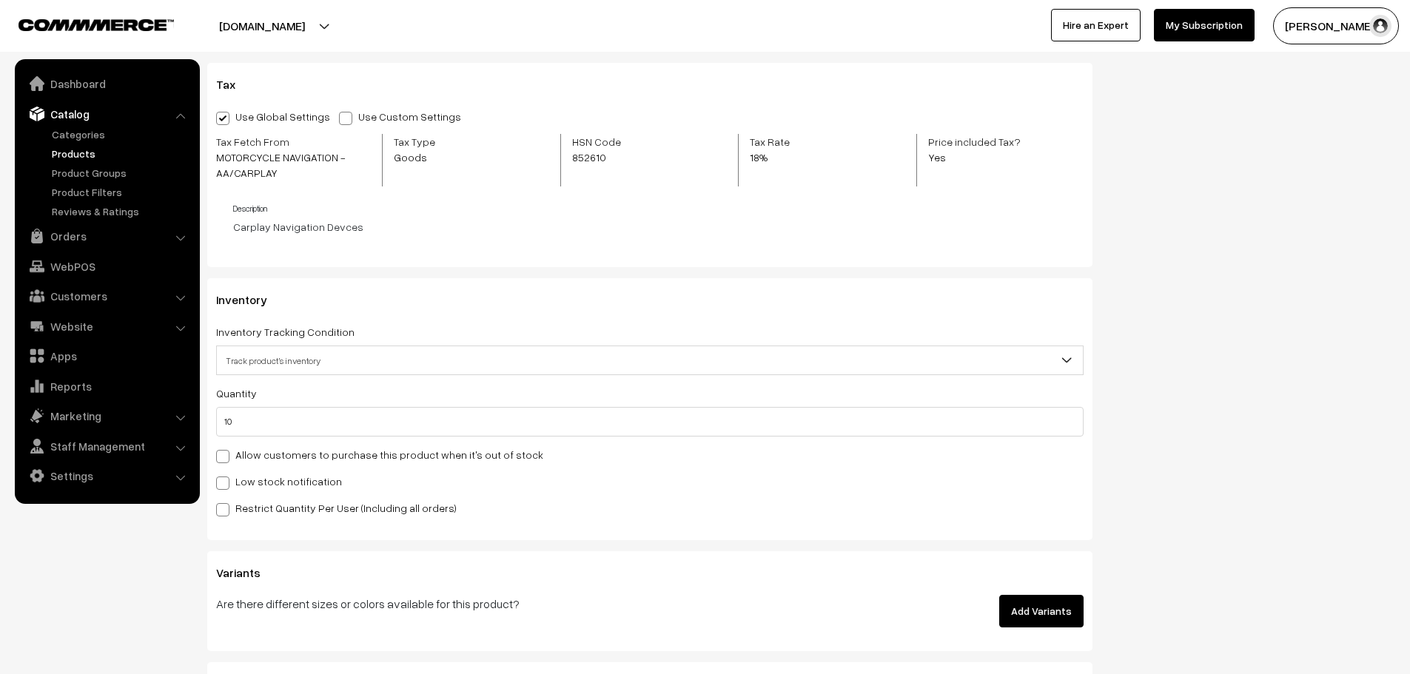
scroll to position [1554, 0]
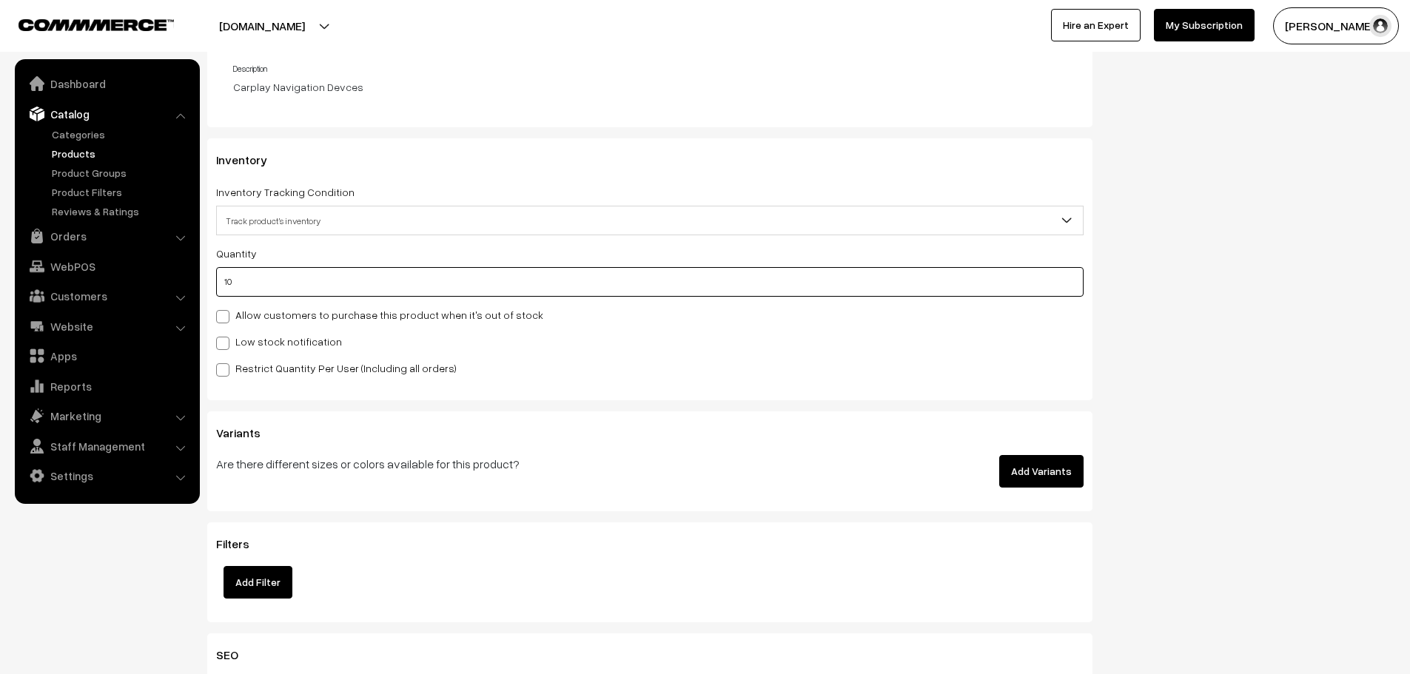
click at [306, 286] on input "10" at bounding box center [649, 282] width 867 height 30
type input "1"
type input "11"
type input "15"
type input "25"
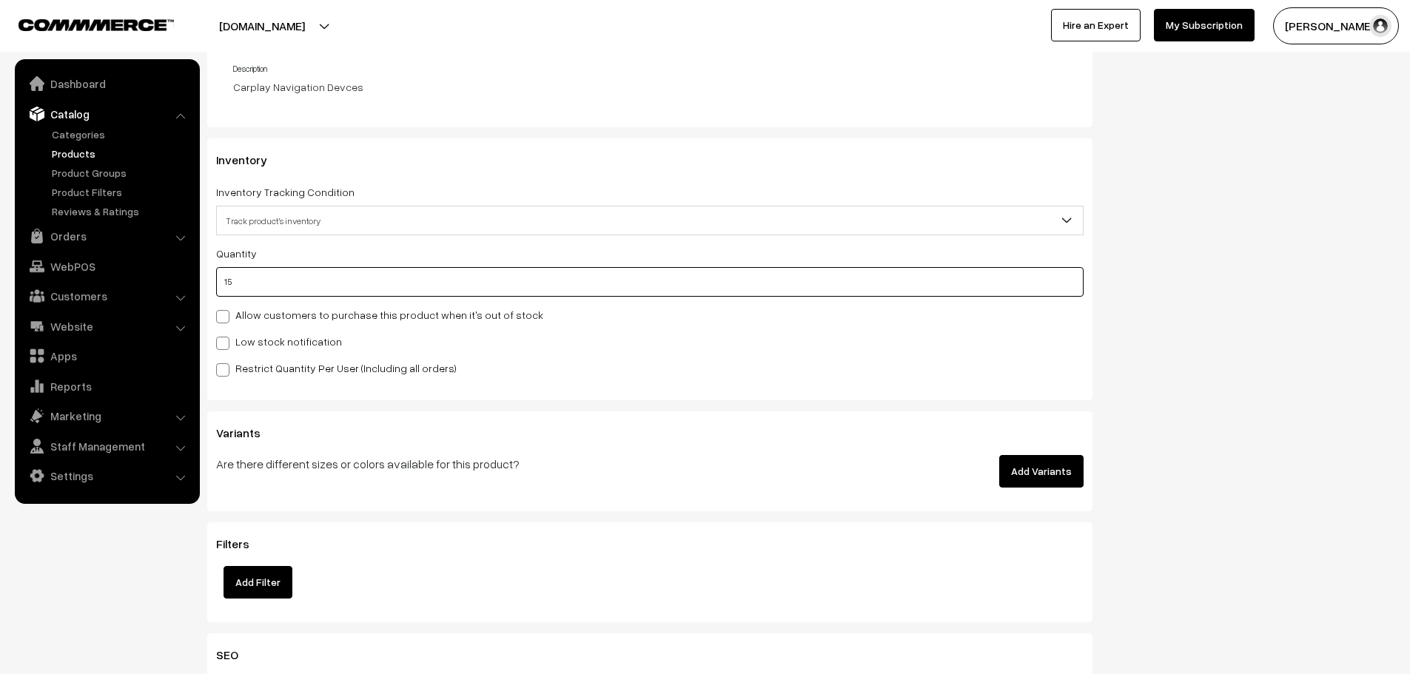
type input "15"
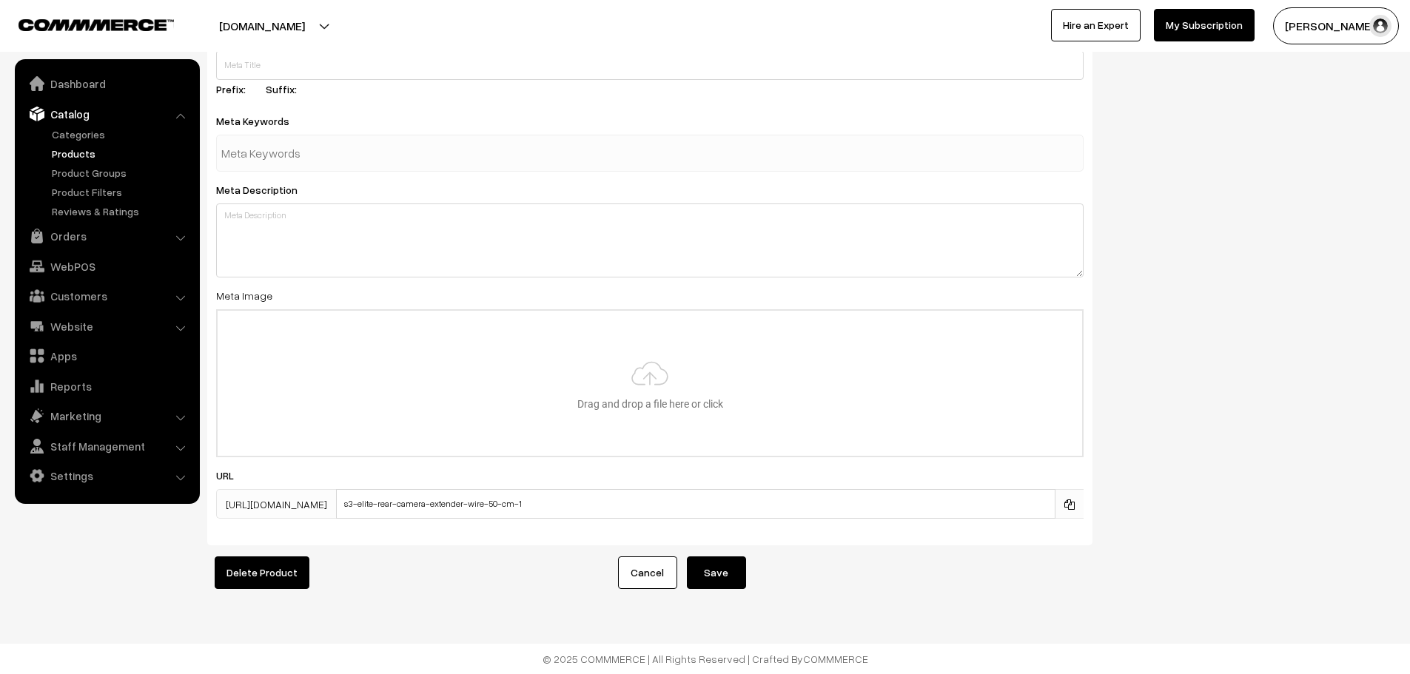
scroll to position [2215, 0]
drag, startPoint x: 576, startPoint y: 489, endPoint x: 297, endPoint y: 484, distance: 278.3
click at [297, 489] on div "https://lbcmoto.com/products/ s3-elite-rear-camera-extender-wire-50-cm-1" at bounding box center [649, 504] width 867 height 30
type input "E3Elite_BallMount_kit_lbcmoto"
click at [733, 556] on button "Save" at bounding box center [716, 572] width 59 height 33
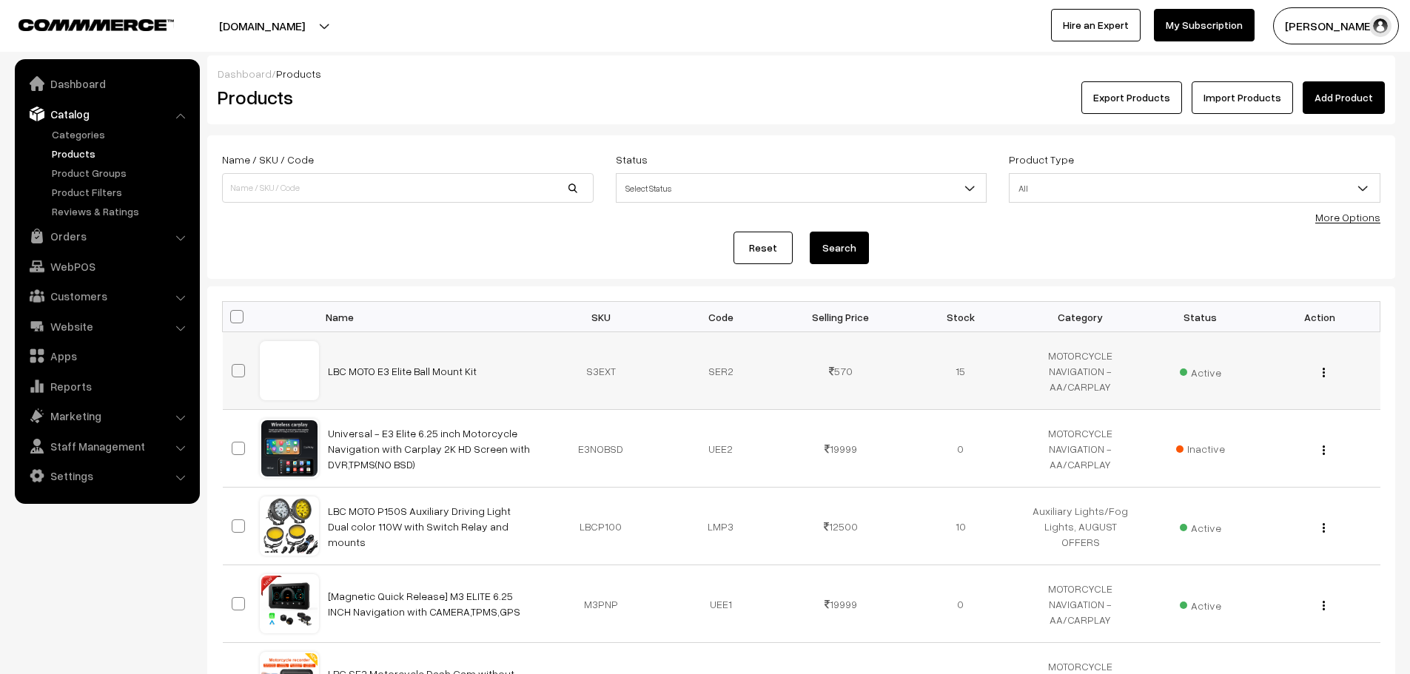
click at [1332, 371] on div "View Edit Delete" at bounding box center [1320, 371] width 102 height 16
click at [1325, 371] on button "button" at bounding box center [1324, 372] width 4 height 12
click at [1236, 420] on link "Edit" at bounding box center [1258, 426] width 126 height 33
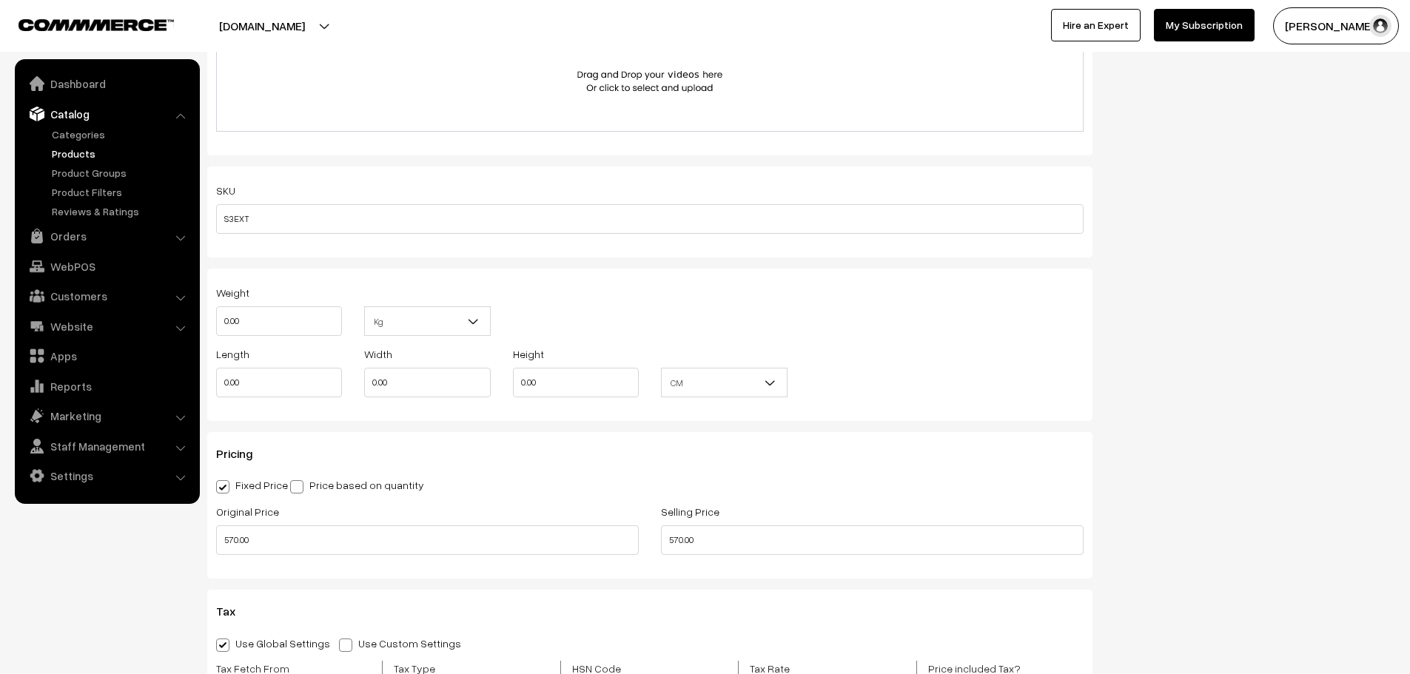
scroll to position [888, 0]
drag, startPoint x: 272, startPoint y: 215, endPoint x: 227, endPoint y: 213, distance: 45.2
click at [227, 213] on input "S3EXT" at bounding box center [649, 218] width 867 height 30
type input "S"
type input "E3BMNT"
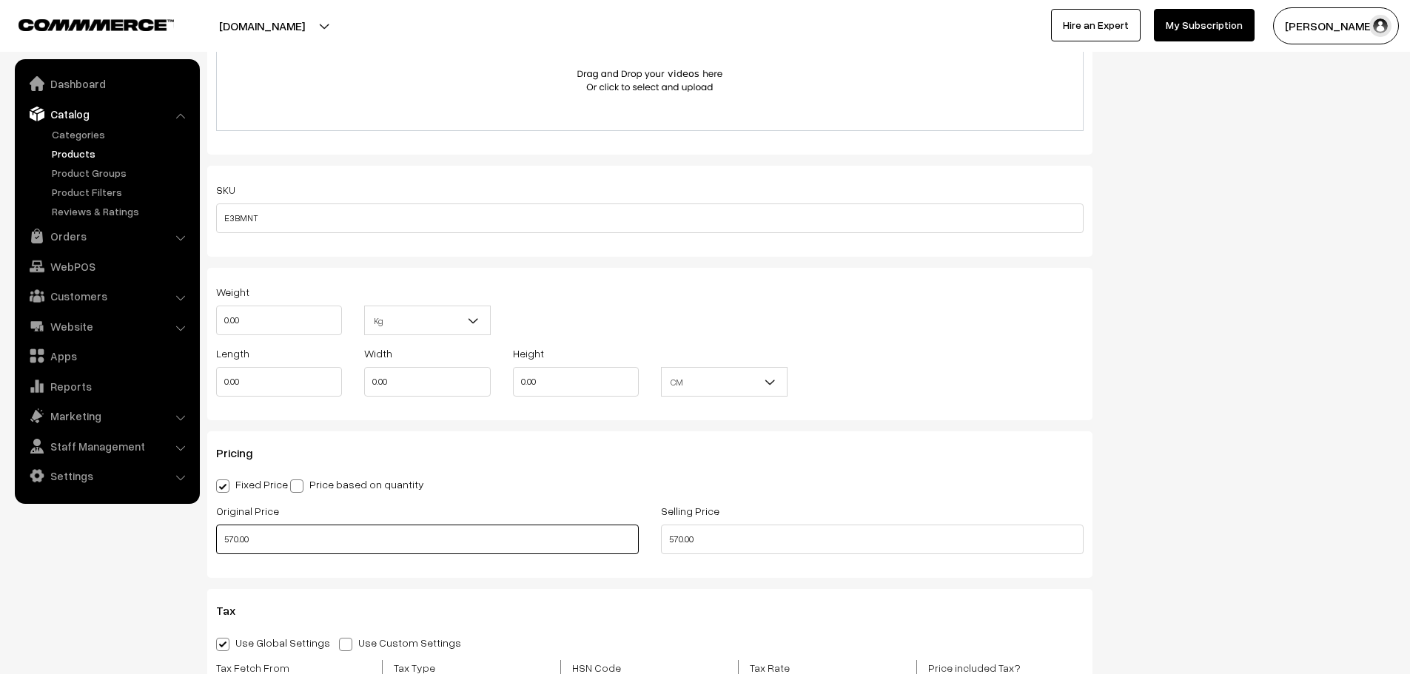
drag, startPoint x: 297, startPoint y: 539, endPoint x: 179, endPoint y: 531, distance: 118.6
click at [179, 531] on body "Thank you for showing interest. Our team will call you shortly. Close [DOMAIN_N…" at bounding box center [705, 551] width 1410 height 2878
click at [292, 252] on div "SKU E3BMNT" at bounding box center [649, 211] width 885 height 91
click at [269, 307] on input "0.00" at bounding box center [279, 321] width 126 height 30
type input "0"
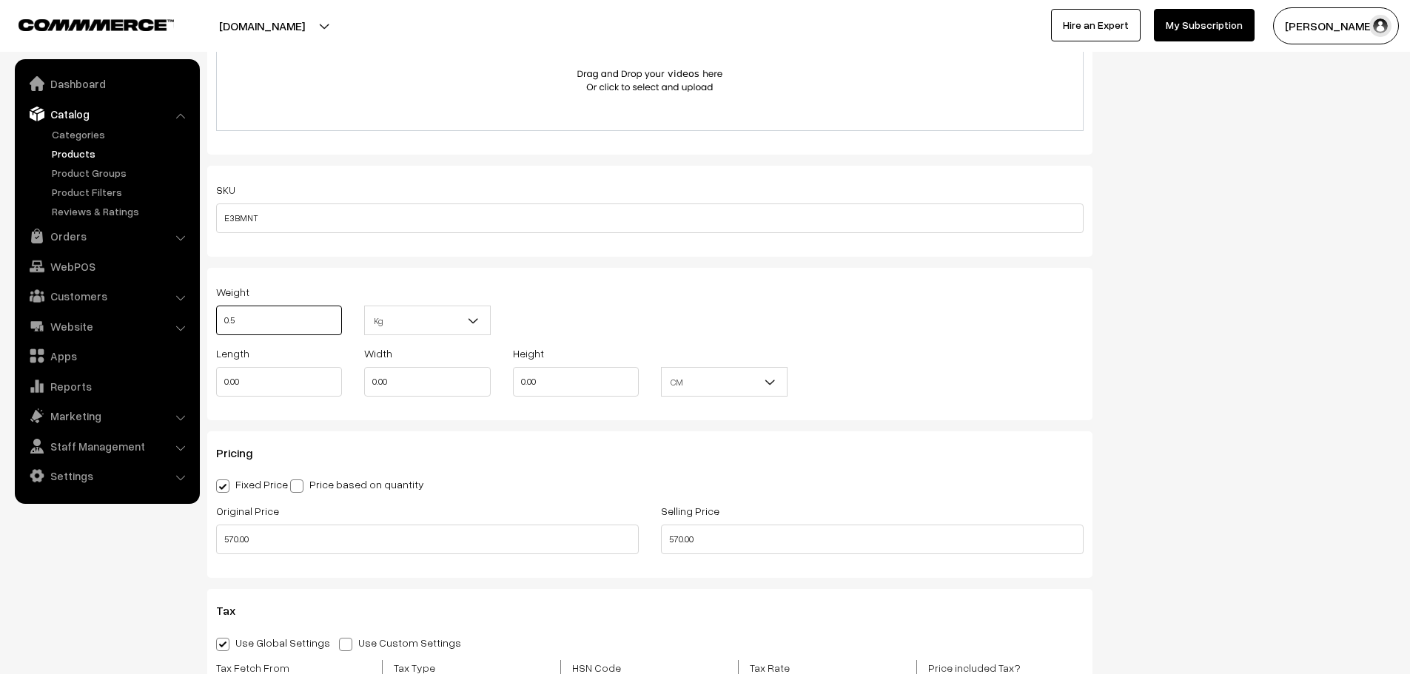
type input "0.5"
click at [591, 281] on div "Weight 0.5 Kg Kg Length 0.00 Width 0.00 Height 0.00 CM In CM Digital Product" at bounding box center [649, 344] width 885 height 152
drag, startPoint x: 282, startPoint y: 375, endPoint x: 140, endPoint y: 381, distance: 142.2
click at [140, 381] on body "Thank you for showing interest. Our team will call you shortly. Close [DOMAIN_N…" at bounding box center [705, 551] width 1410 height 2878
type input "20"
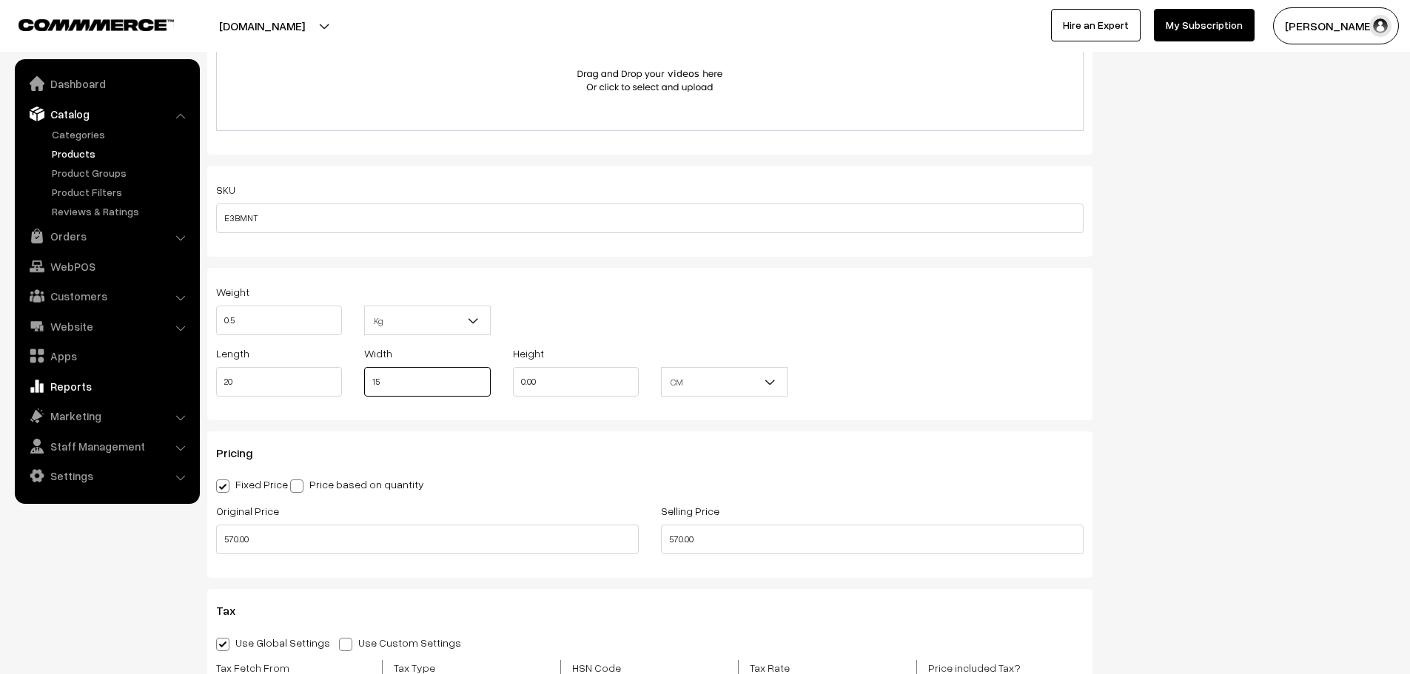
type input "15"
type input "5"
click at [884, 318] on div "Weight 0.5 Kg Kg" at bounding box center [649, 313] width 889 height 61
drag, startPoint x: 296, startPoint y: 548, endPoint x: 203, endPoint y: 546, distance: 92.5
click at [203, 546] on div "Name * LBC MOTO E3 Elite Ball Mount Kit Category MOTORCYCLE NAVIGATION - AA/CAR…" at bounding box center [649, 274] width 907 height 2051
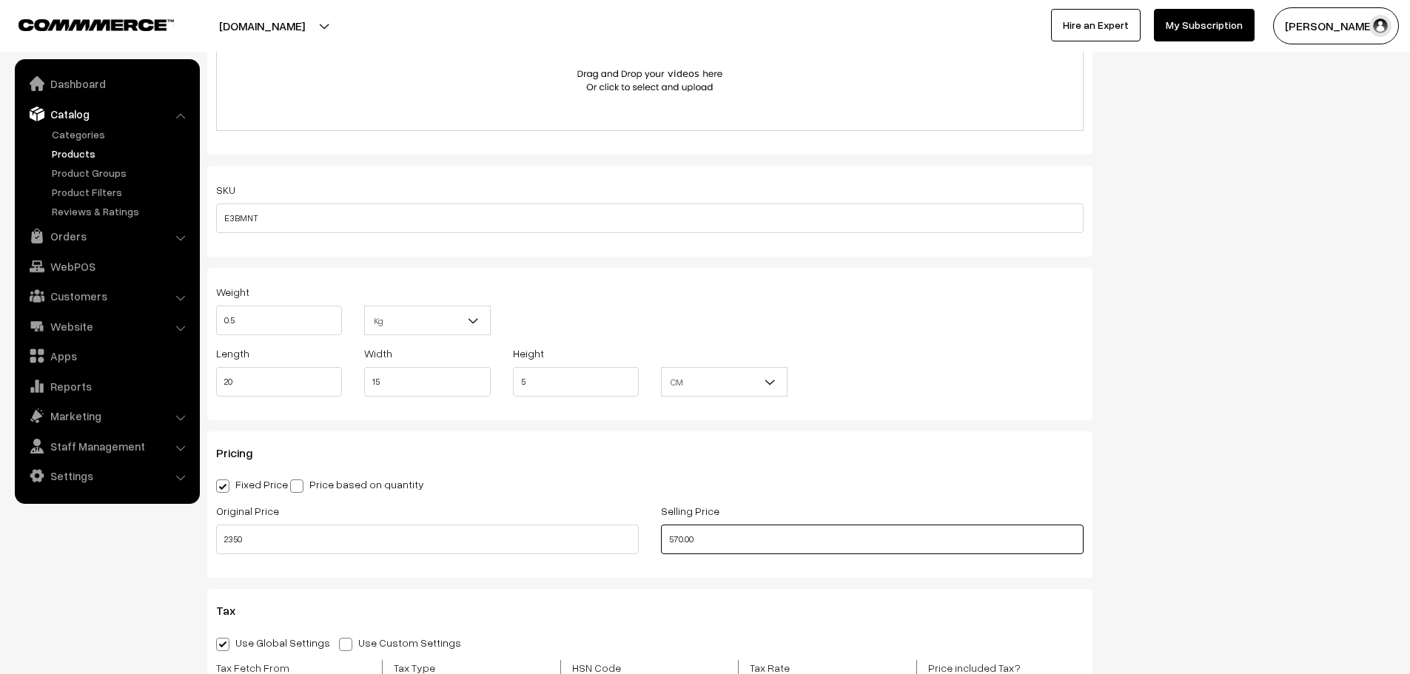
type input "2350.00"
drag, startPoint x: 724, startPoint y: 549, endPoint x: 545, endPoint y: 536, distance: 179.5
click at [545, 536] on div "Original Price 2350.00 Selling Price 570.00" at bounding box center [649, 532] width 889 height 61
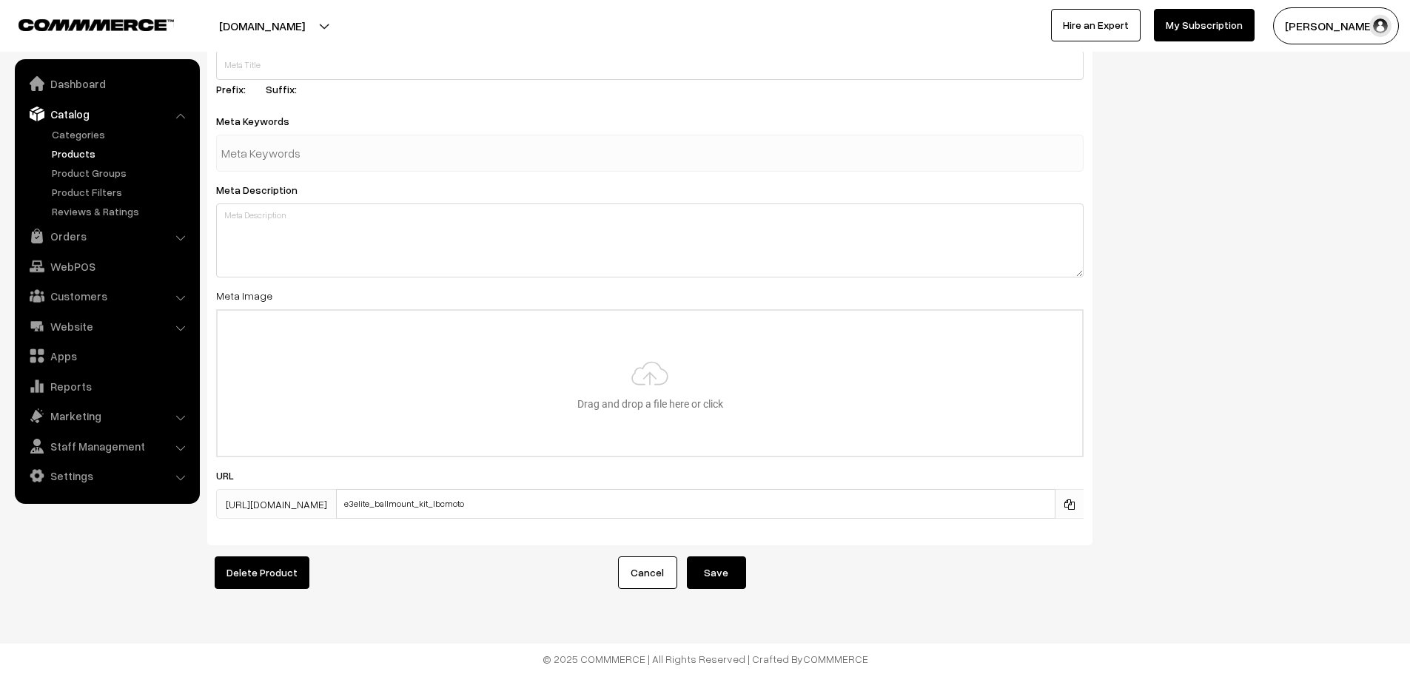
scroll to position [2215, 0]
type input "2350.00"
click at [724, 556] on button "Save" at bounding box center [716, 572] width 59 height 33
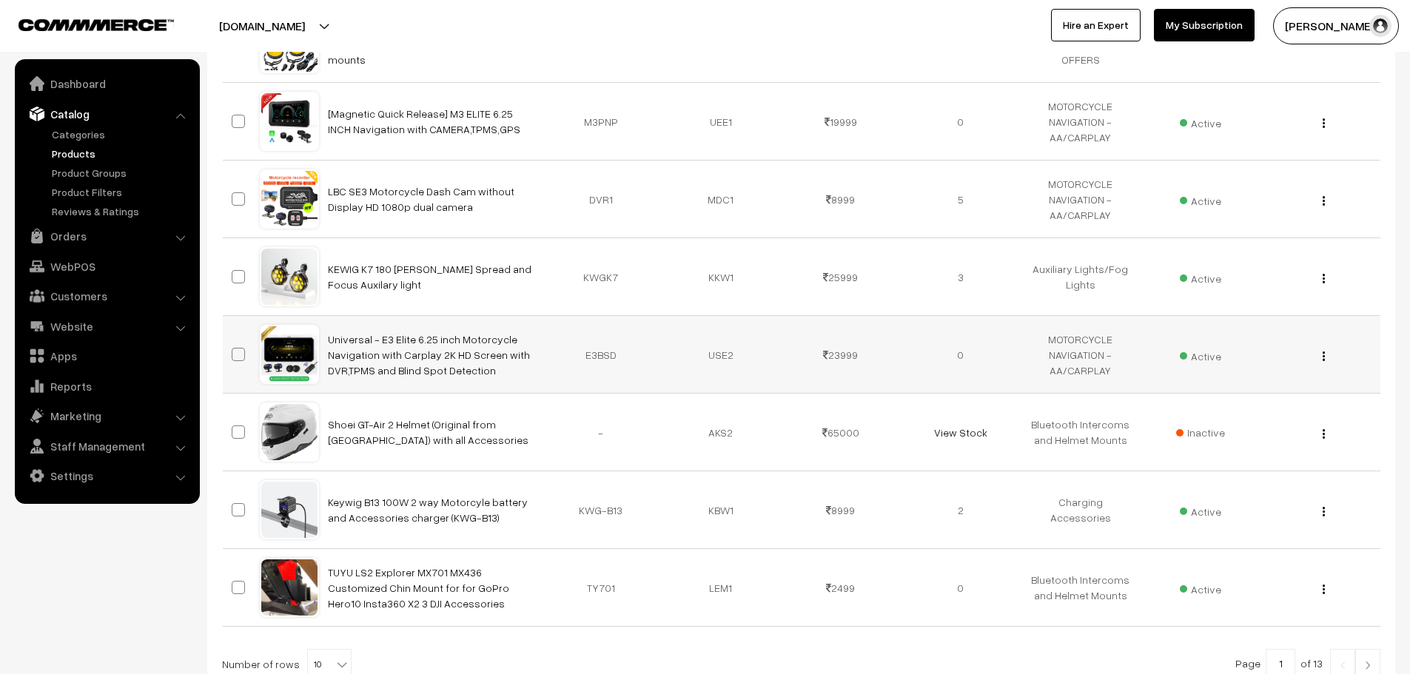
scroll to position [621, 0]
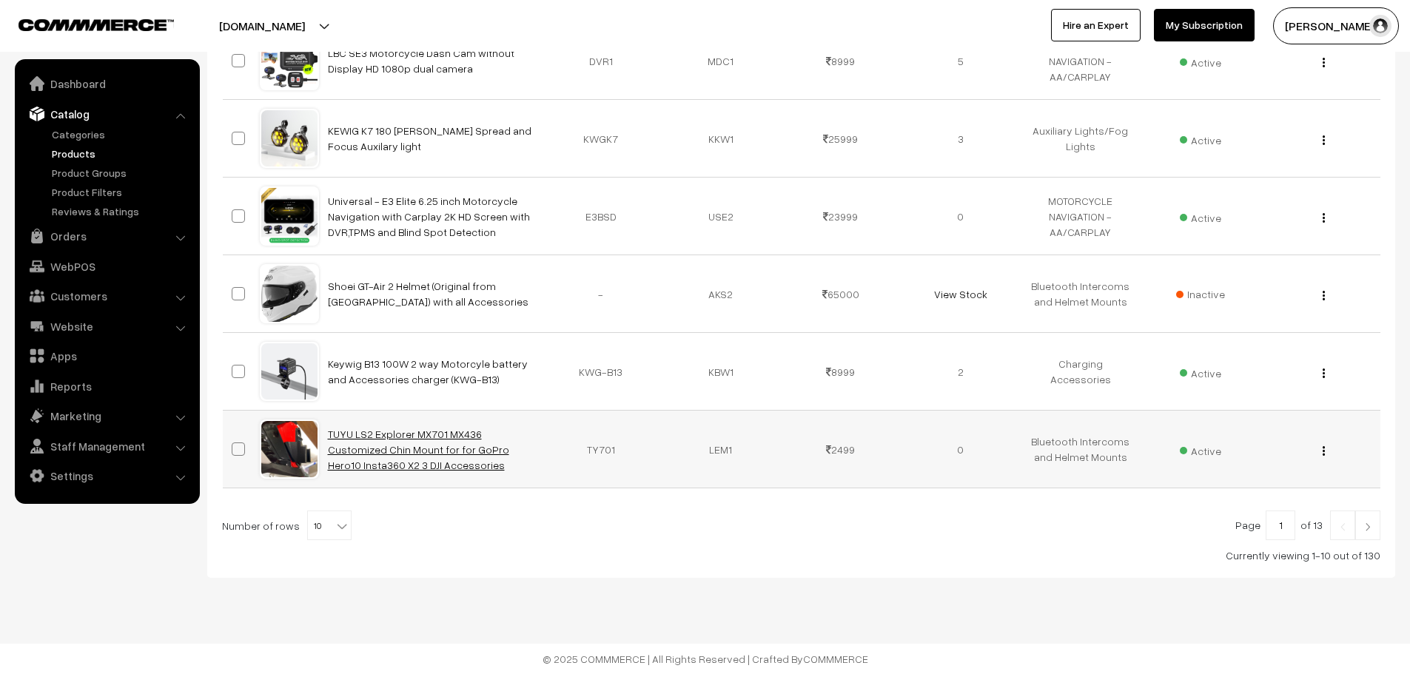
click at [461, 447] on link "TUYU LS2 Explorer MX701 MX436 Customized Chin Mount for for GoPro Hero10 Insta3…" at bounding box center [418, 450] width 181 height 44
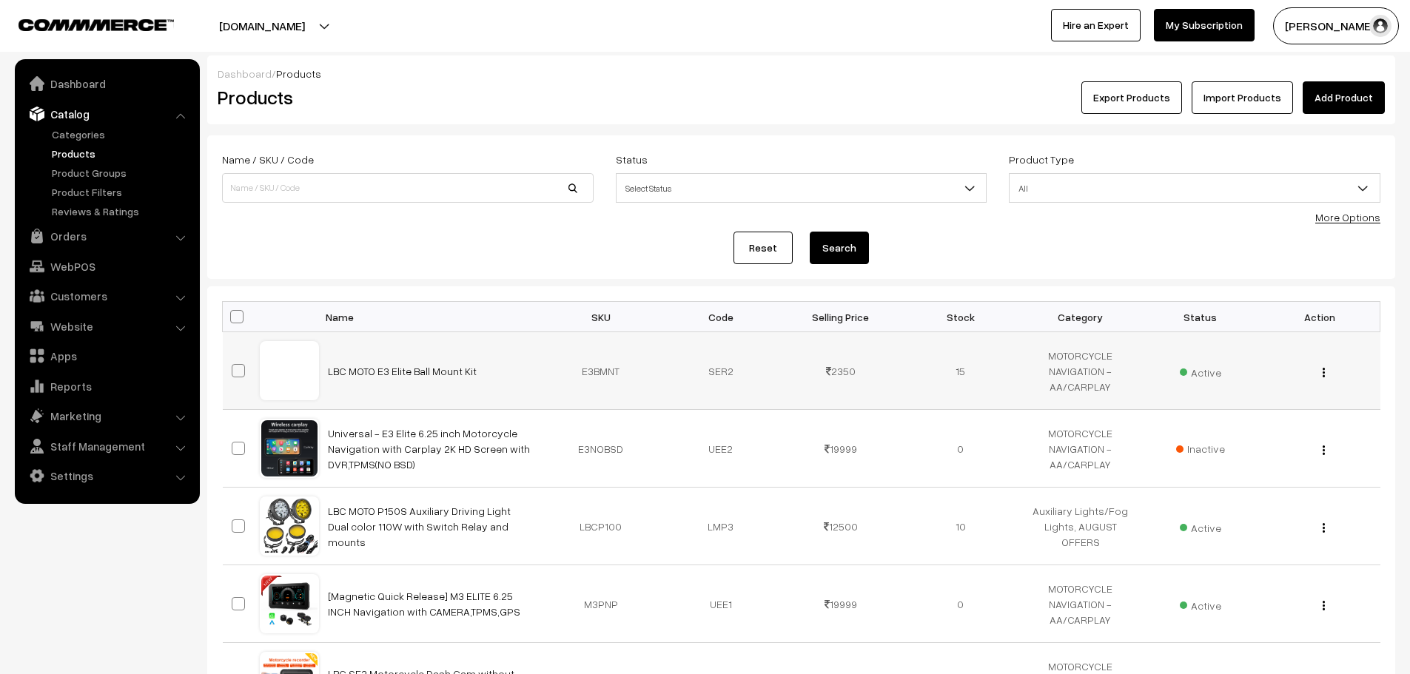
click at [1324, 371] on img "button" at bounding box center [1323, 373] width 2 height 10
click at [1236, 426] on link "Edit" at bounding box center [1258, 426] width 126 height 33
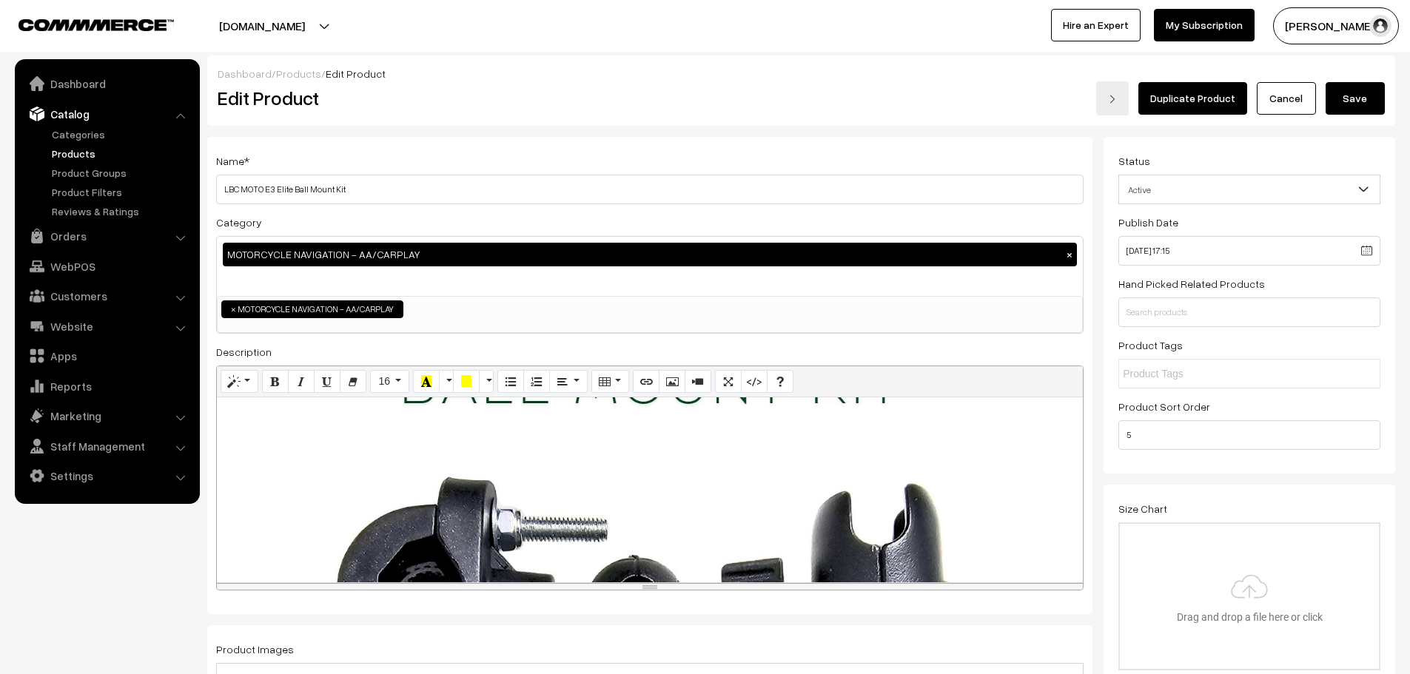
scroll to position [296, 0]
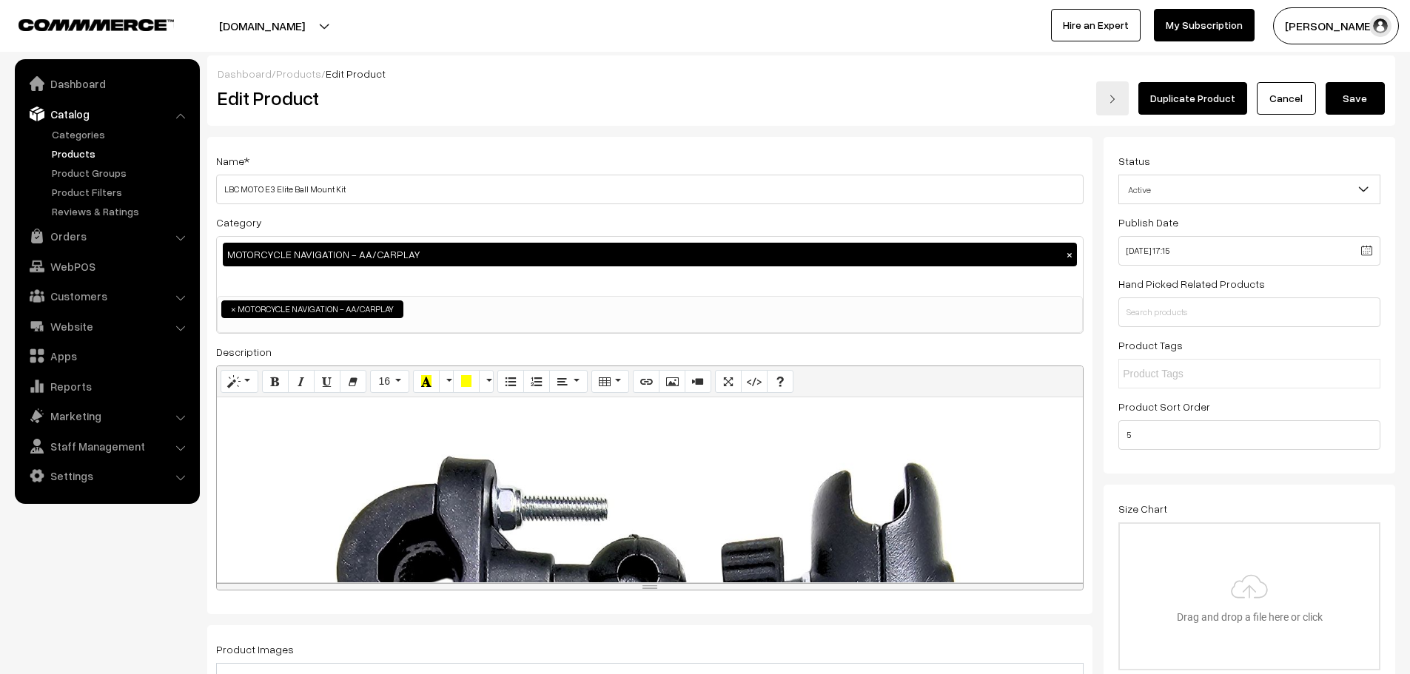
click at [699, 500] on div at bounding box center [650, 489] width 866 height 185
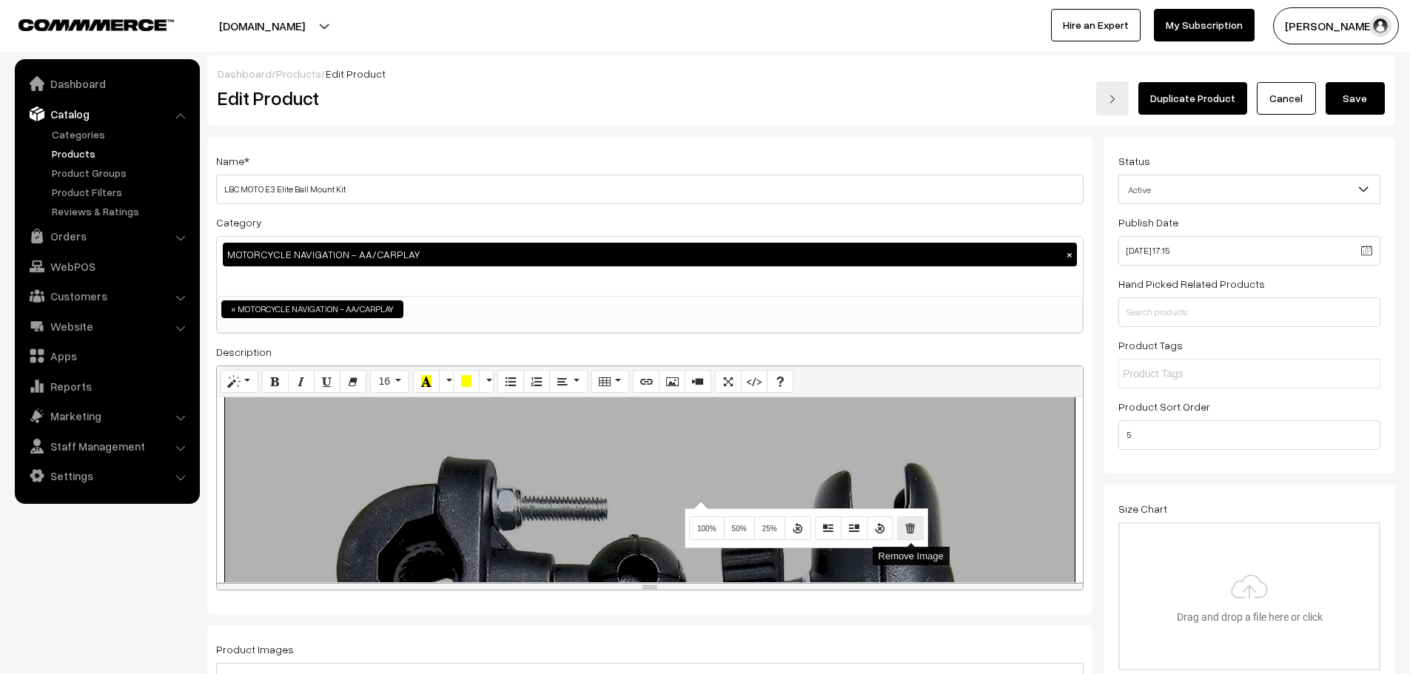
click at [903, 525] on button "Remove Image" at bounding box center [910, 528] width 27 height 24
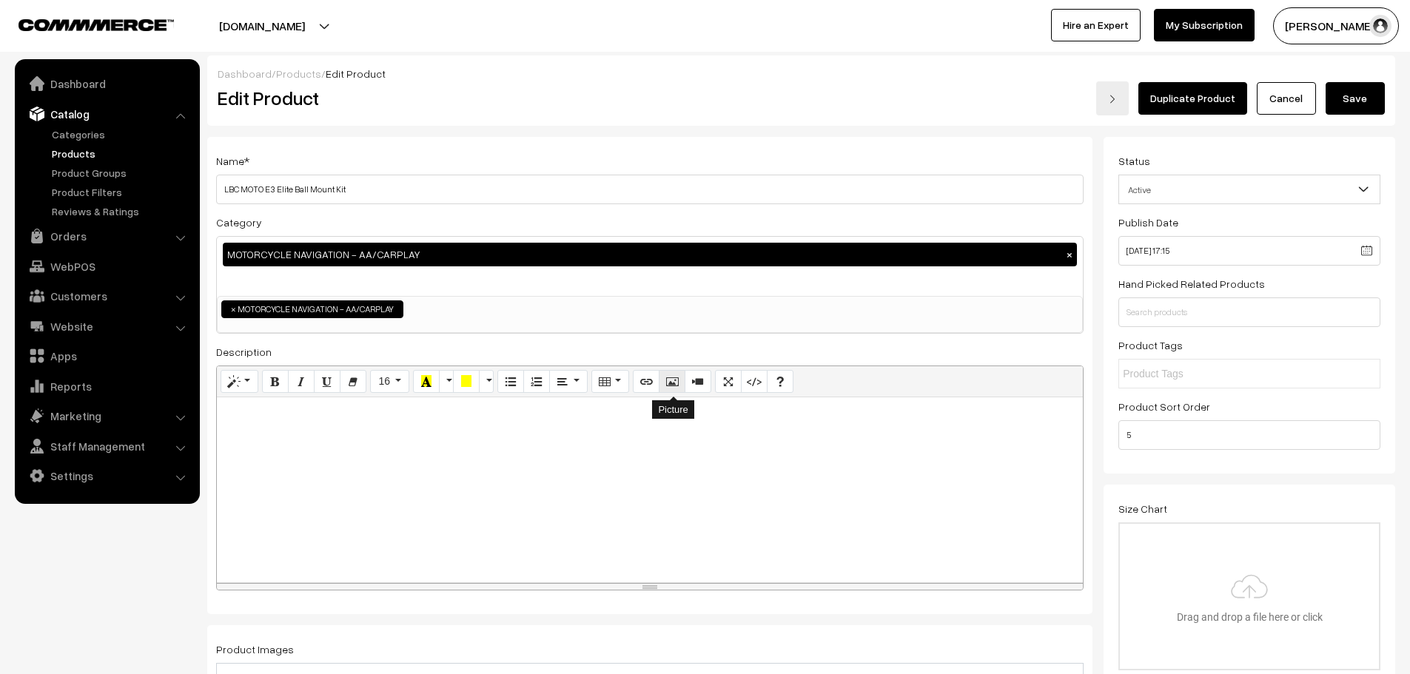
click at [669, 380] on icon "Picture" at bounding box center [672, 381] width 10 height 12
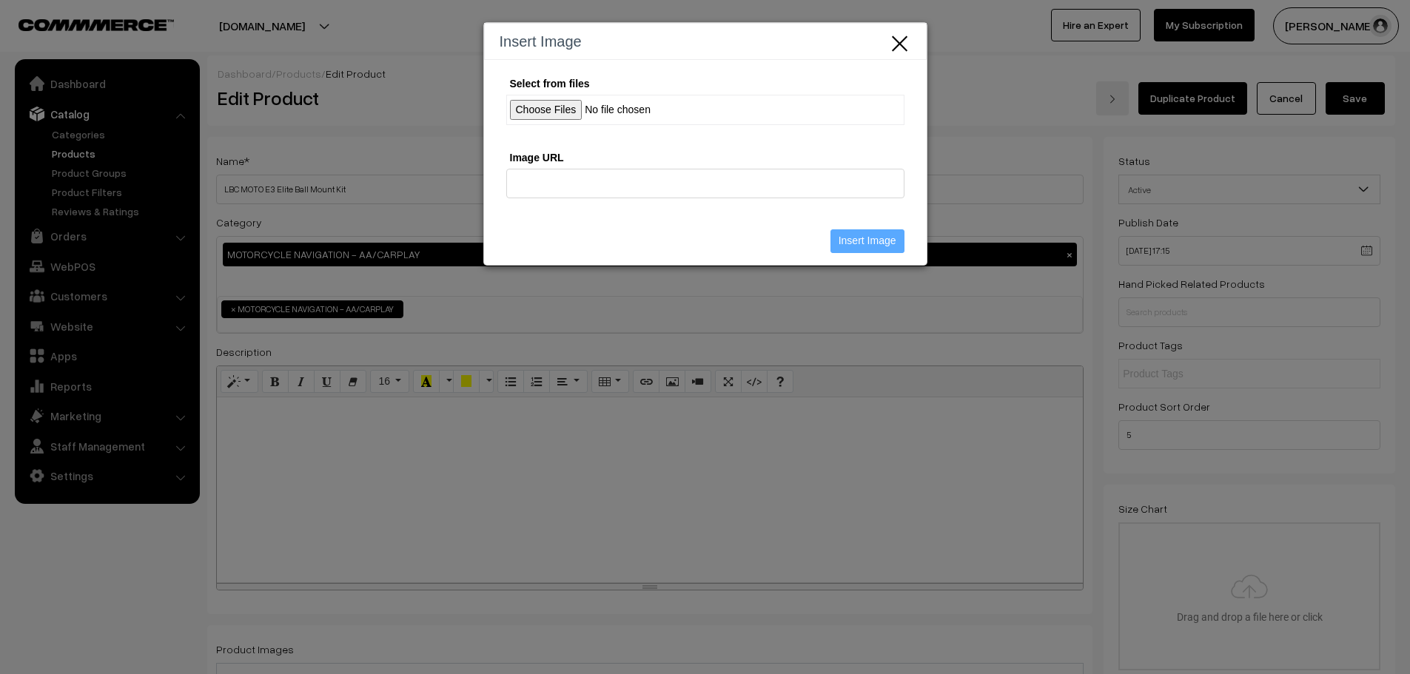
click at [536, 110] on input "Select from files" at bounding box center [705, 110] width 398 height 30
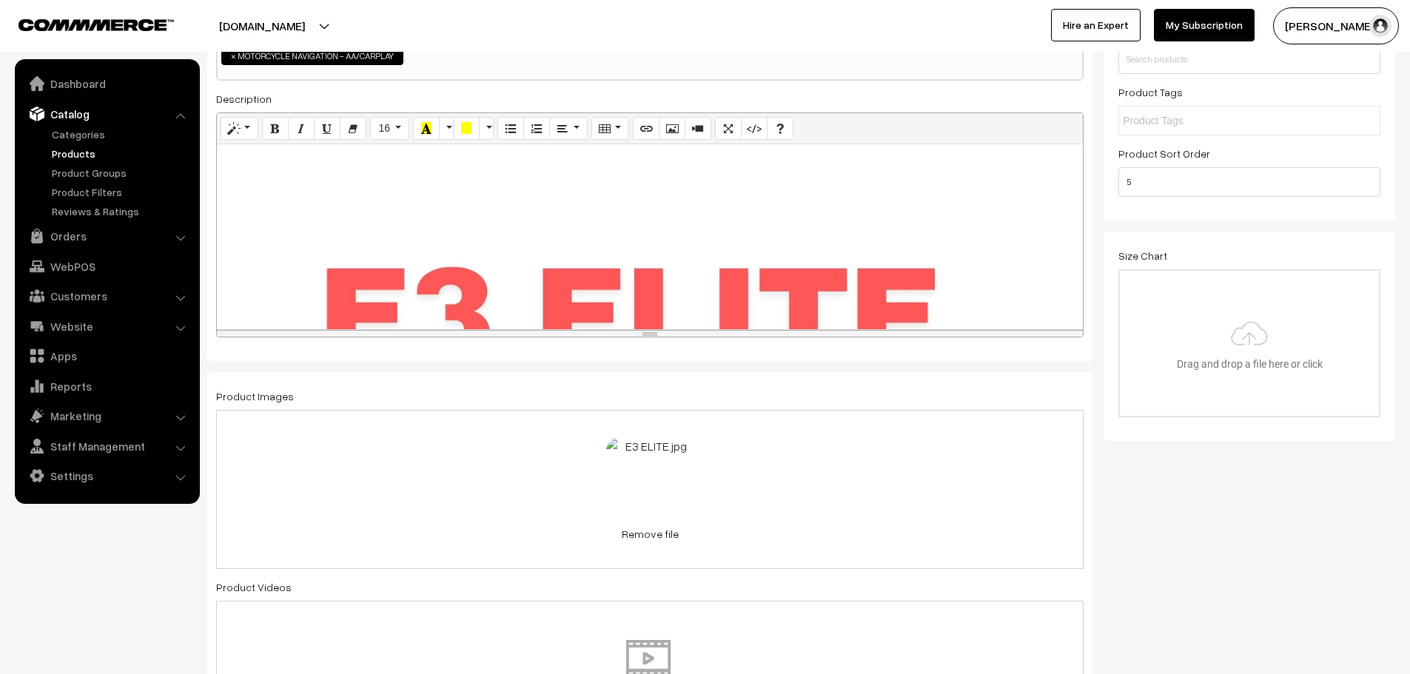
scroll to position [444, 0]
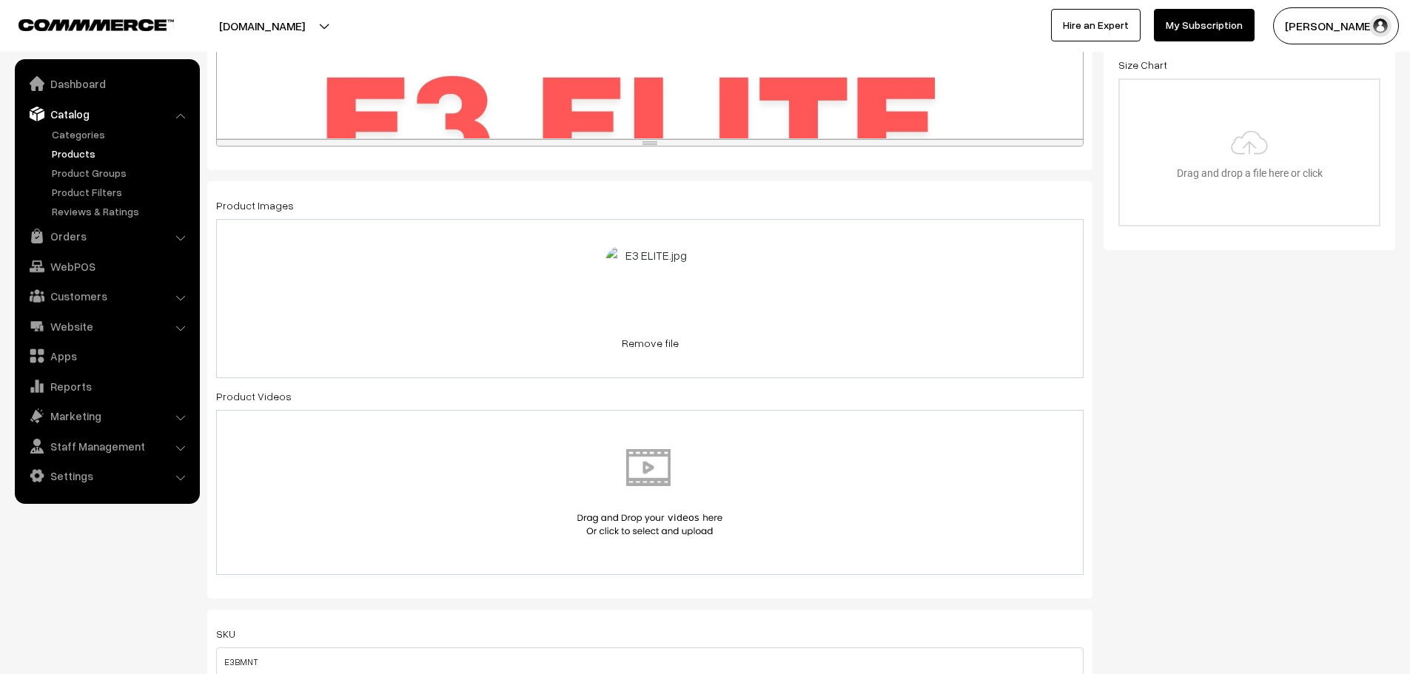
click at [649, 344] on link "Remove file" at bounding box center [649, 343] width 89 height 16
click at [654, 304] on img at bounding box center [649, 301] width 152 height 87
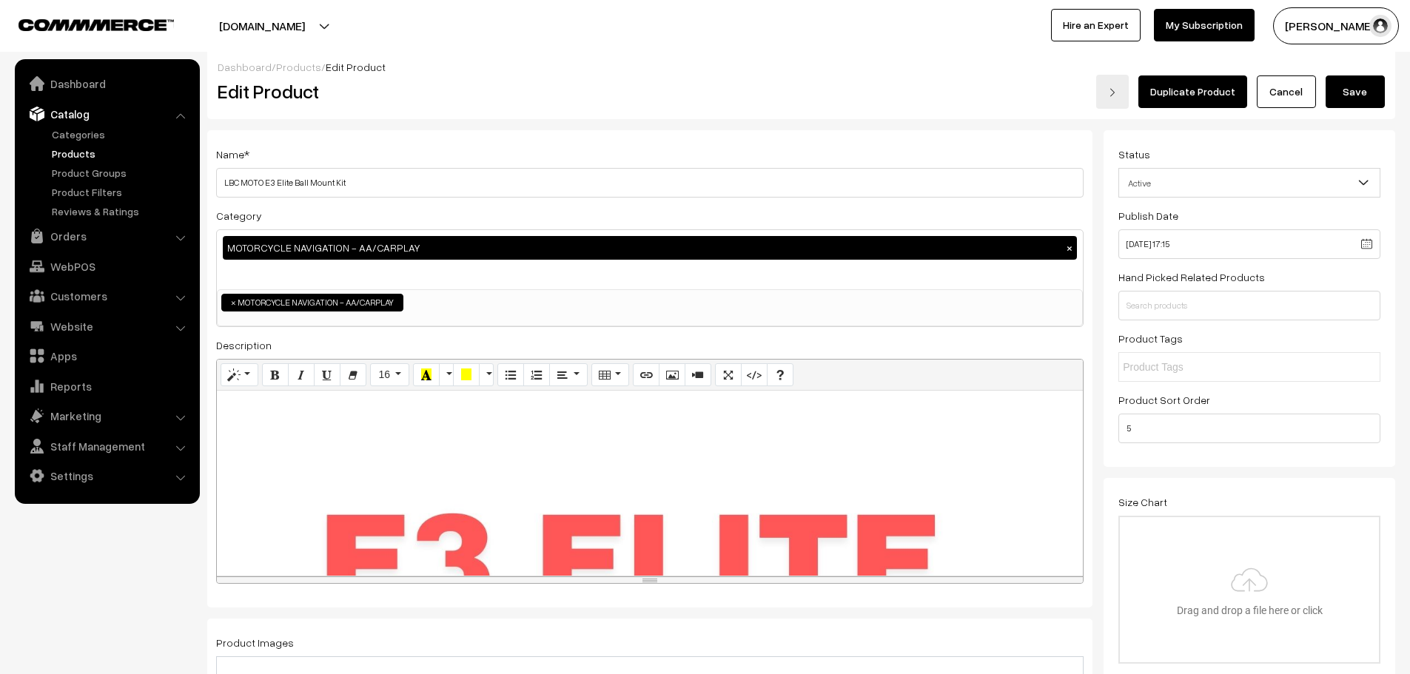
scroll to position [0, 0]
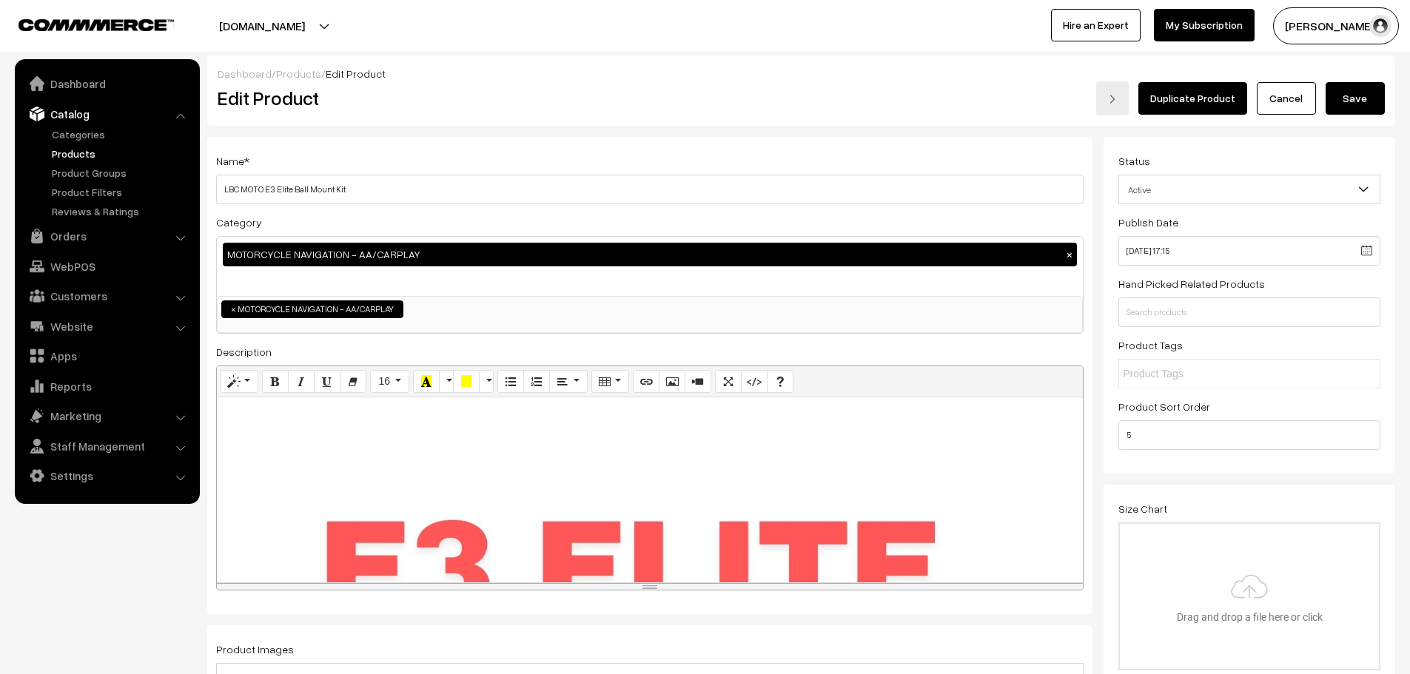
click at [1352, 89] on button "Save" at bounding box center [1354, 98] width 59 height 33
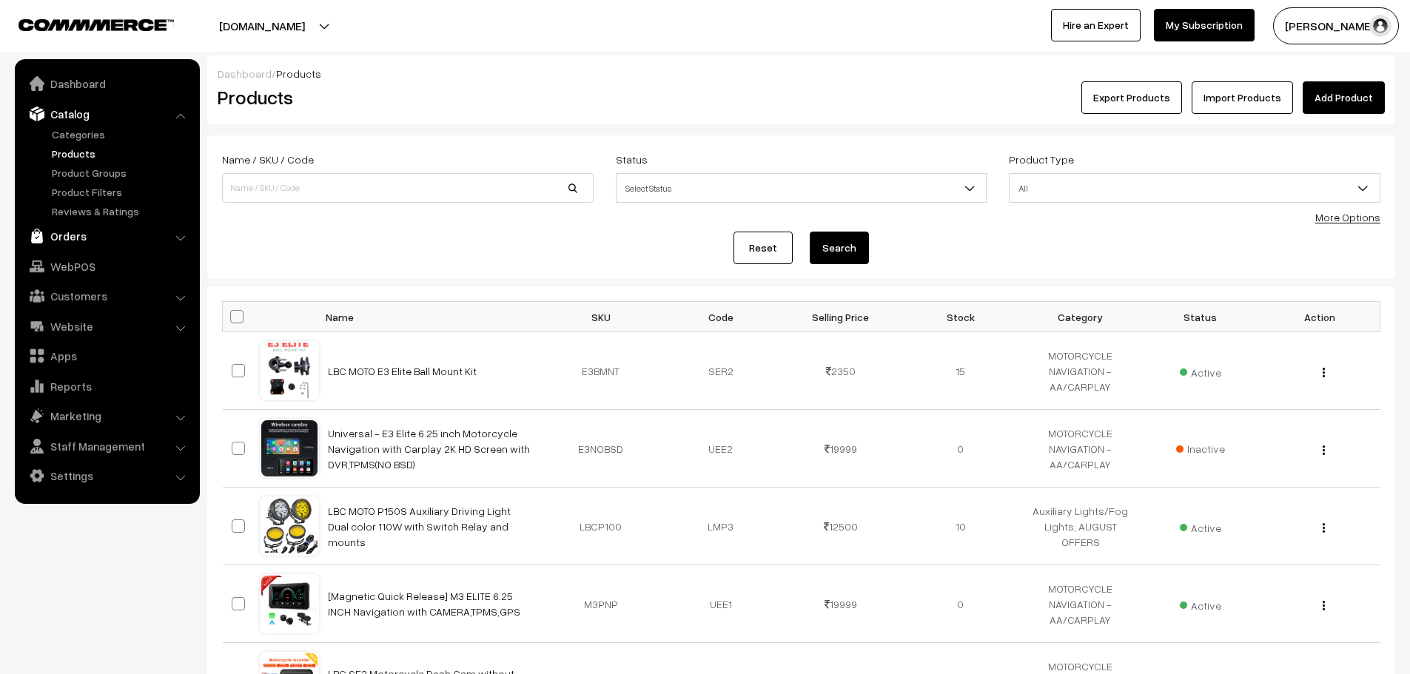
click at [77, 242] on link "Orders" at bounding box center [106, 236] width 176 height 27
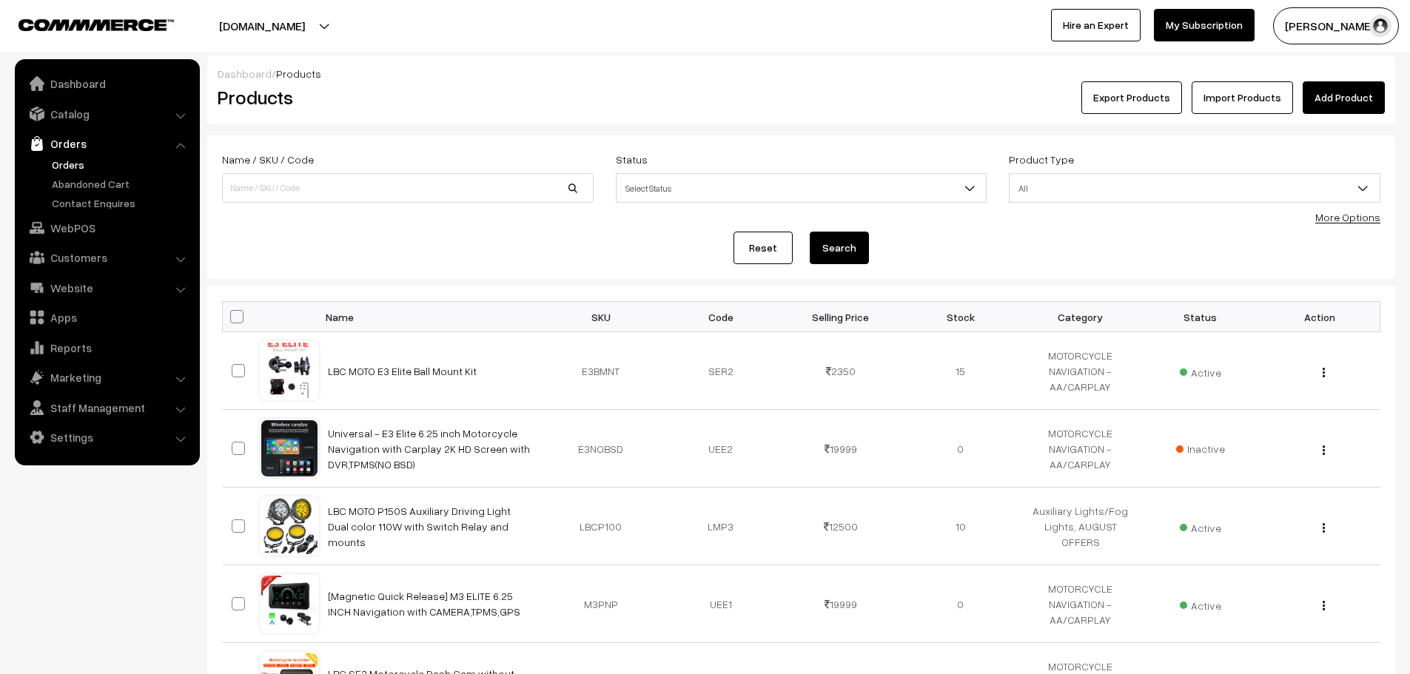
click at [76, 161] on link "Orders" at bounding box center [121, 165] width 147 height 16
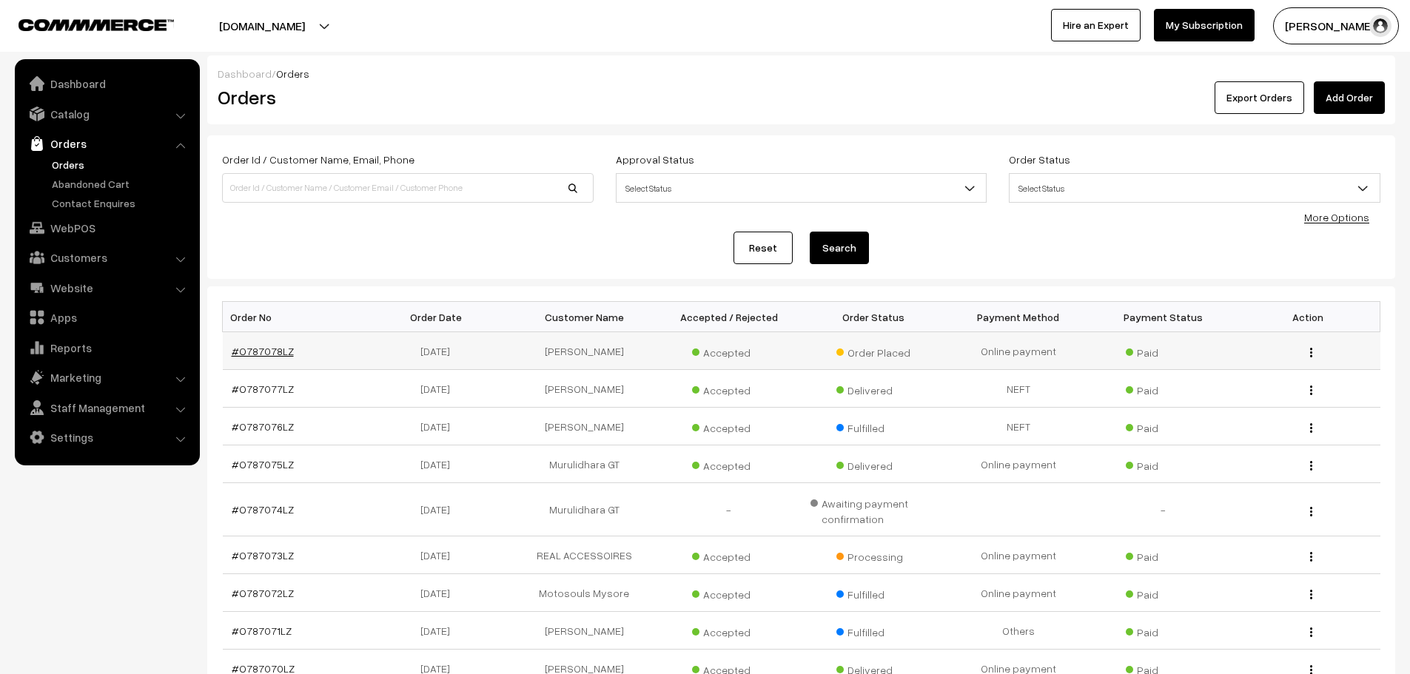
click at [261, 355] on link "#O787078LZ" at bounding box center [263, 351] width 62 height 13
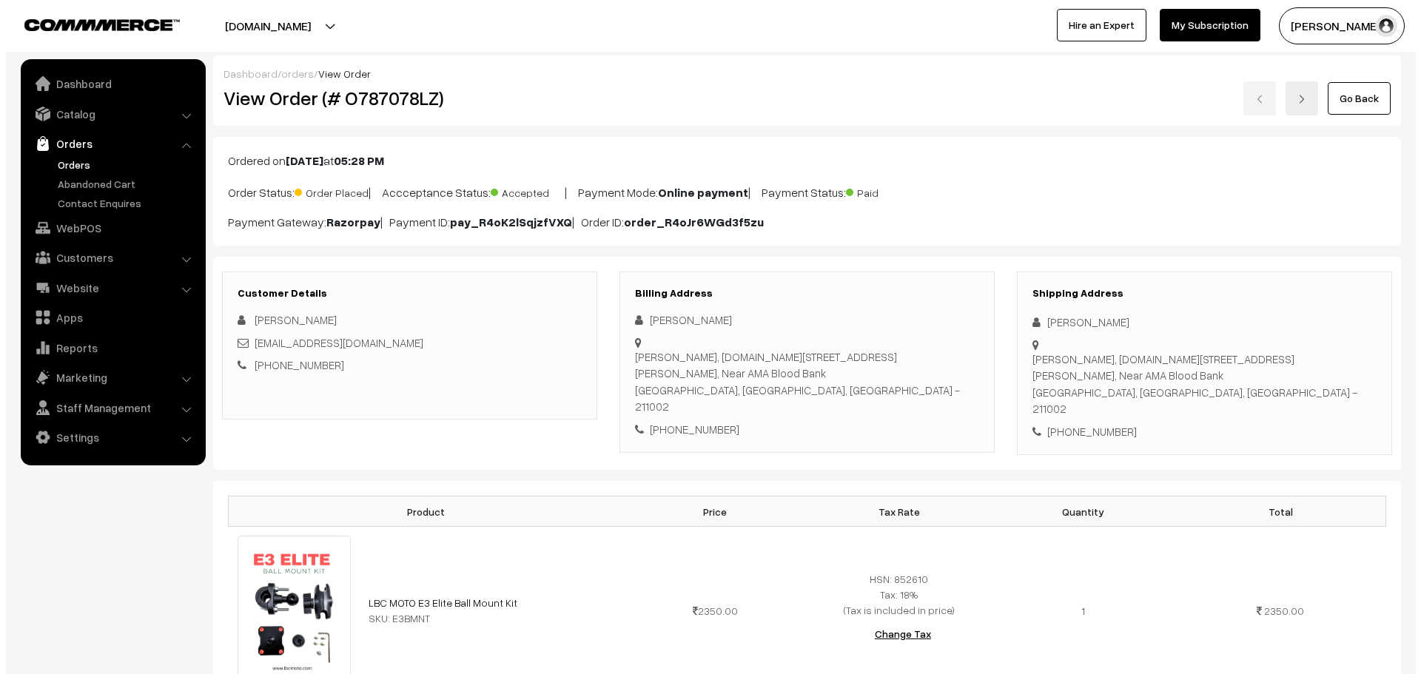
scroll to position [592, 0]
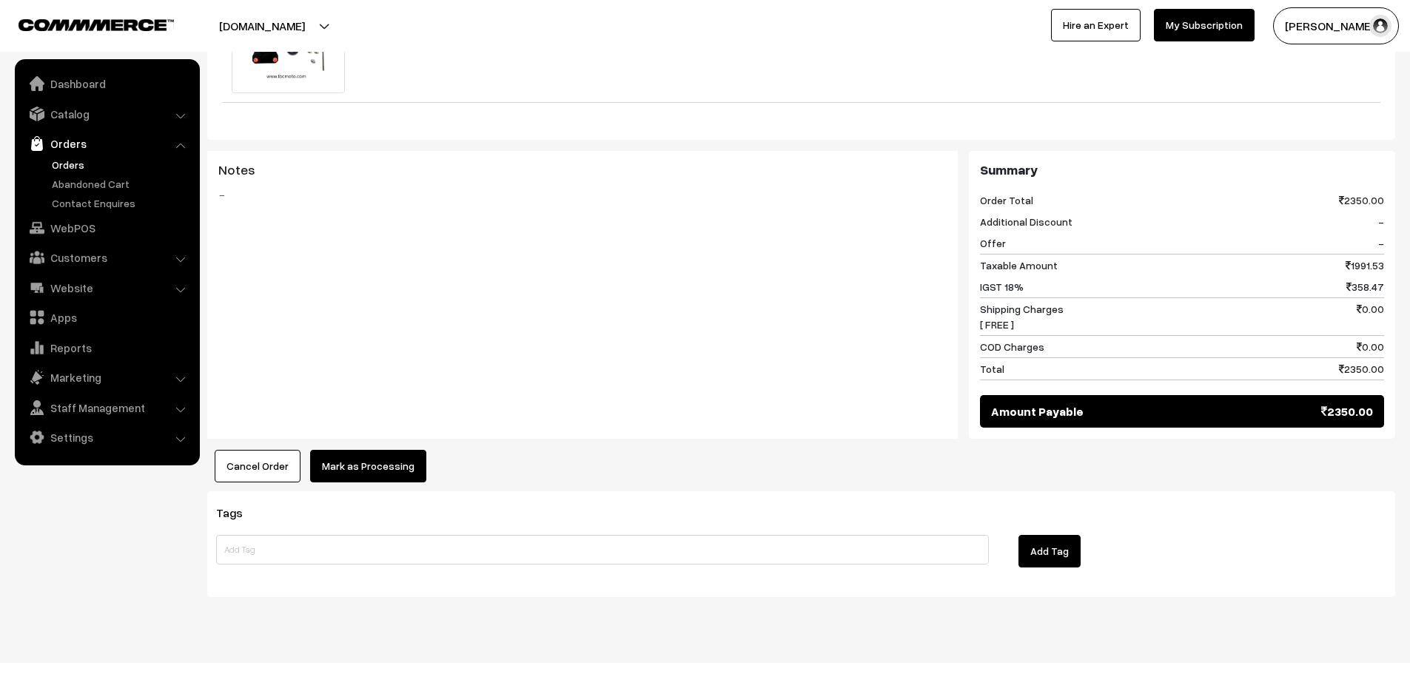
click at [400, 450] on button "Mark as Processing" at bounding box center [368, 466] width 116 height 33
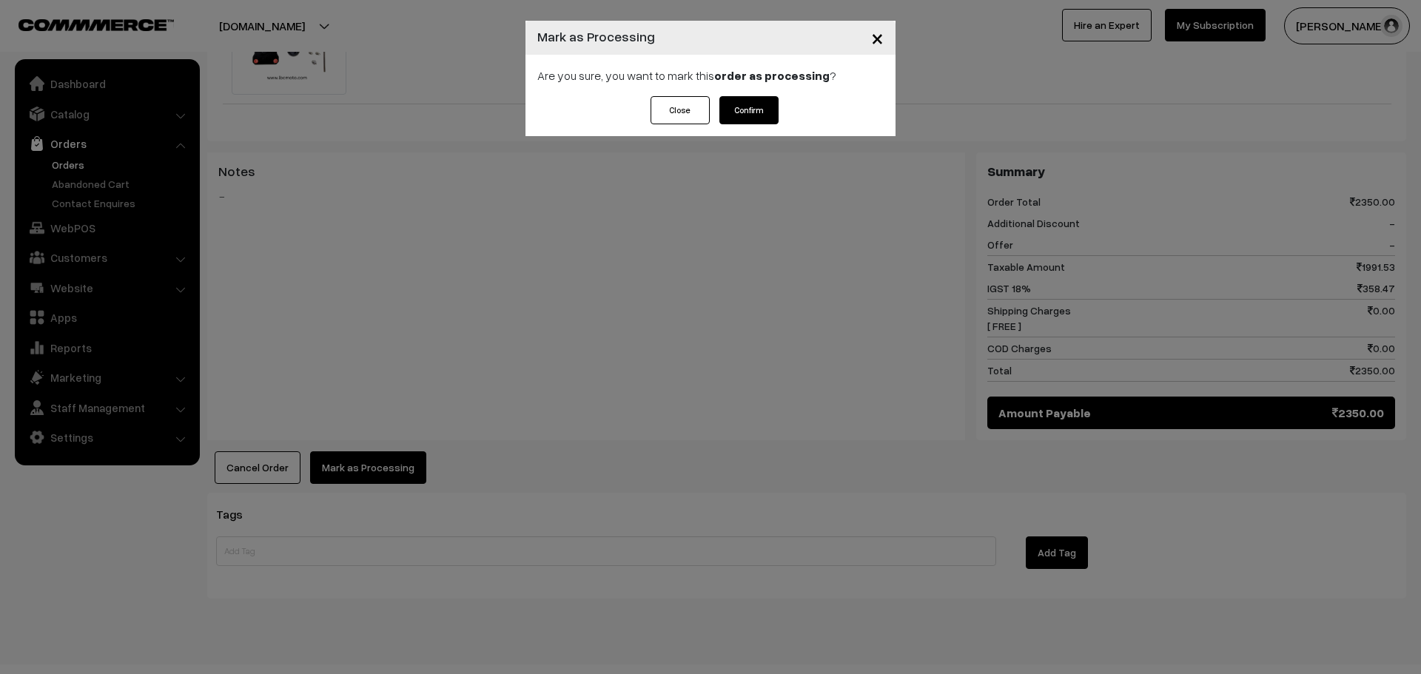
click at [761, 114] on button "Confirm" at bounding box center [748, 110] width 59 height 28
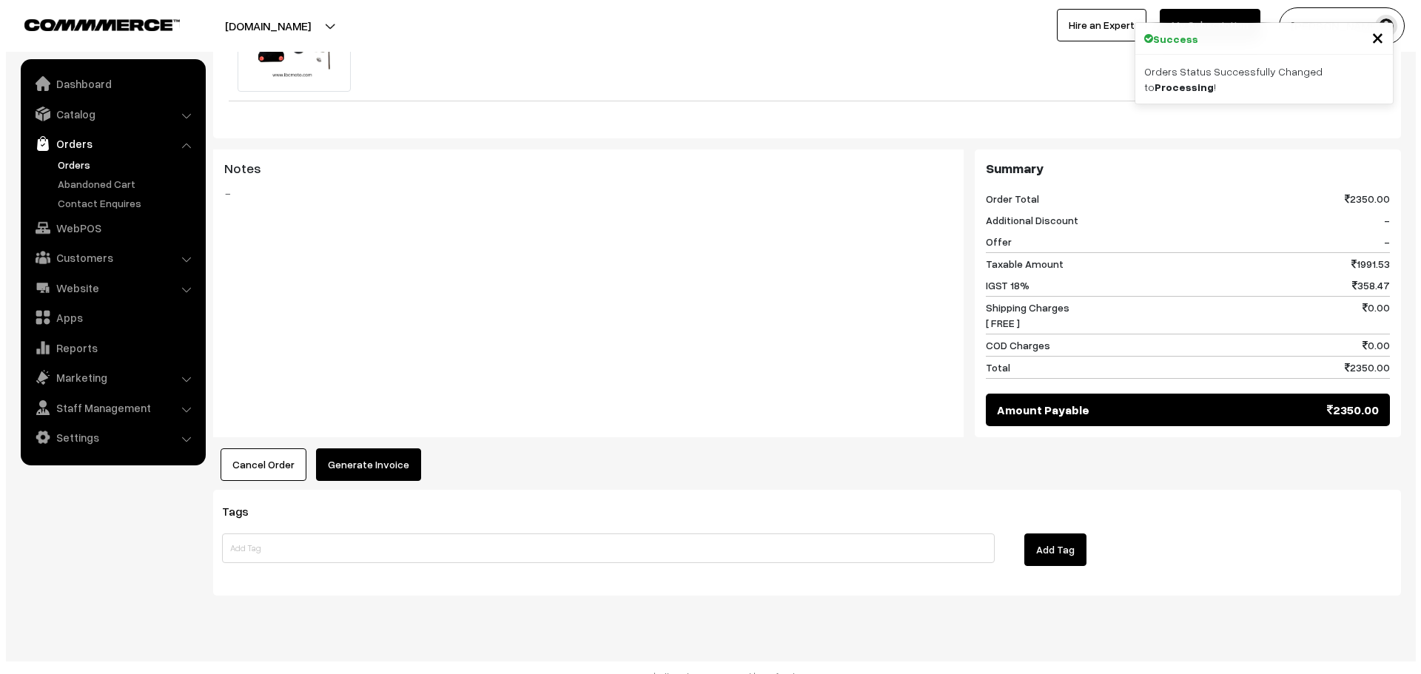
scroll to position [594, 0]
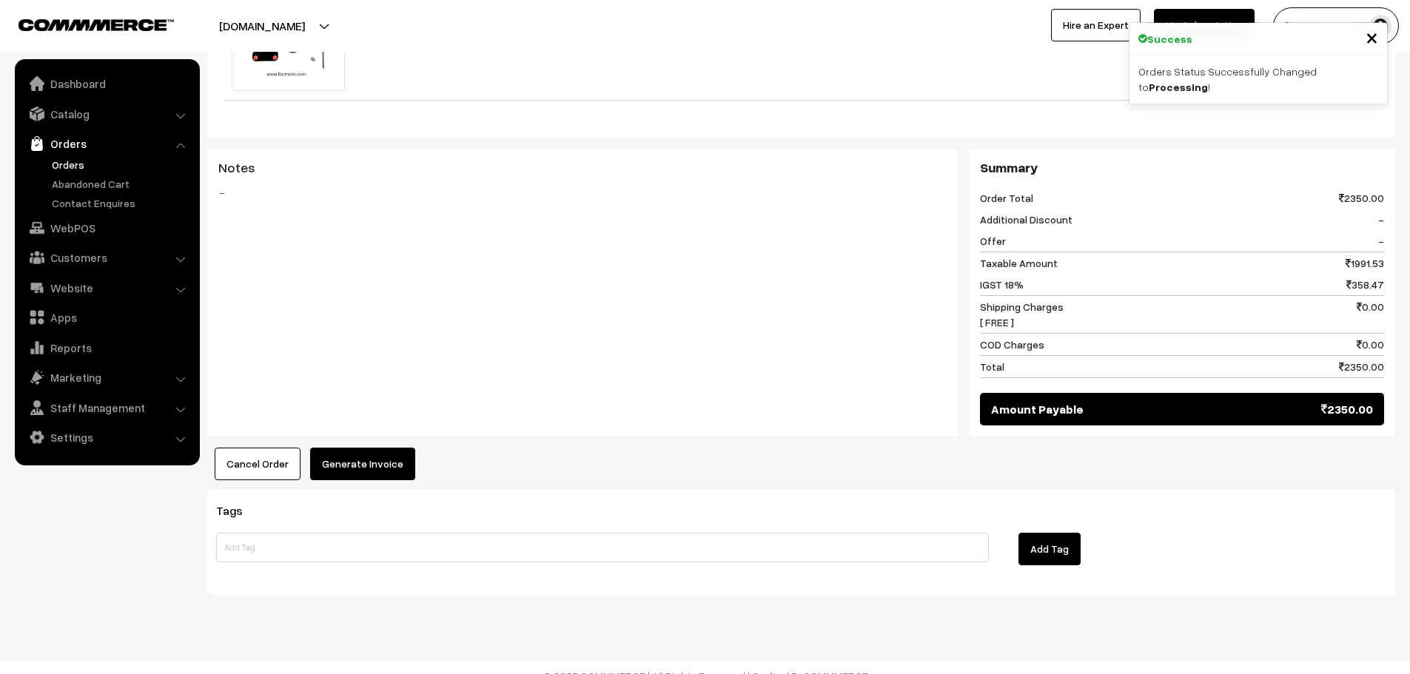
click at [383, 448] on button "Generate Invoice" at bounding box center [362, 464] width 105 height 33
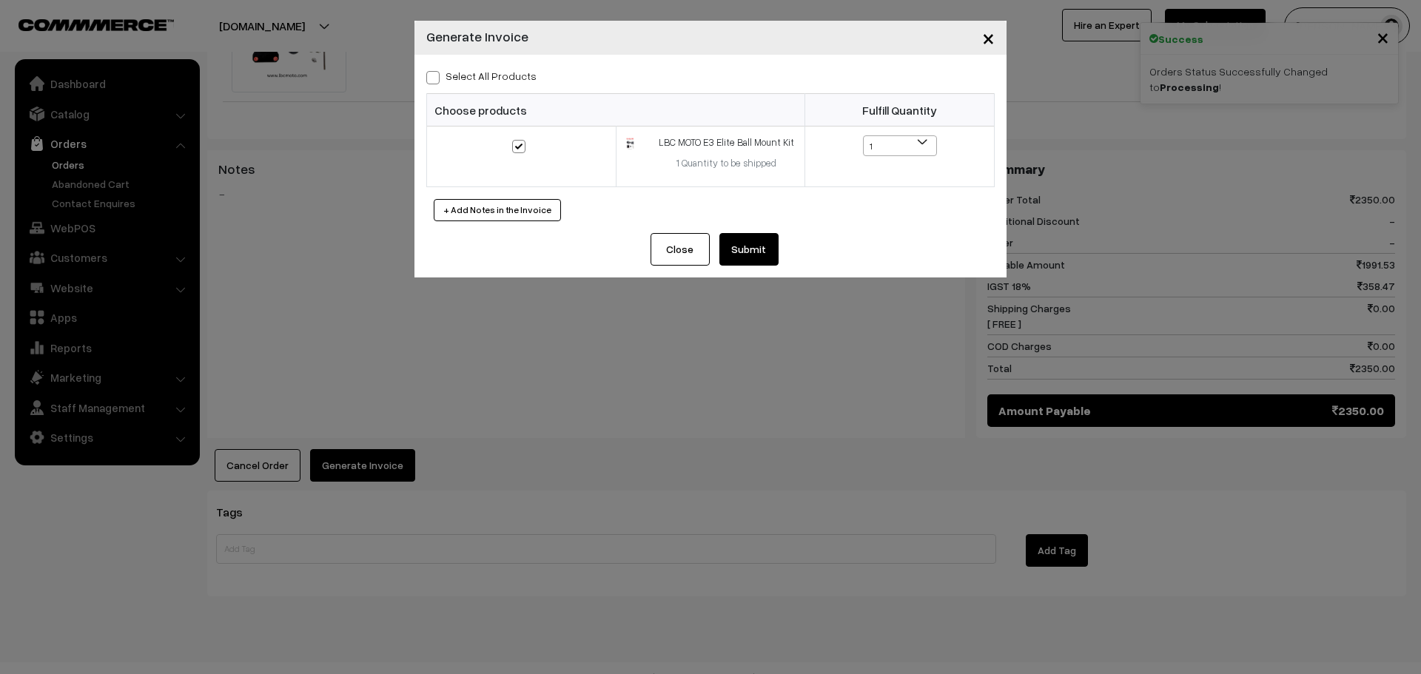
click at [757, 251] on button "Submit" at bounding box center [748, 249] width 59 height 33
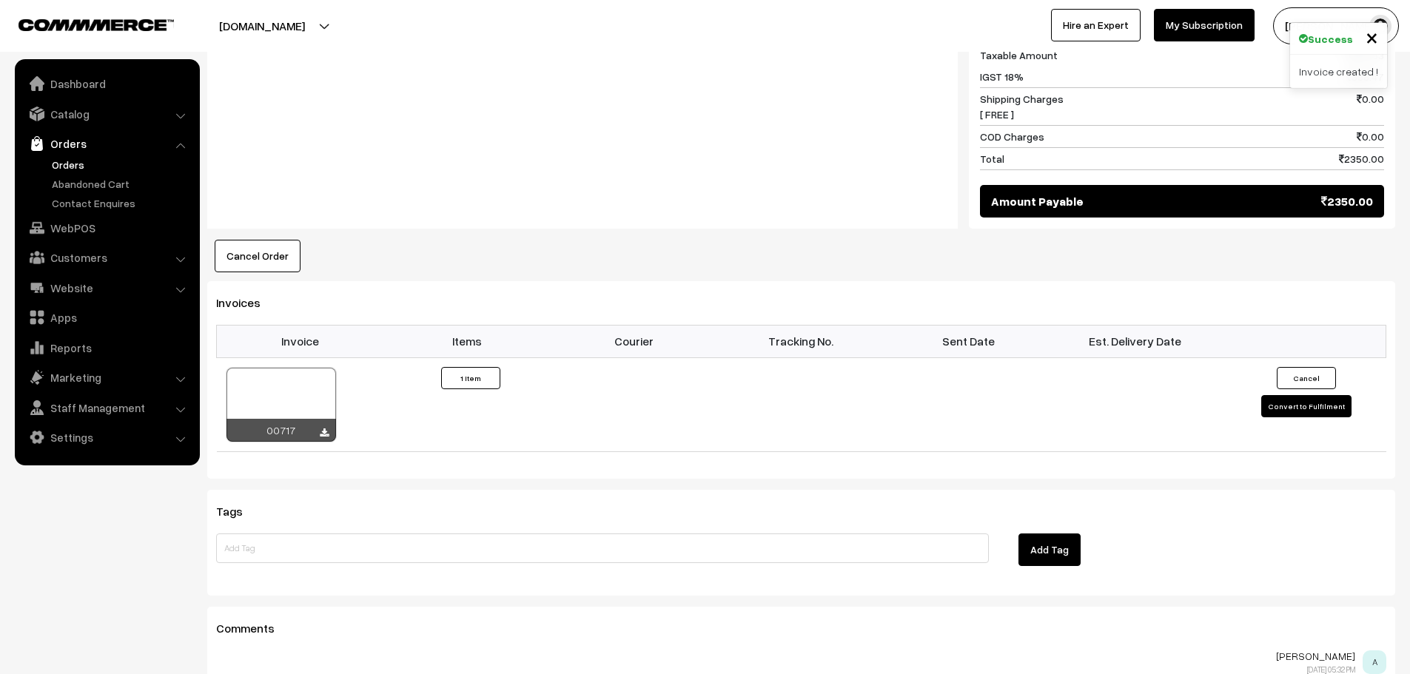
scroll to position [816, 0]
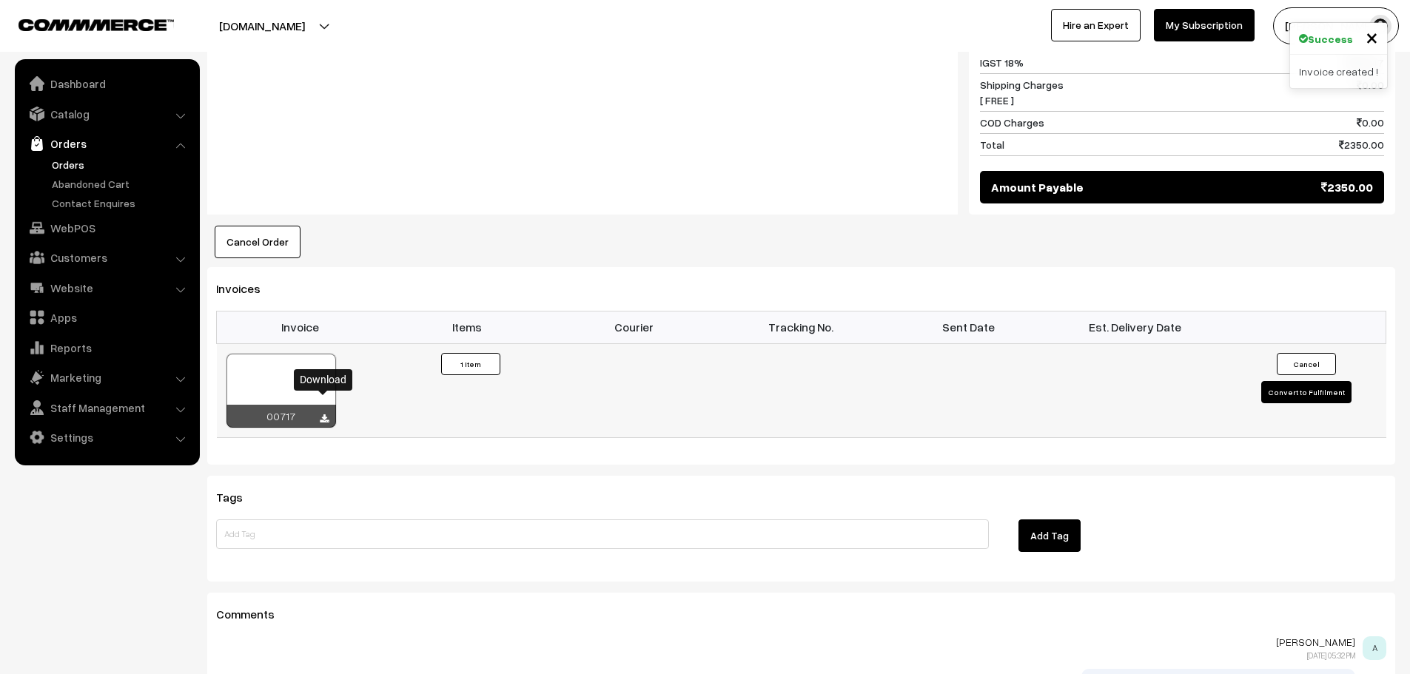
click at [325, 414] on icon at bounding box center [324, 419] width 9 height 10
click at [1283, 386] on button "Convert to Fulfilment" at bounding box center [1306, 392] width 90 height 22
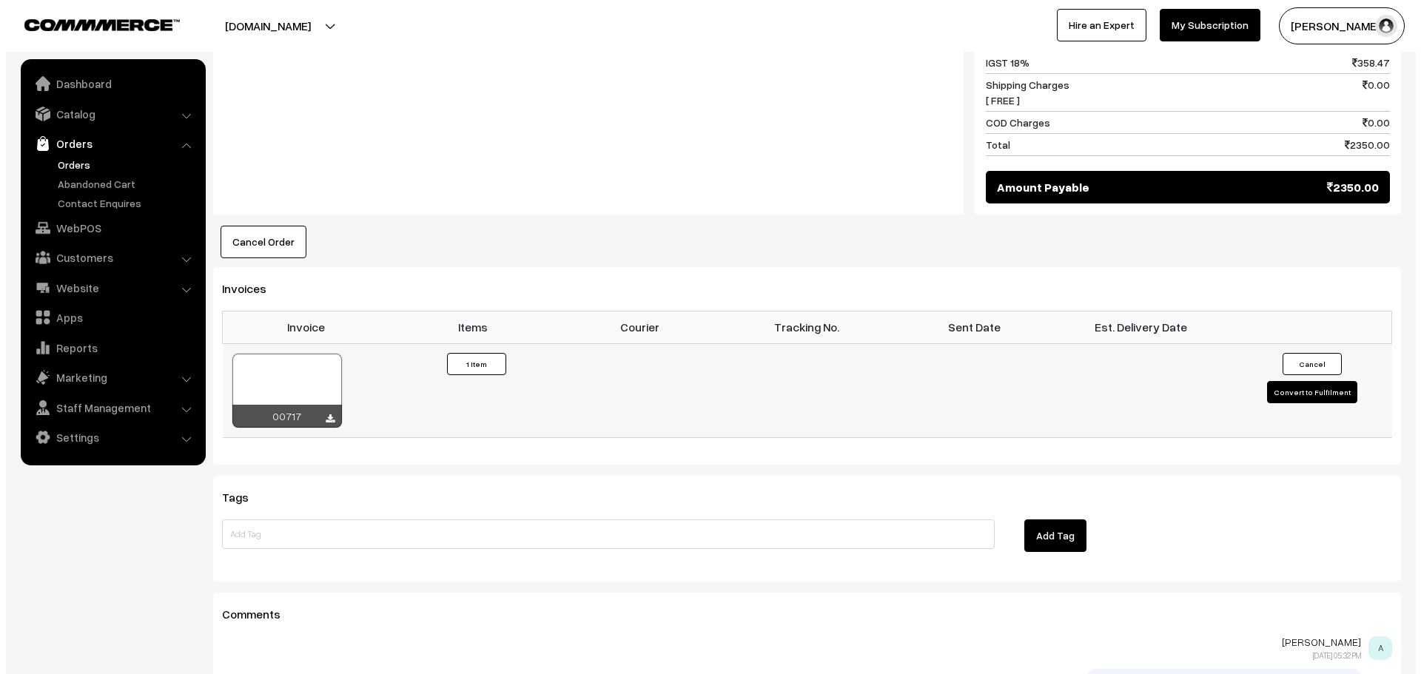
scroll to position [818, 0]
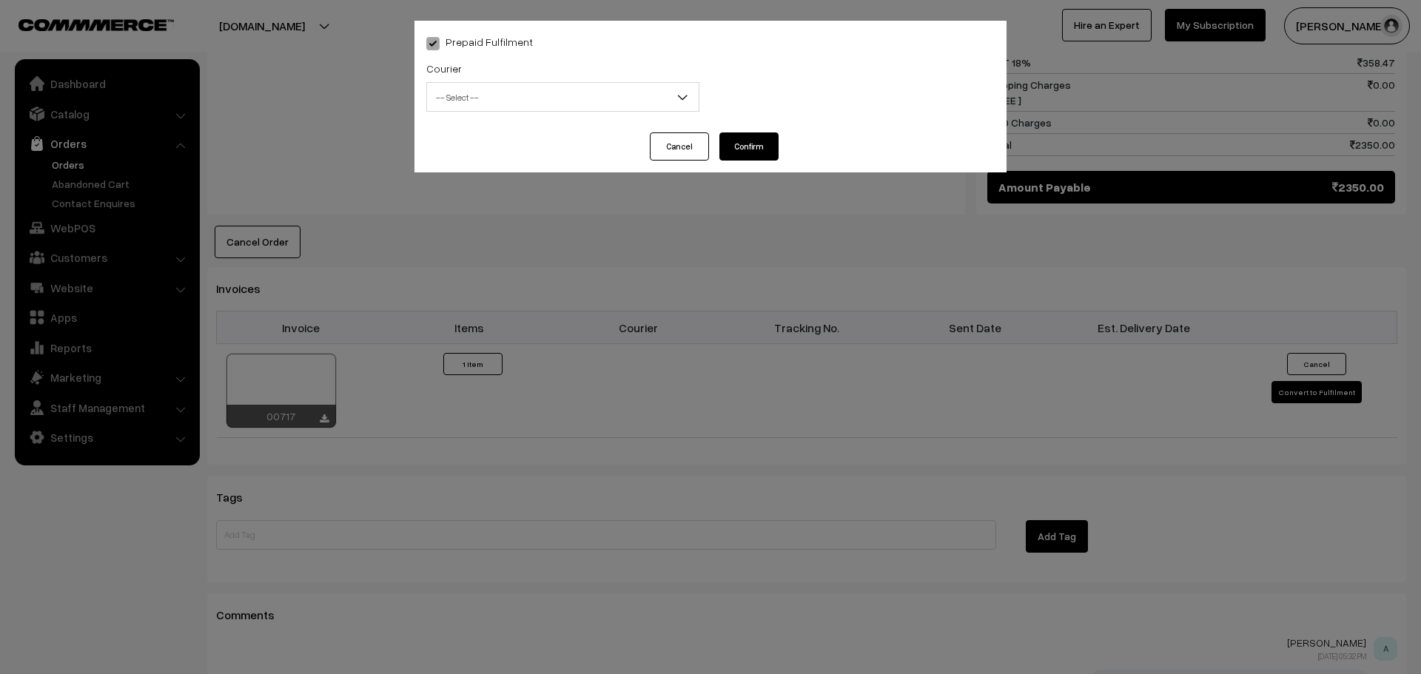
click at [594, 107] on span "-- Select --" at bounding box center [563, 97] width 272 height 26
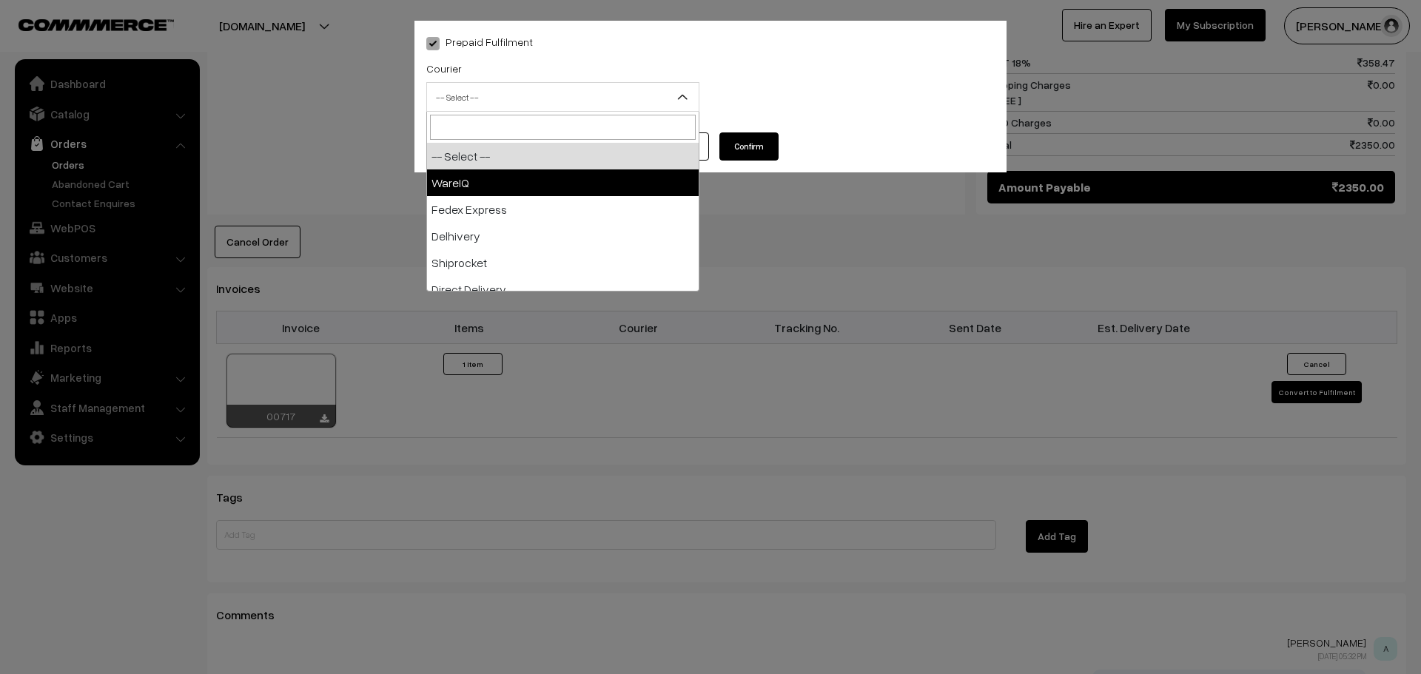
select select "1"
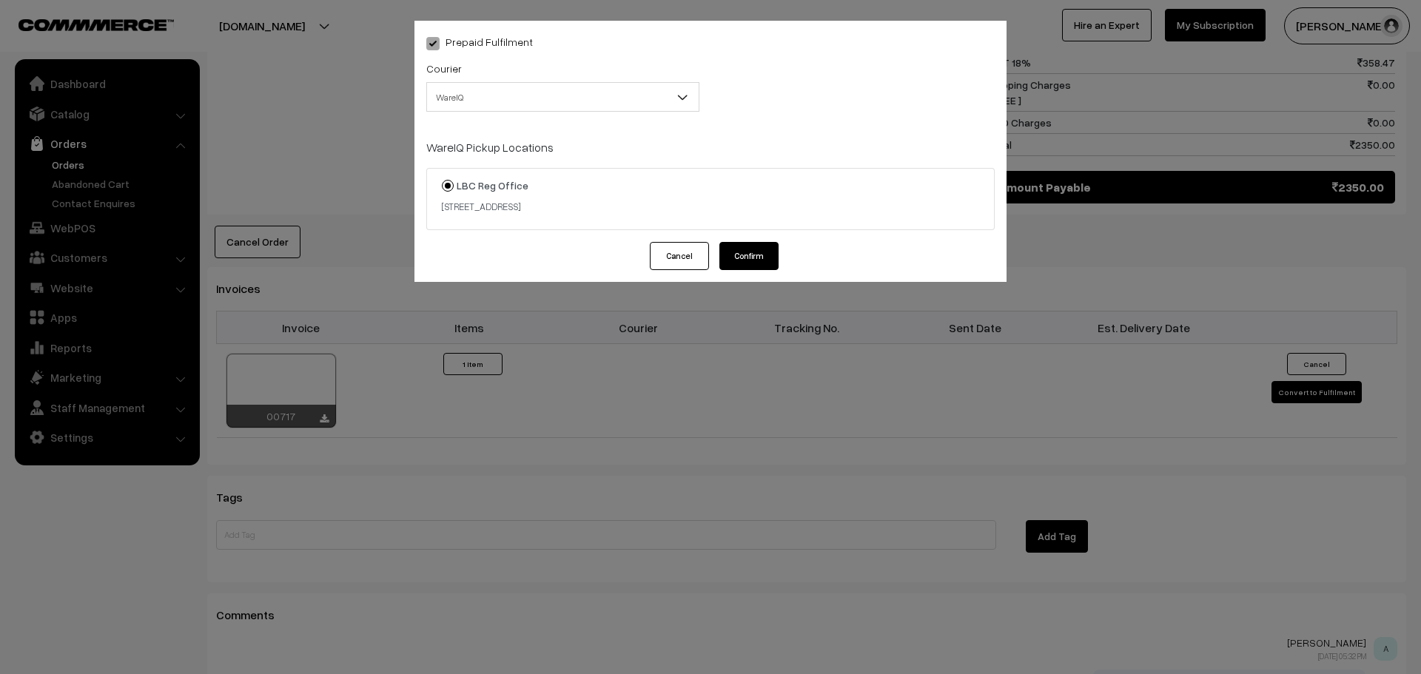
click at [758, 255] on button "Confirm" at bounding box center [748, 256] width 59 height 28
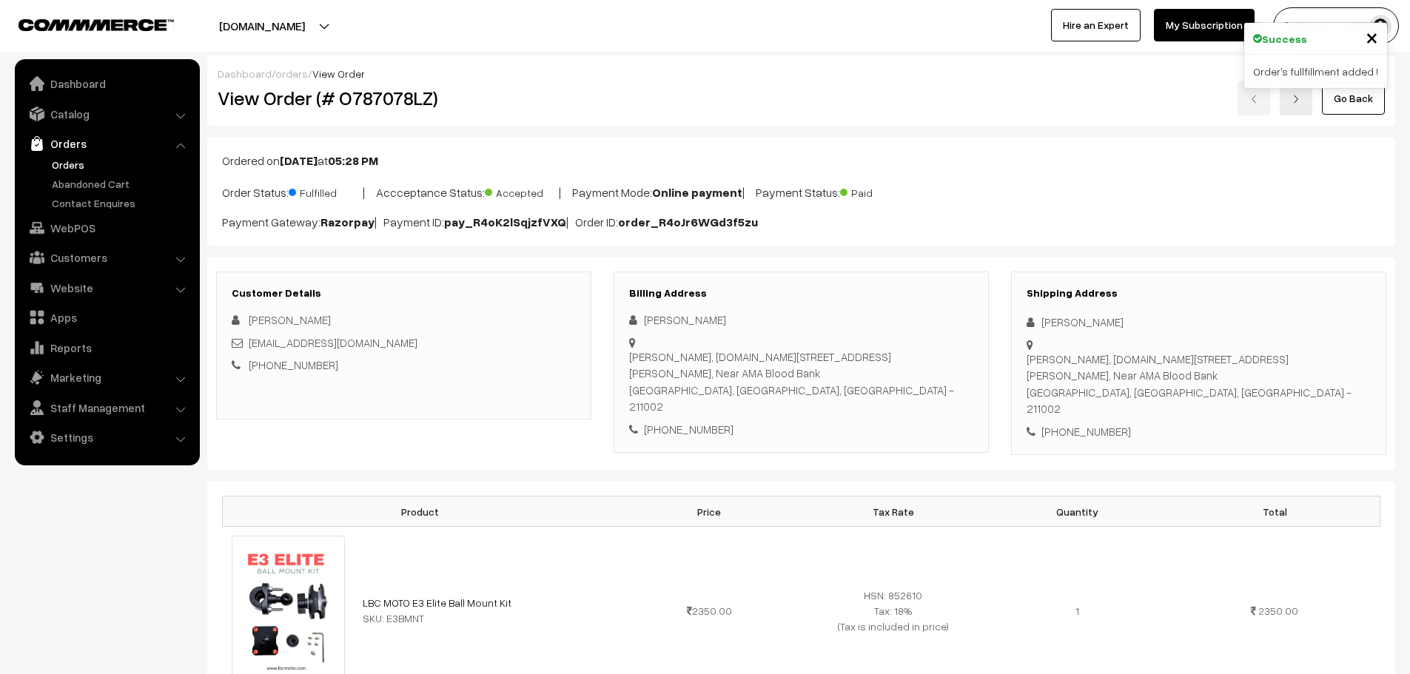
scroll to position [816, 0]
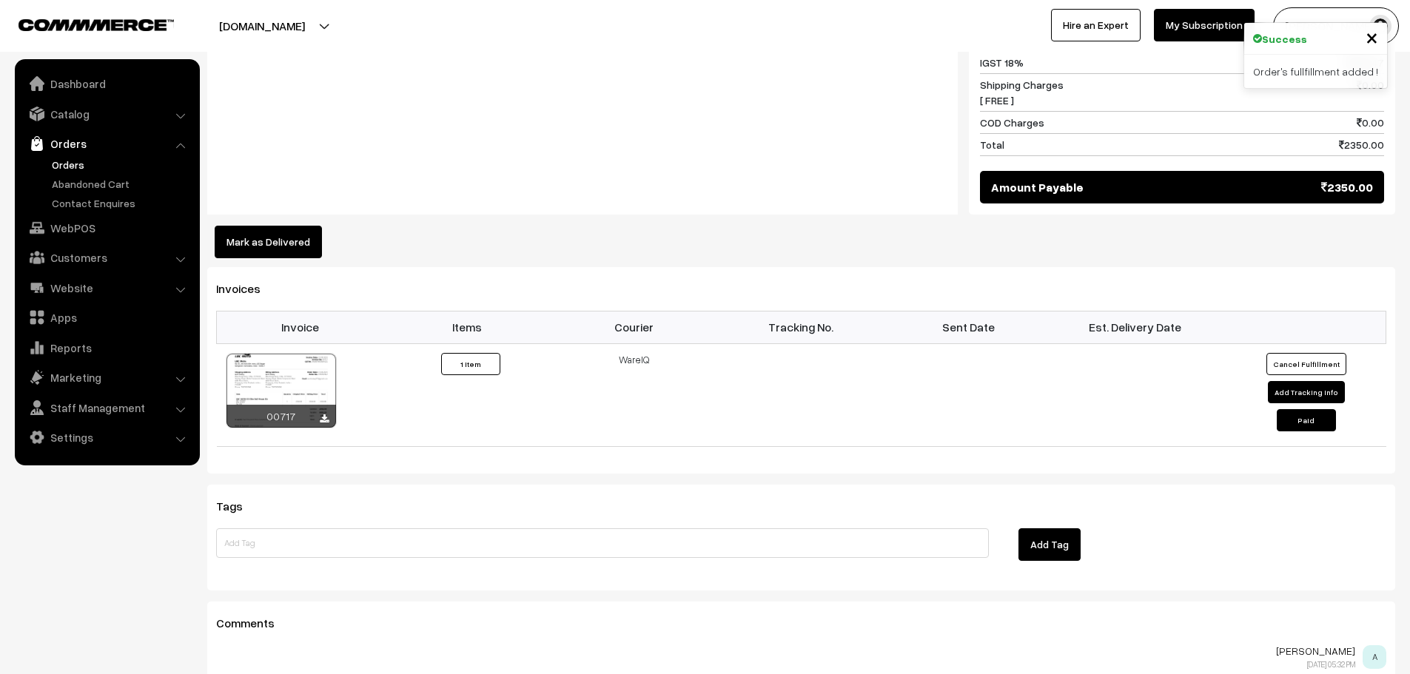
click at [67, 169] on link "Orders" at bounding box center [121, 165] width 147 height 16
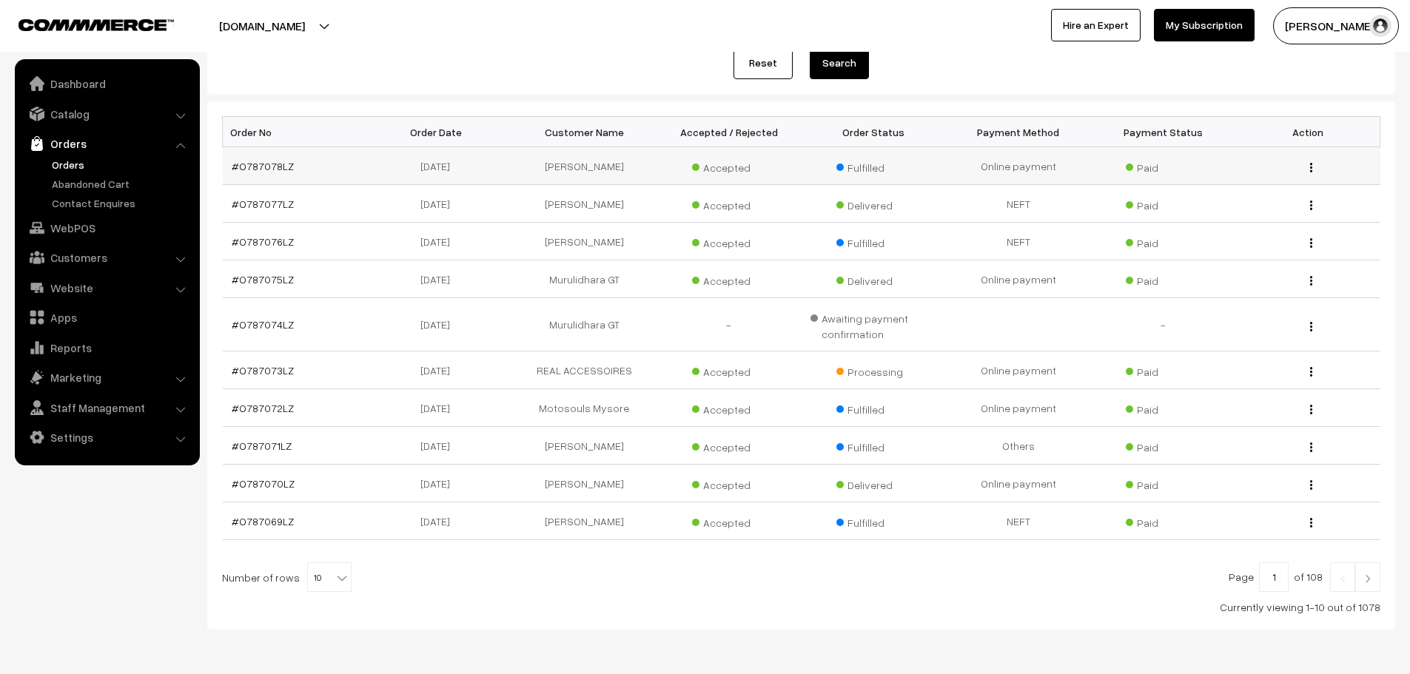
scroll to position [222, 0]
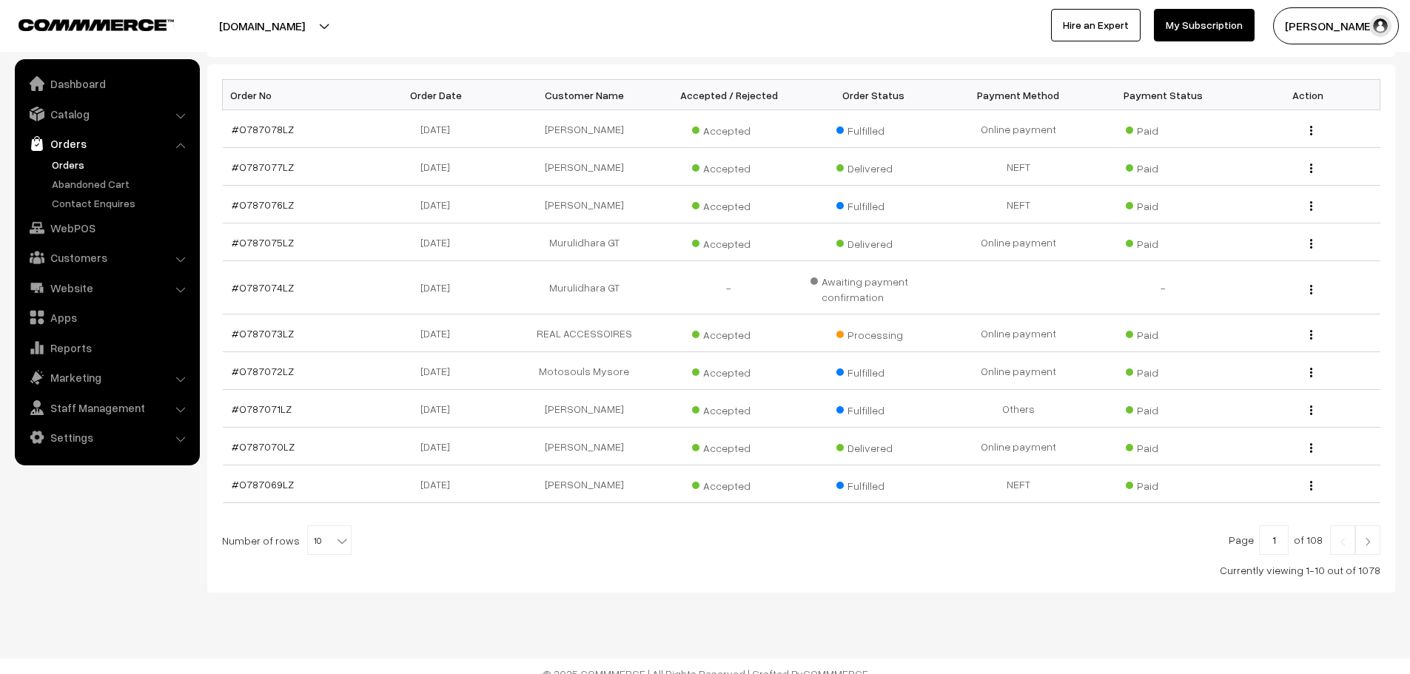
click at [85, 158] on link "Orders" at bounding box center [121, 165] width 147 height 16
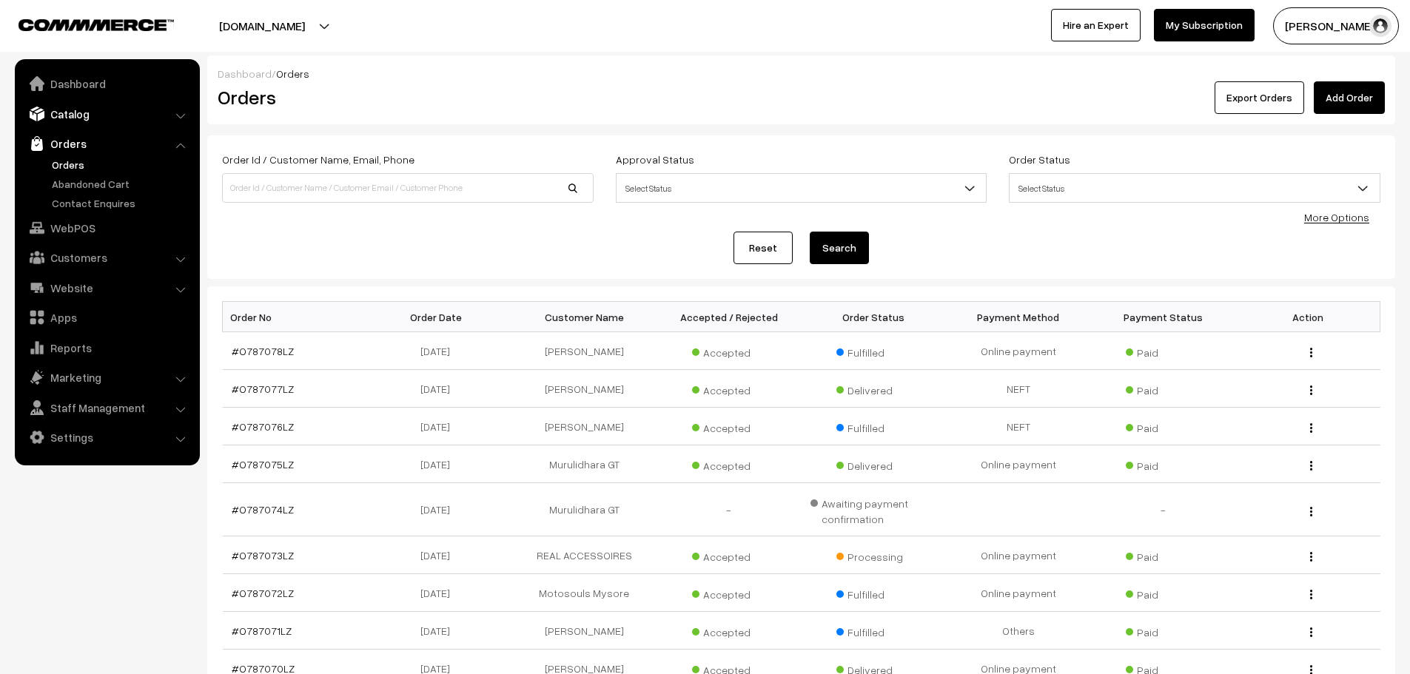
click at [97, 115] on link "Catalog" at bounding box center [106, 114] width 176 height 27
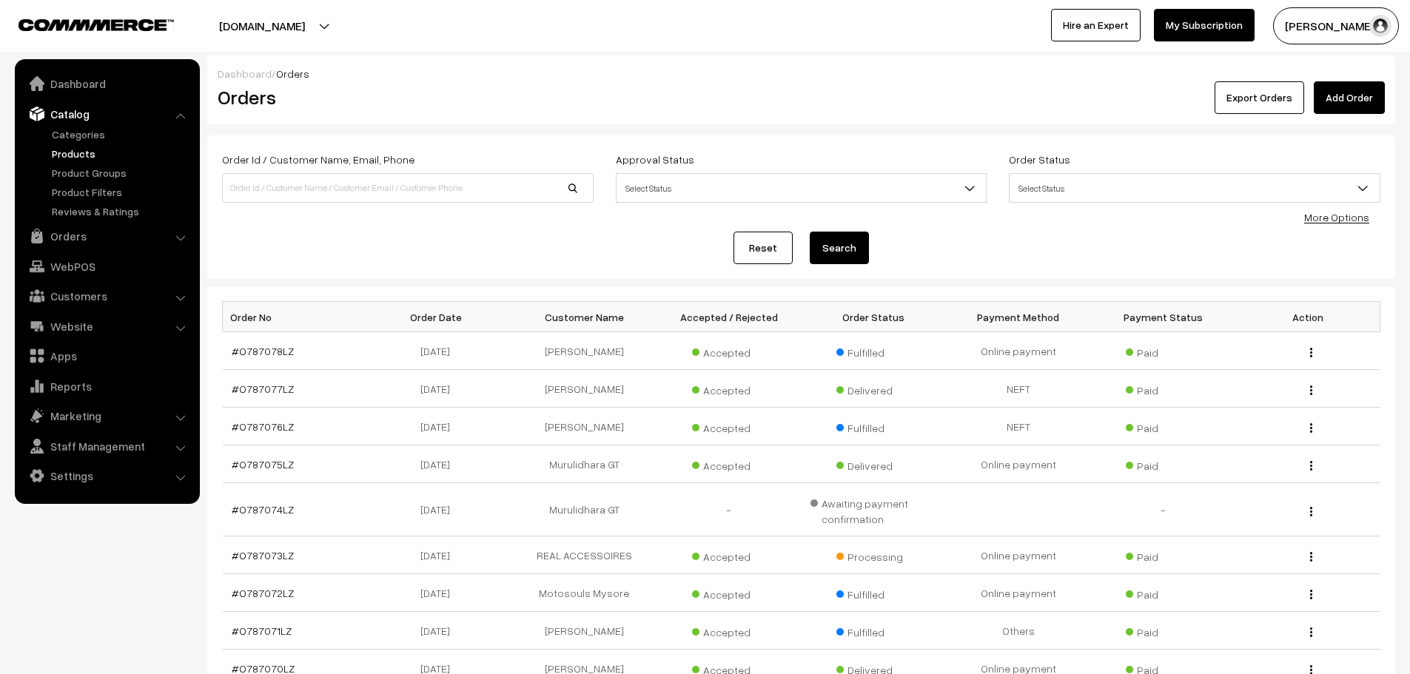
click at [73, 158] on link "Products" at bounding box center [121, 154] width 147 height 16
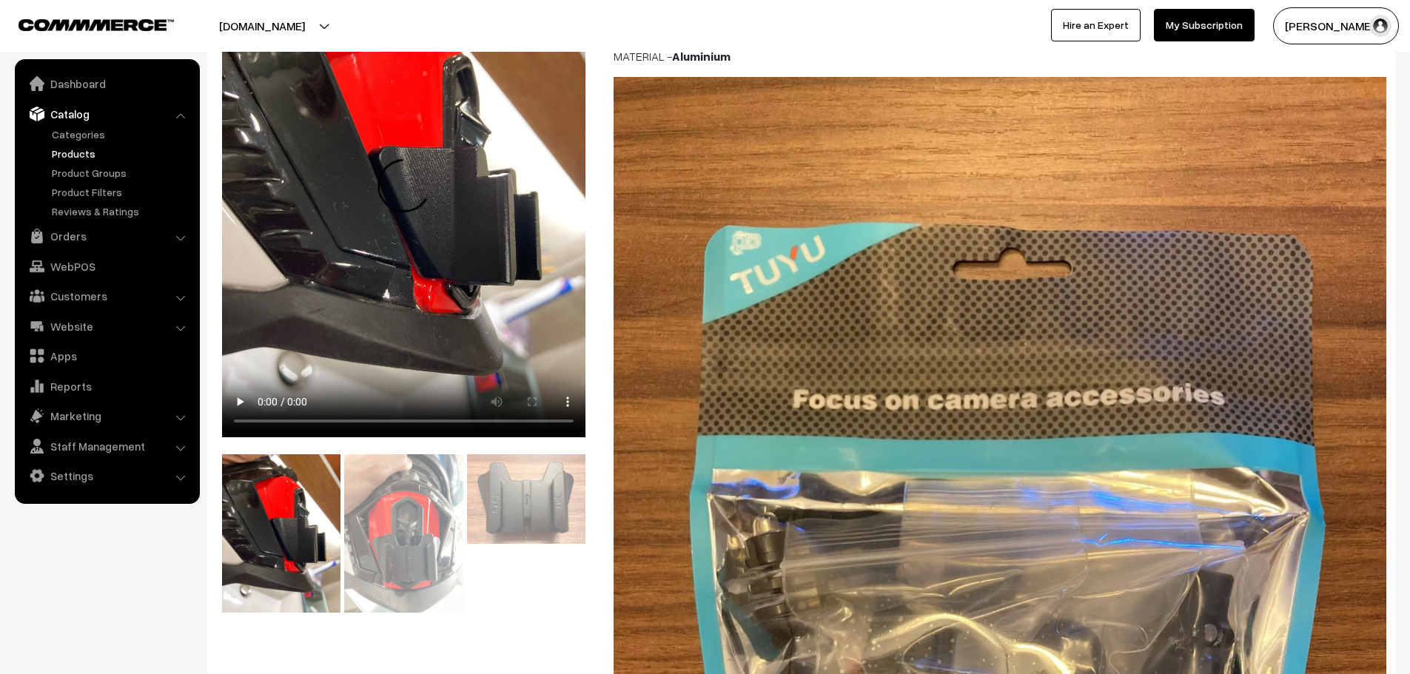
scroll to position [296, 0]
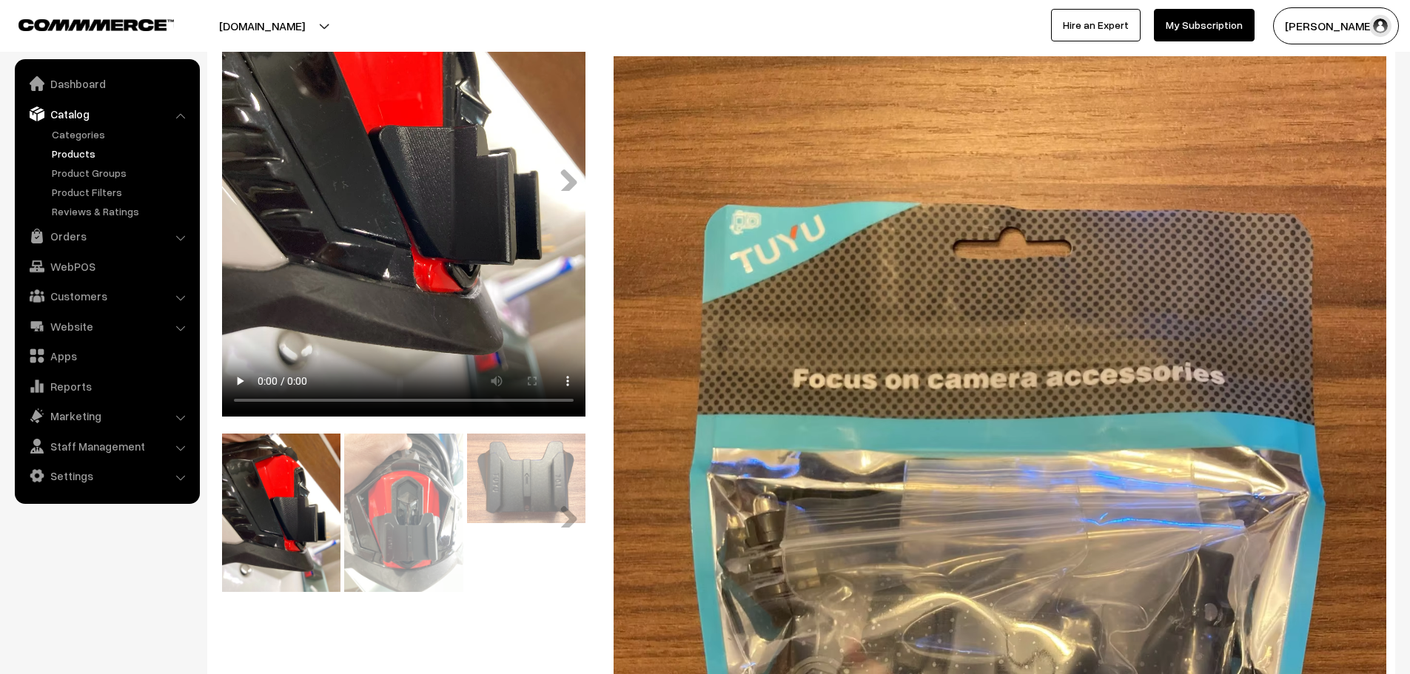
click at [424, 508] on img at bounding box center [403, 513] width 118 height 158
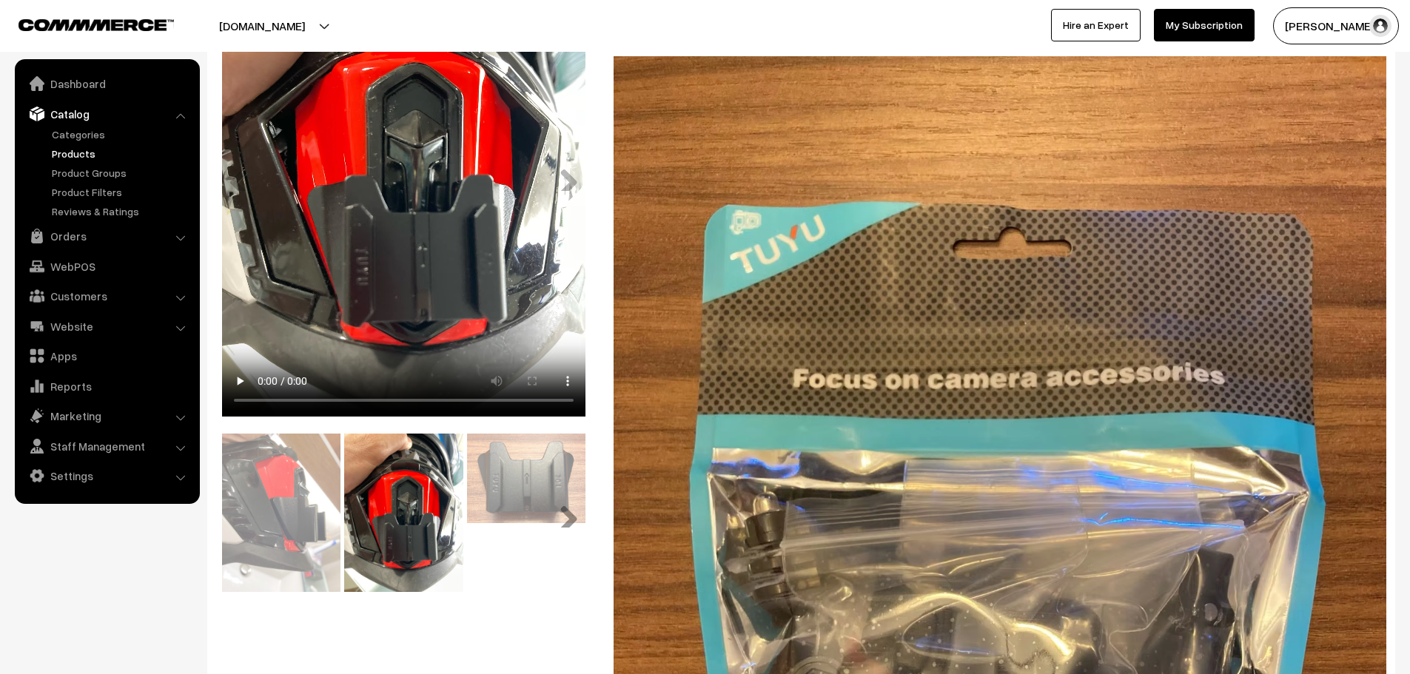
click at [550, 499] on link "Next" at bounding box center [563, 513] width 30 height 30
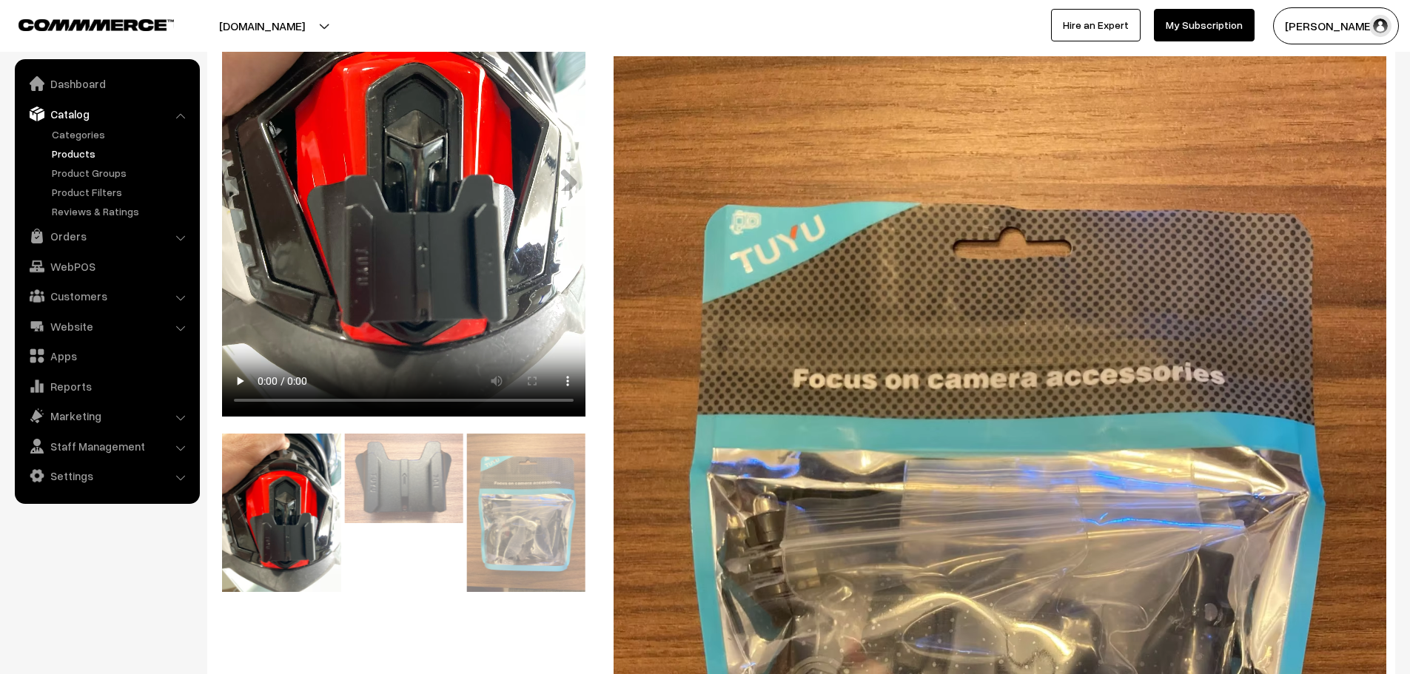
click at [425, 486] on img at bounding box center [403, 478] width 118 height 89
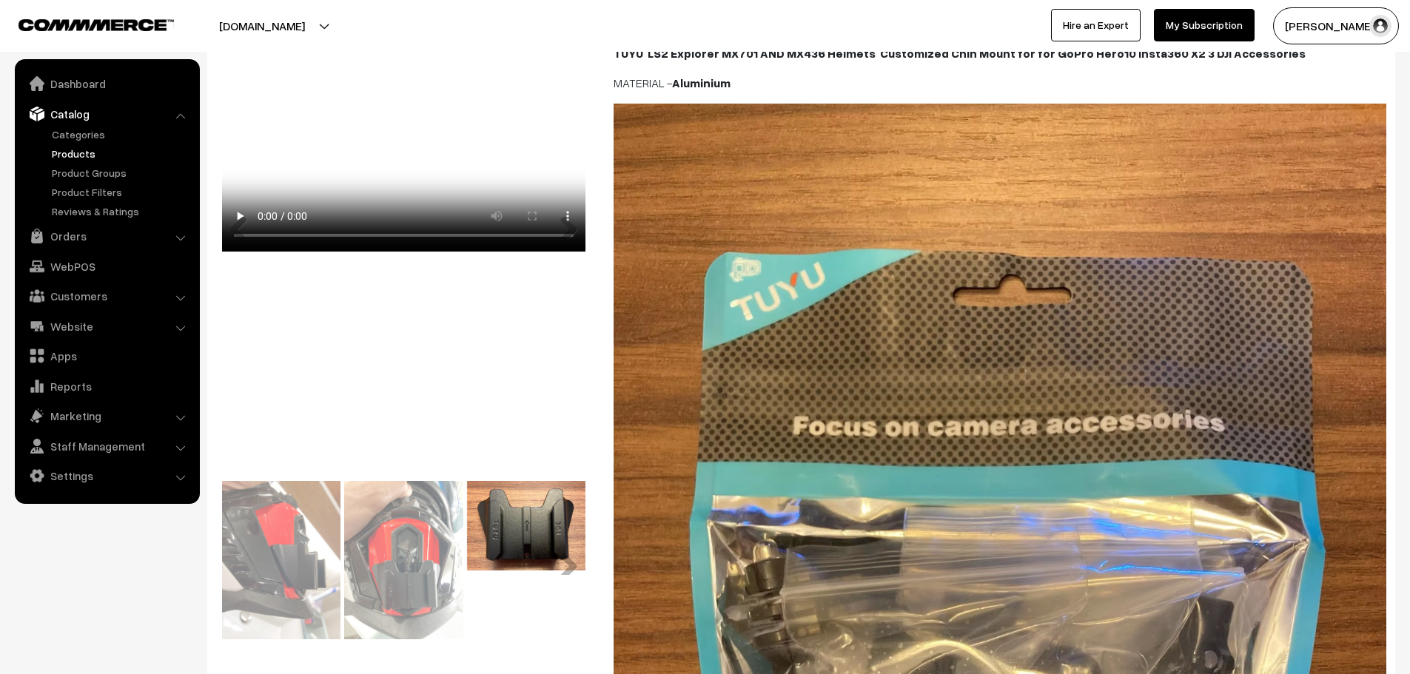
scroll to position [148, 0]
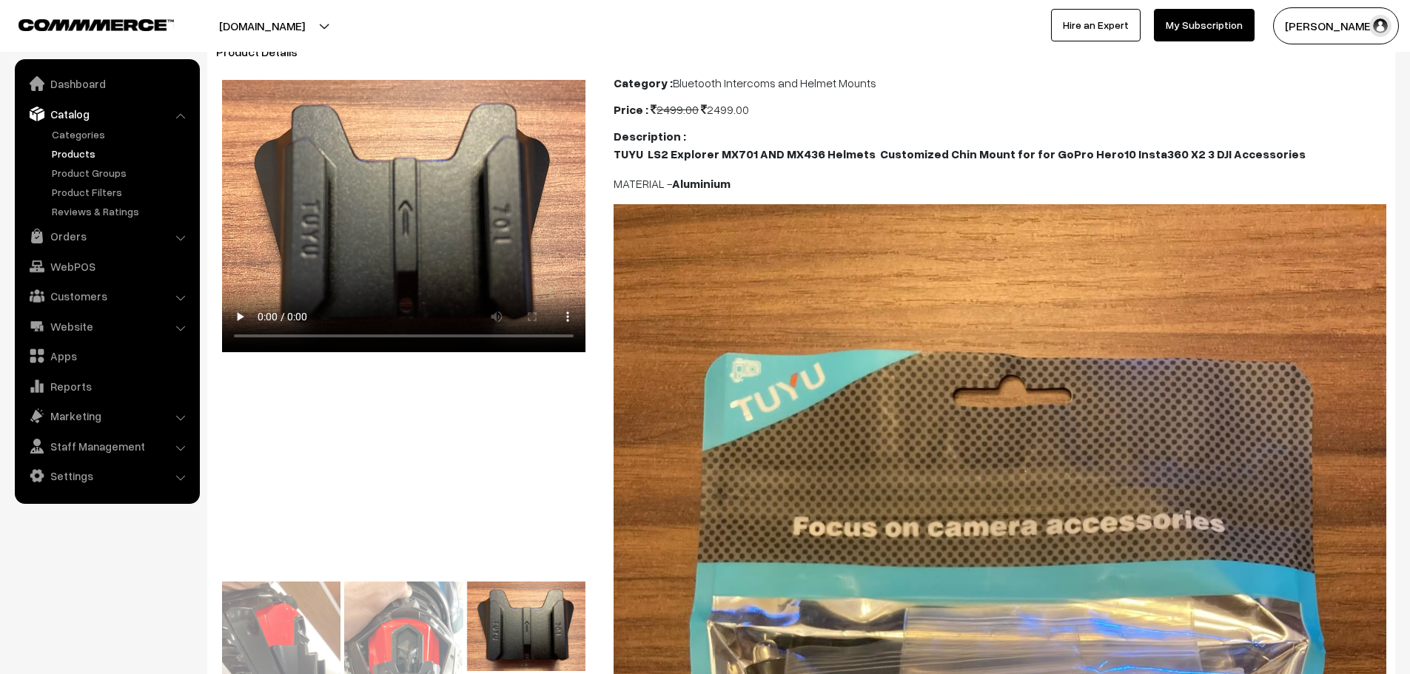
click at [70, 155] on link "Products" at bounding box center [121, 154] width 147 height 16
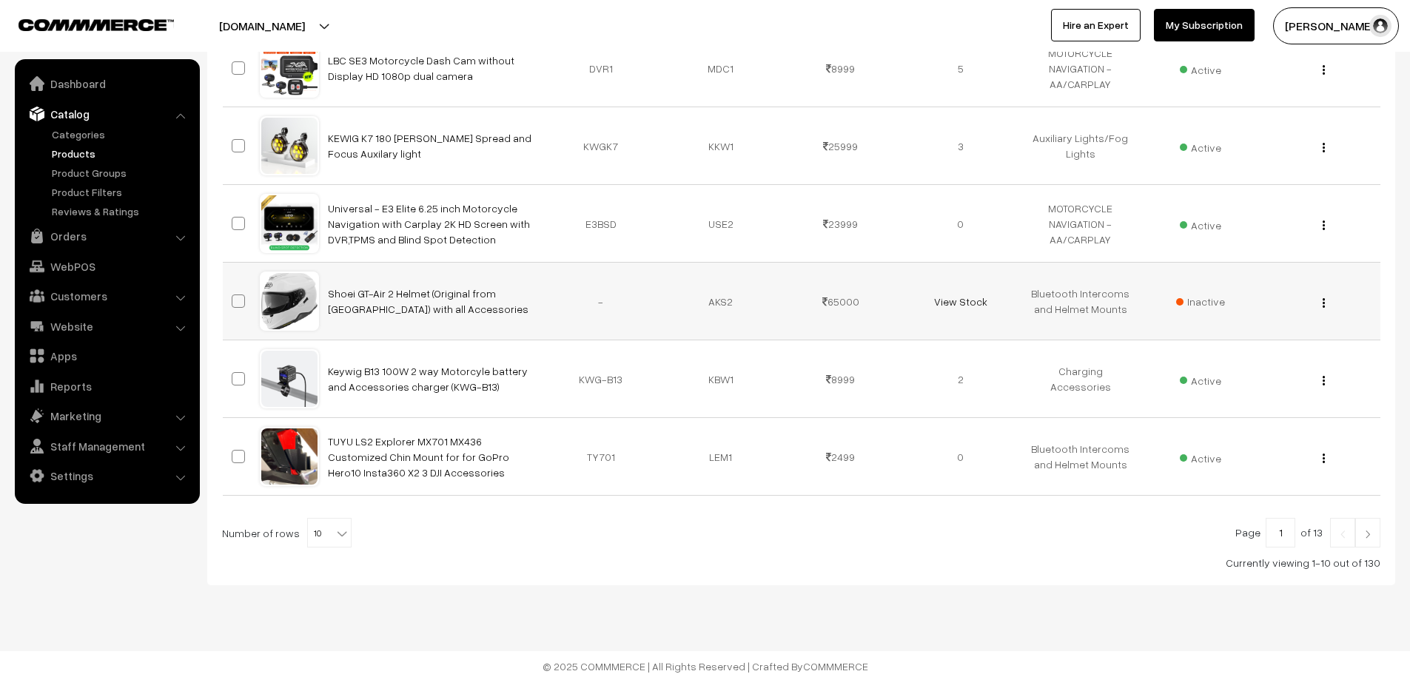
scroll to position [621, 0]
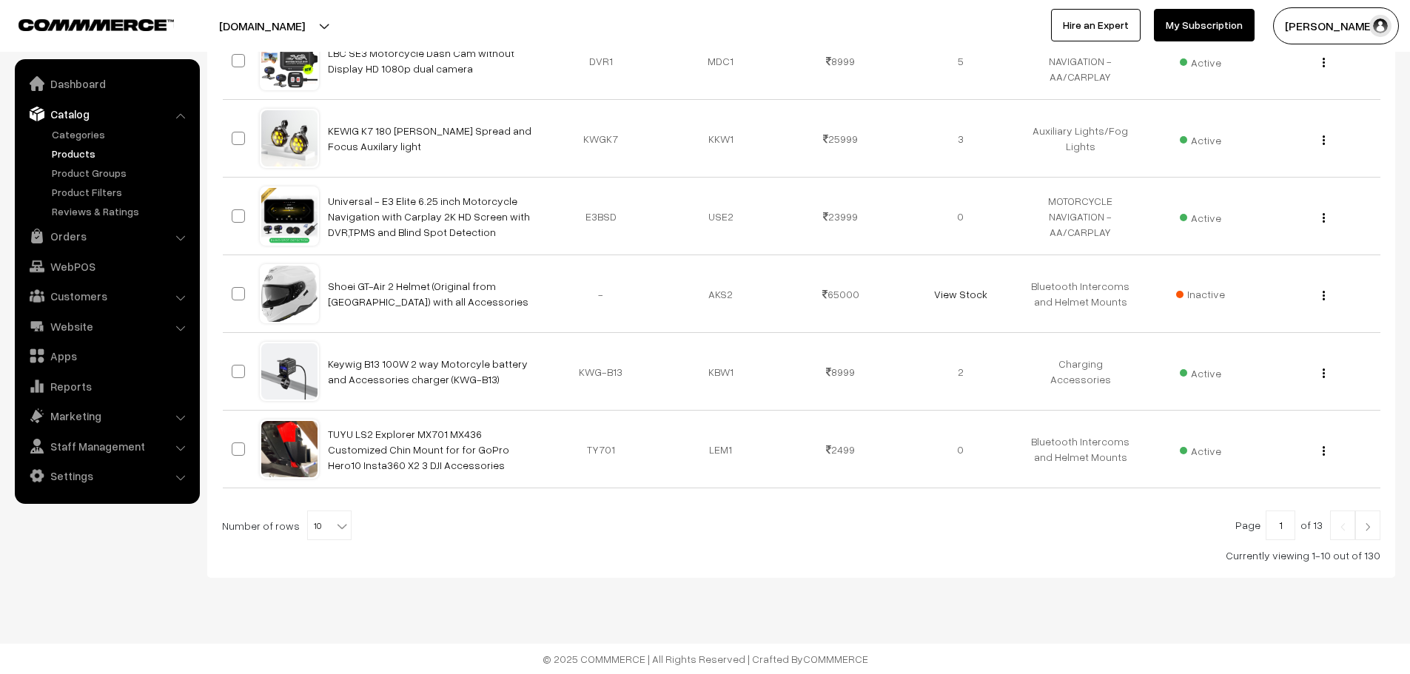
click at [321, 523] on span "10" at bounding box center [329, 526] width 43 height 30
select select "100"
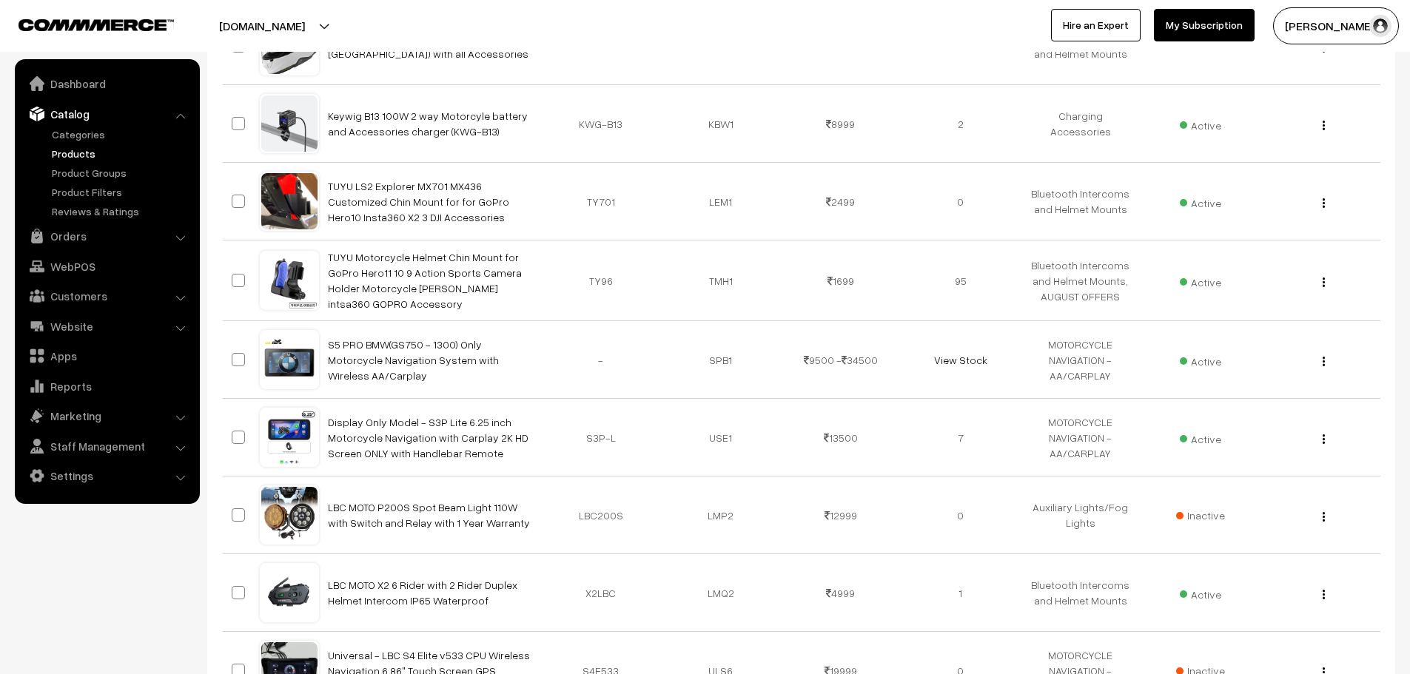
scroll to position [906, 0]
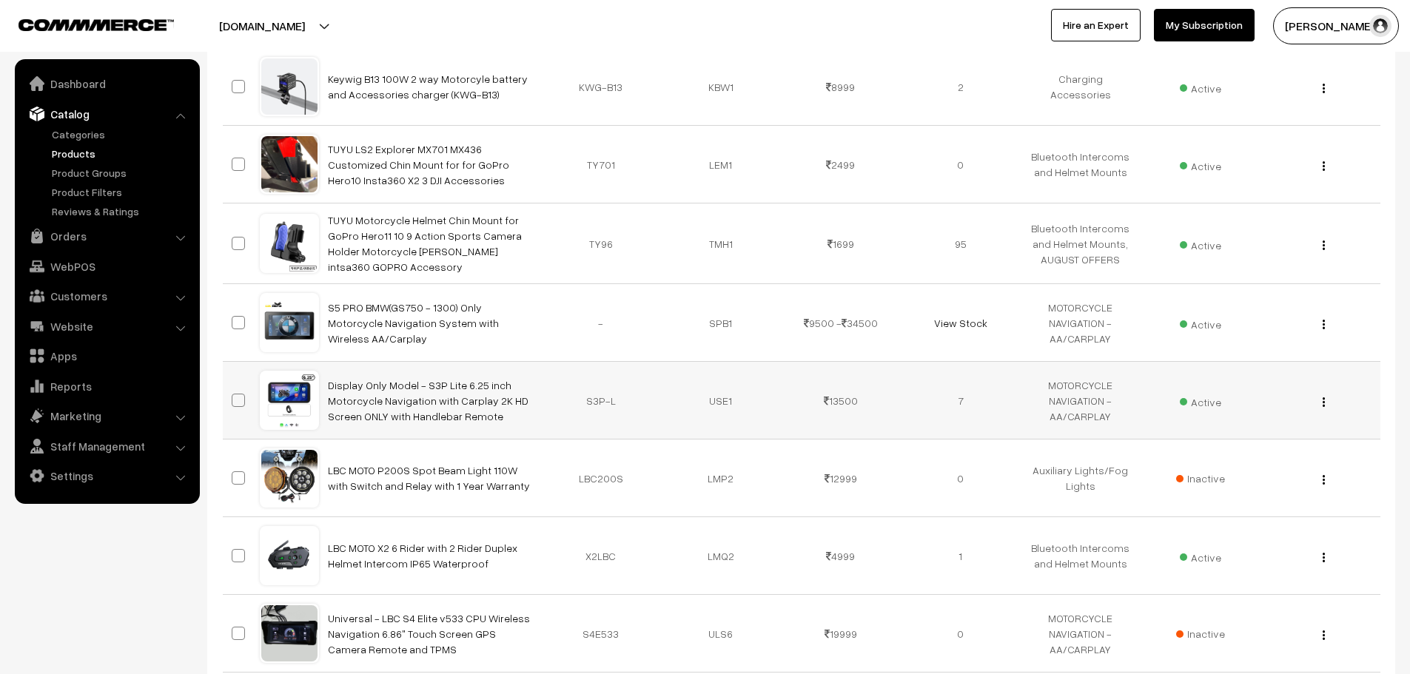
click at [1323, 398] on img "button" at bounding box center [1323, 402] width 2 height 10
click at [1244, 453] on link "Edit" at bounding box center [1258, 456] width 126 height 33
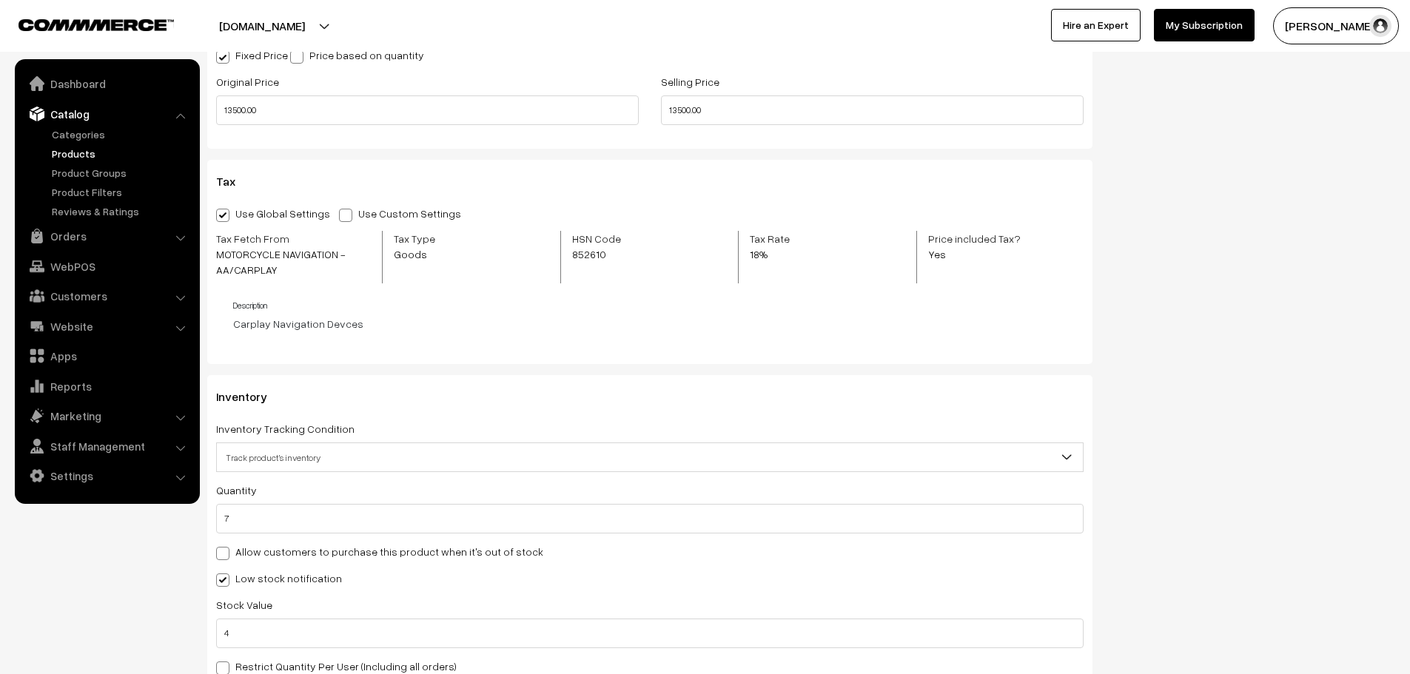
scroll to position [1332, 0]
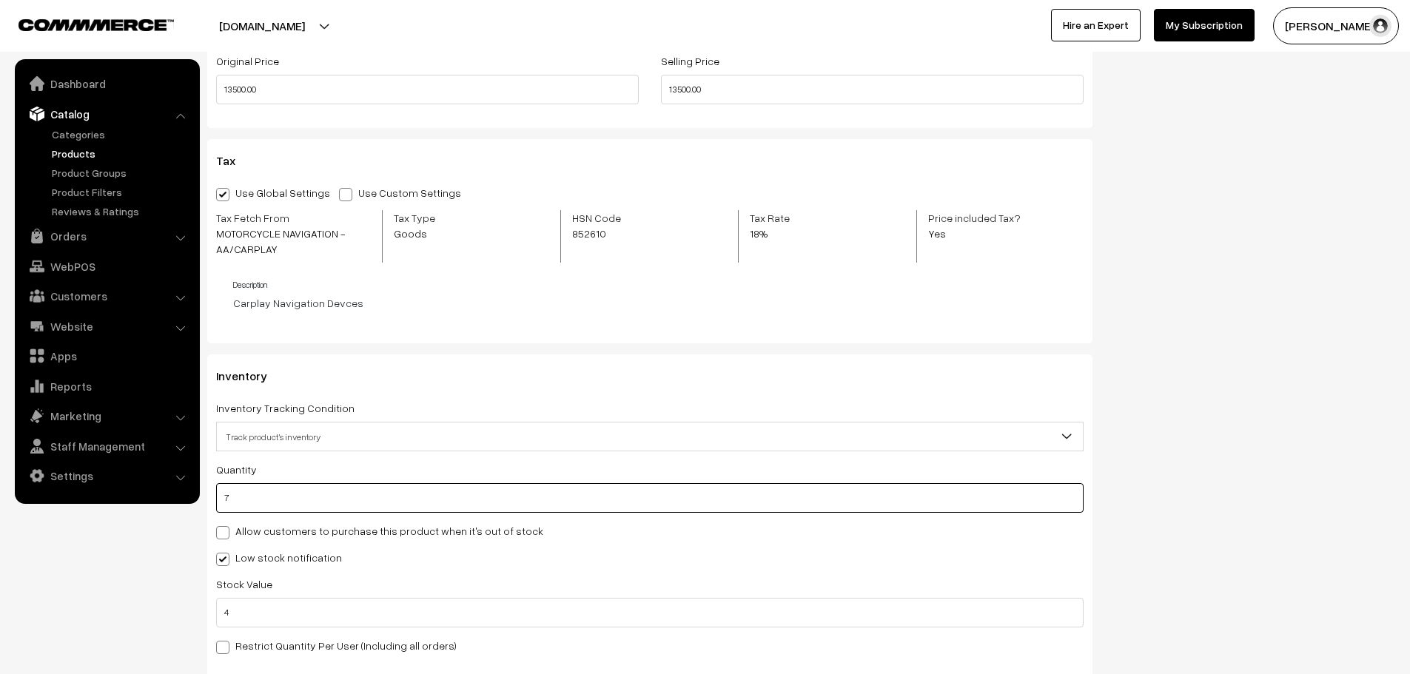
drag, startPoint x: 317, startPoint y: 501, endPoint x: 192, endPoint y: 505, distance: 125.8
click at [192, 505] on body "Thank you for showing interest. Our team will call you shortly. Close [DOMAIN_N…" at bounding box center [705, 361] width 1410 height 3386
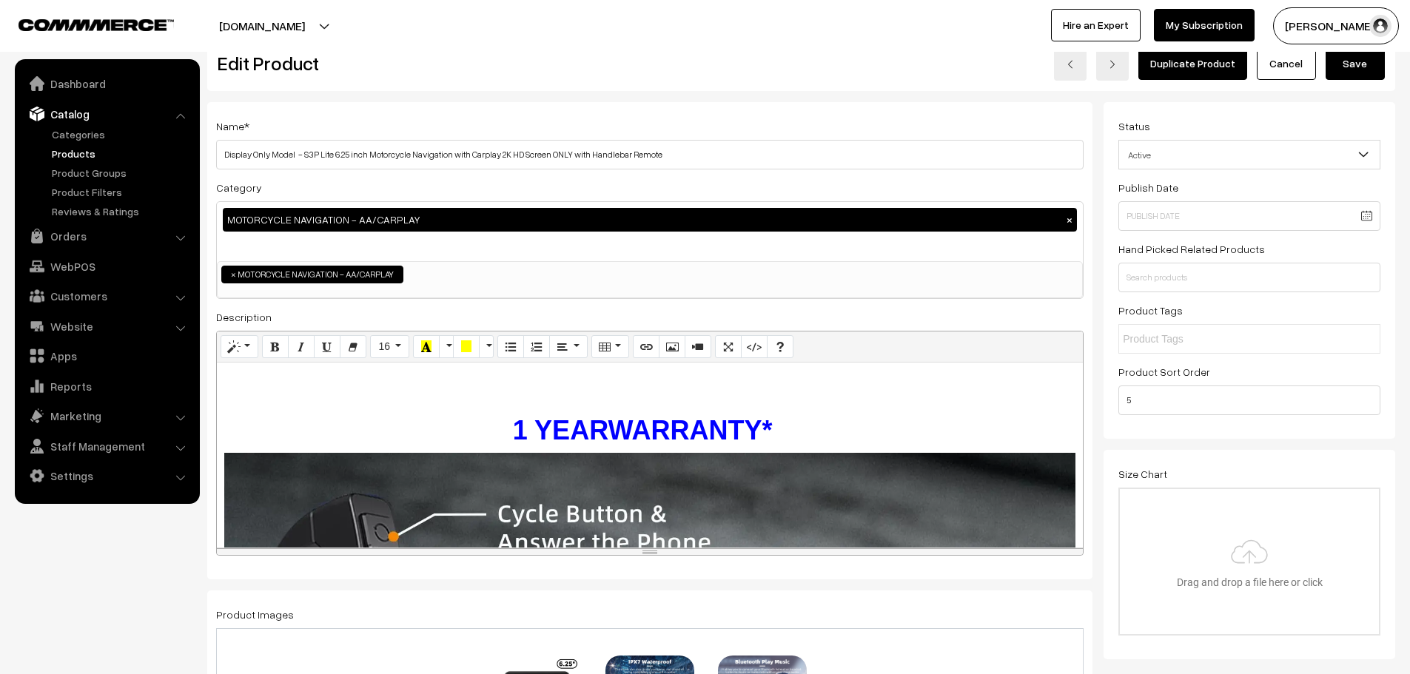
scroll to position [0, 0]
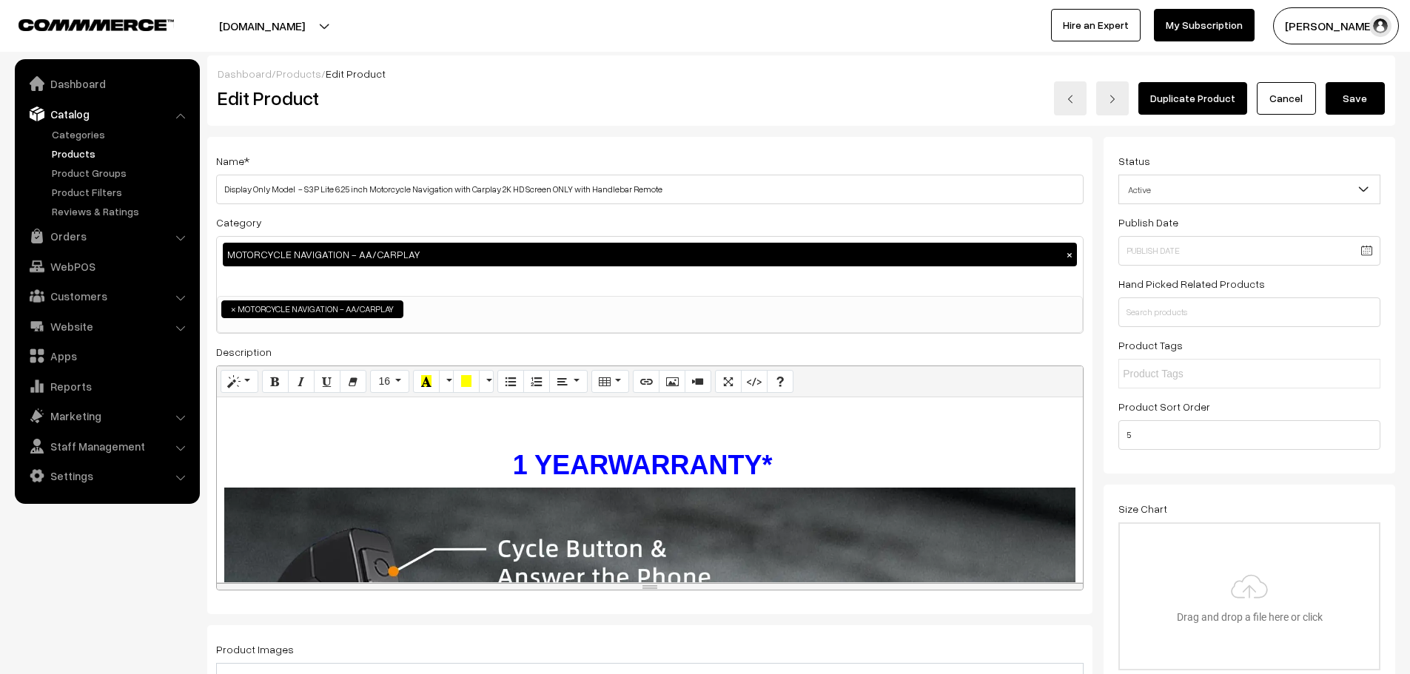
type input "6"
click at [1363, 101] on button "Save" at bounding box center [1354, 98] width 59 height 33
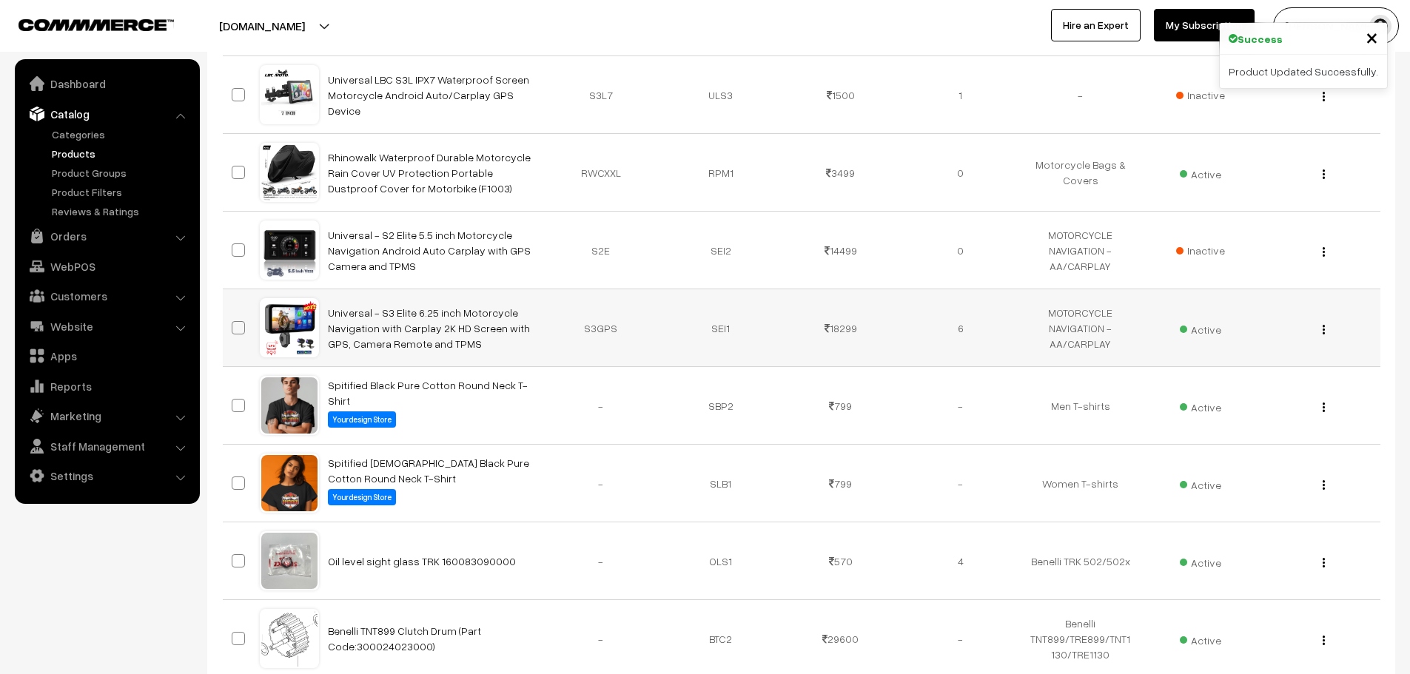
scroll to position [2220, 0]
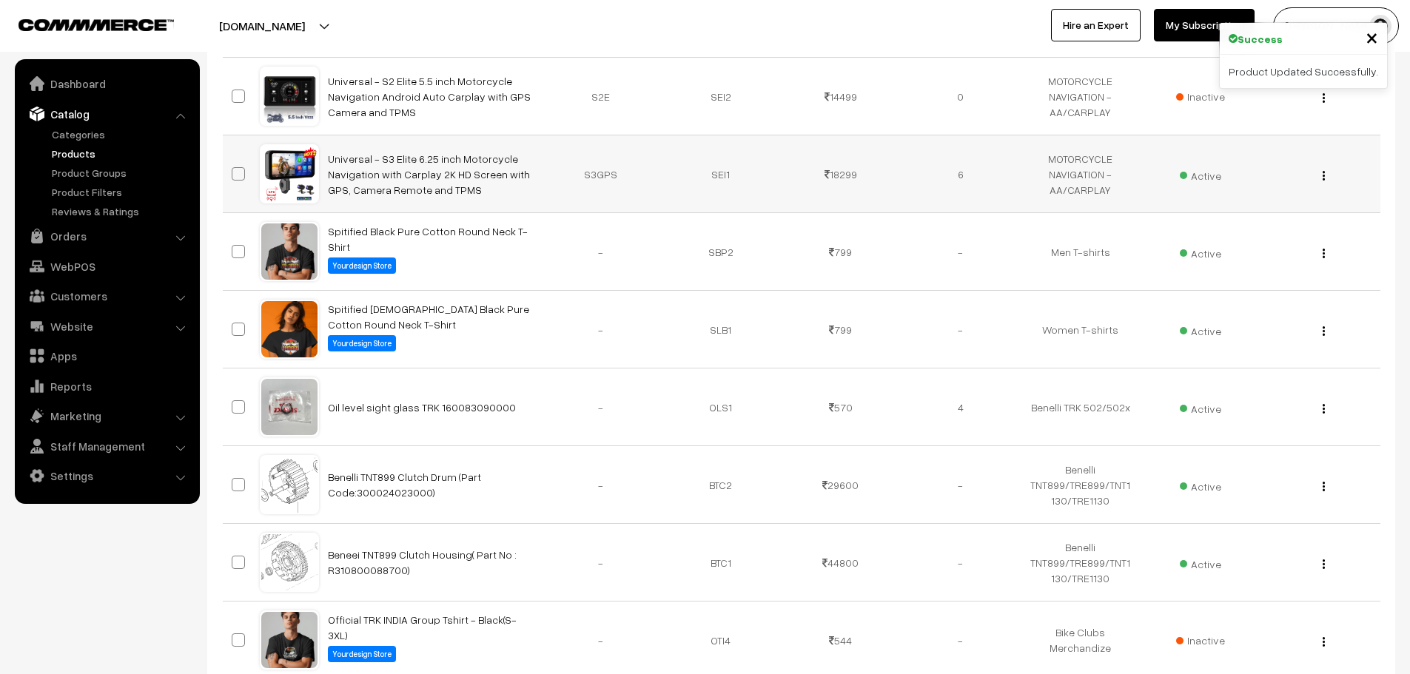
click at [1327, 178] on div "View Edit Delete" at bounding box center [1320, 174] width 102 height 16
click at [1322, 178] on img "button" at bounding box center [1323, 176] width 2 height 10
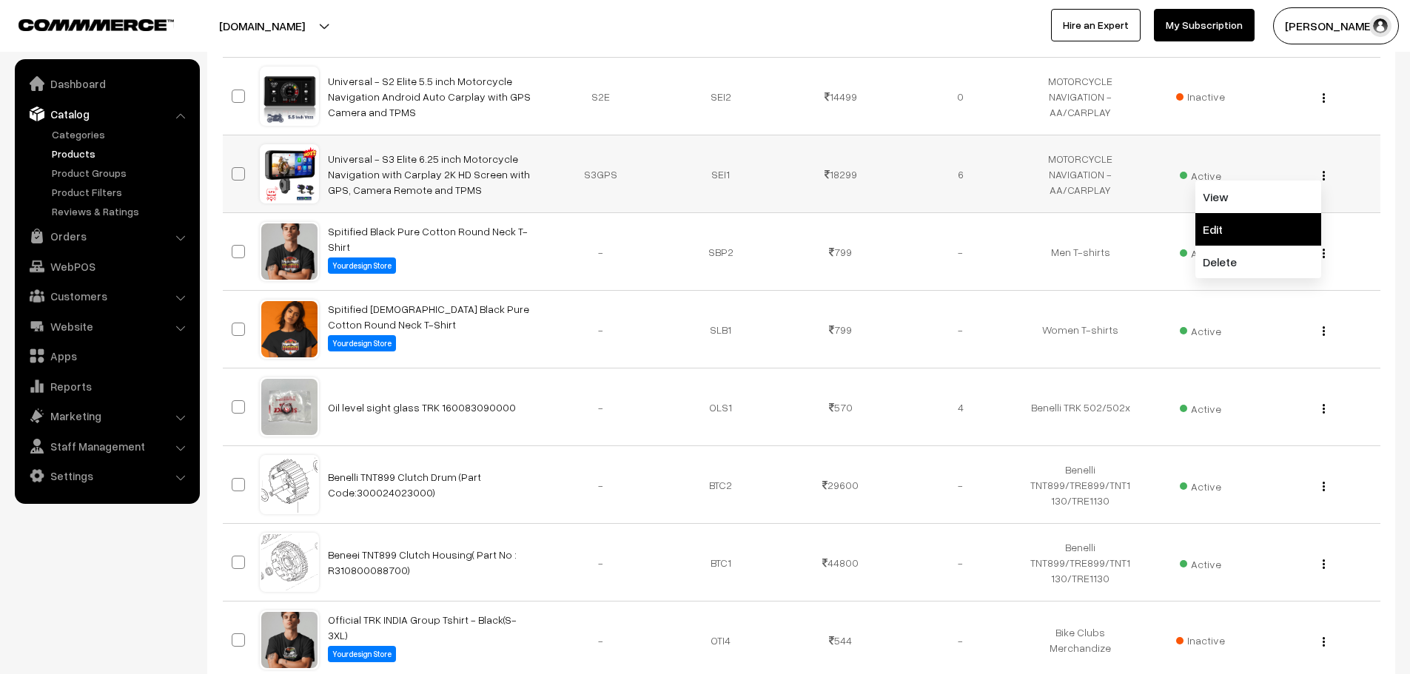
click at [1263, 224] on link "Edit" at bounding box center [1258, 229] width 126 height 33
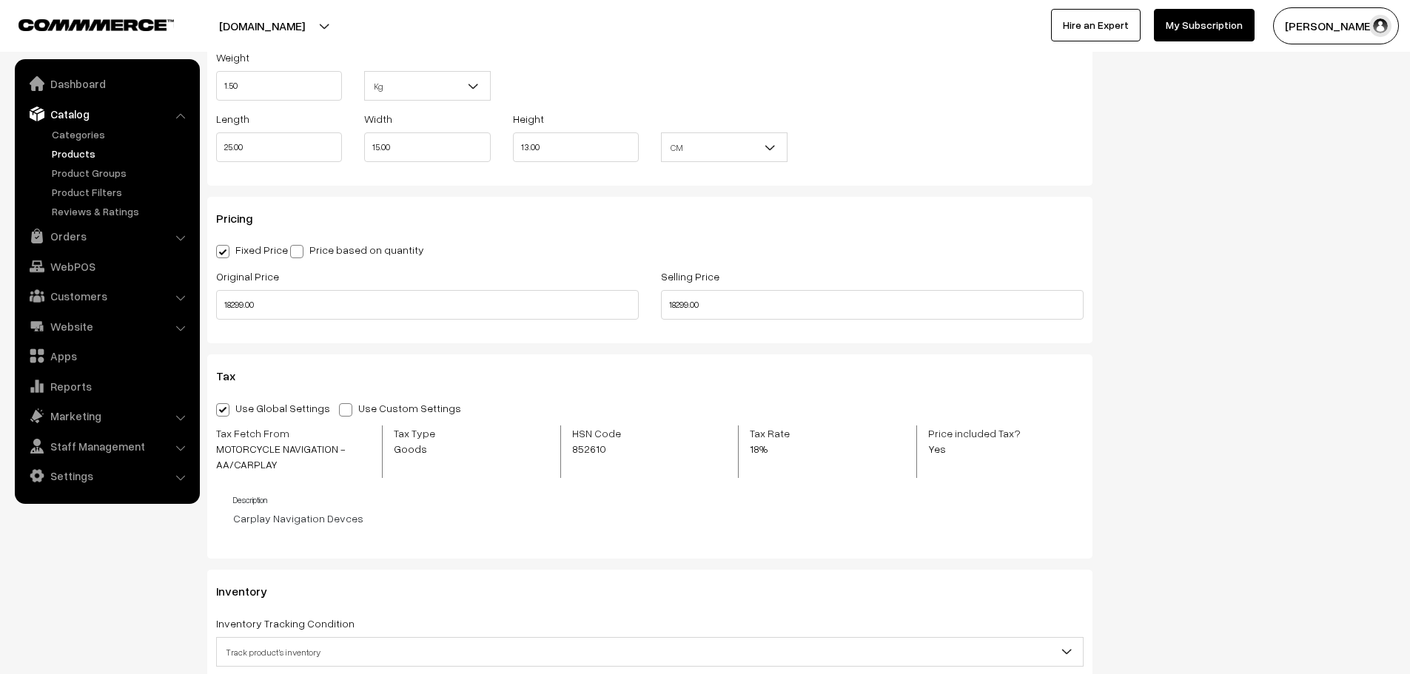
scroll to position [1258, 0]
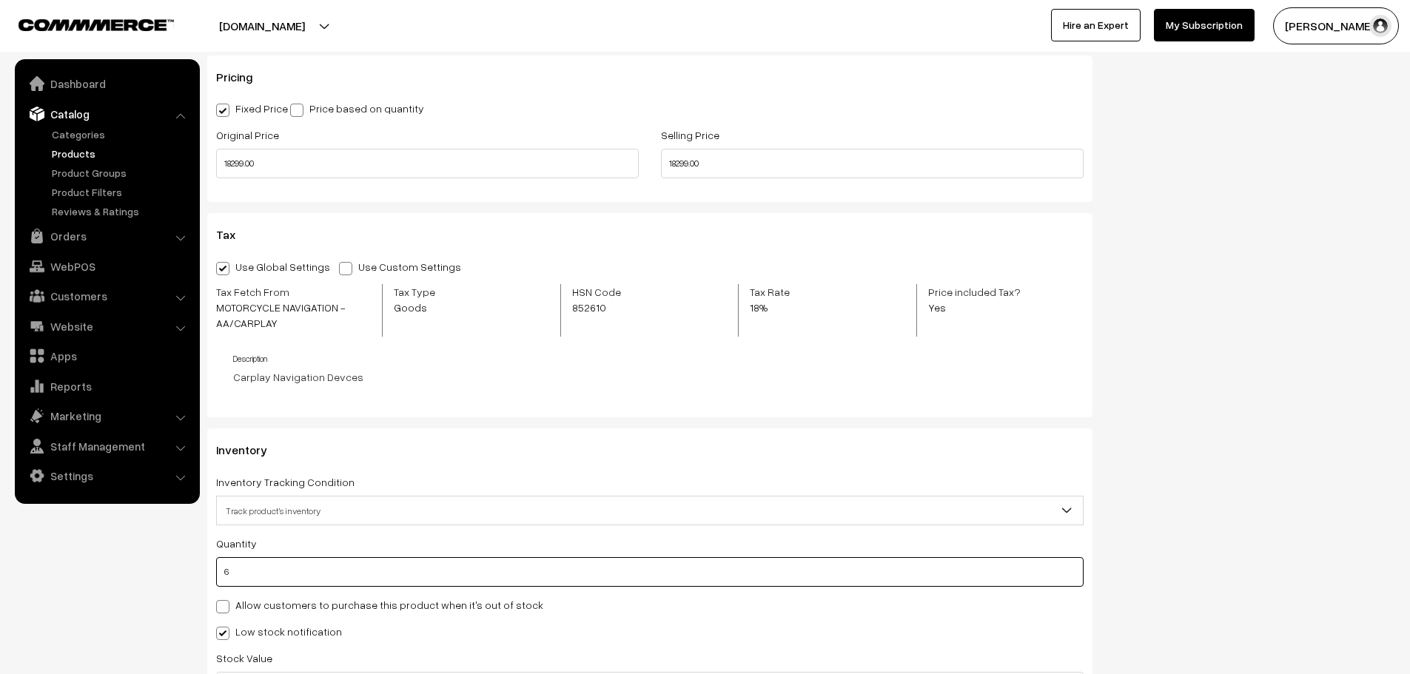
drag, startPoint x: 245, startPoint y: 572, endPoint x: 201, endPoint y: 568, distance: 43.9
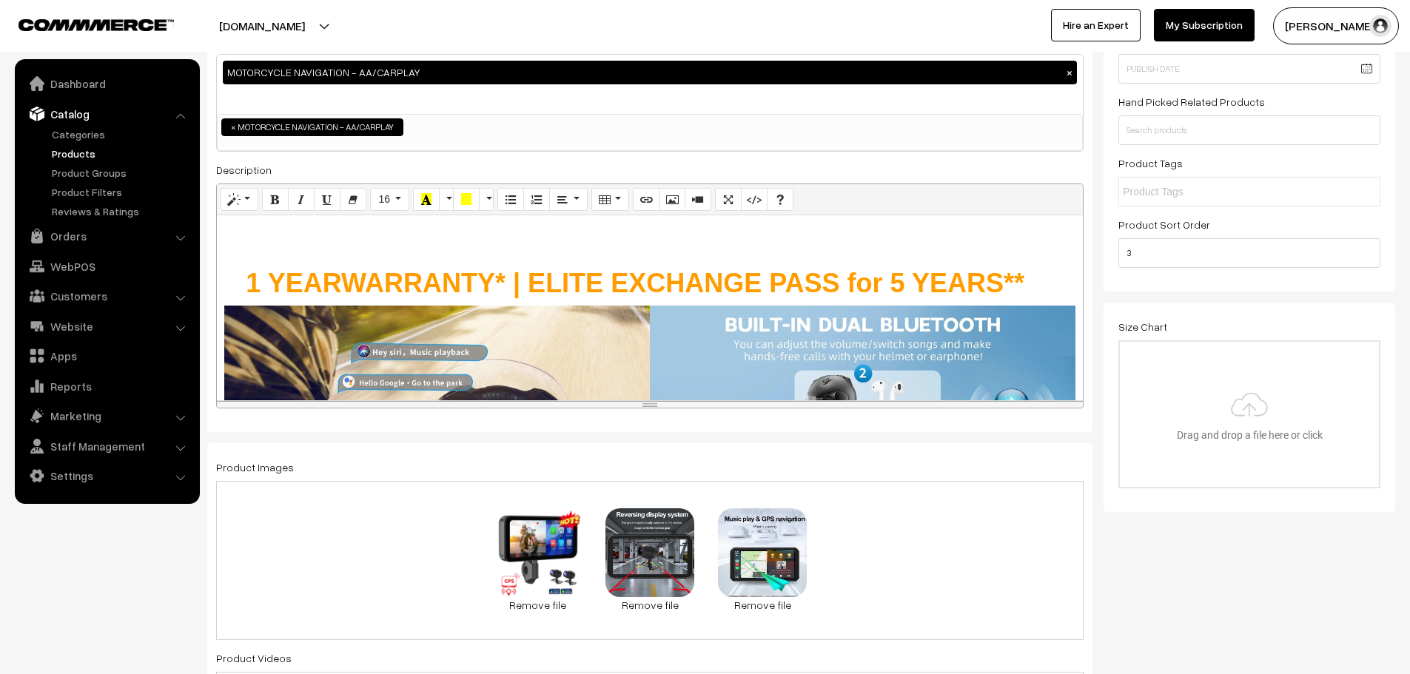
scroll to position [0, 0]
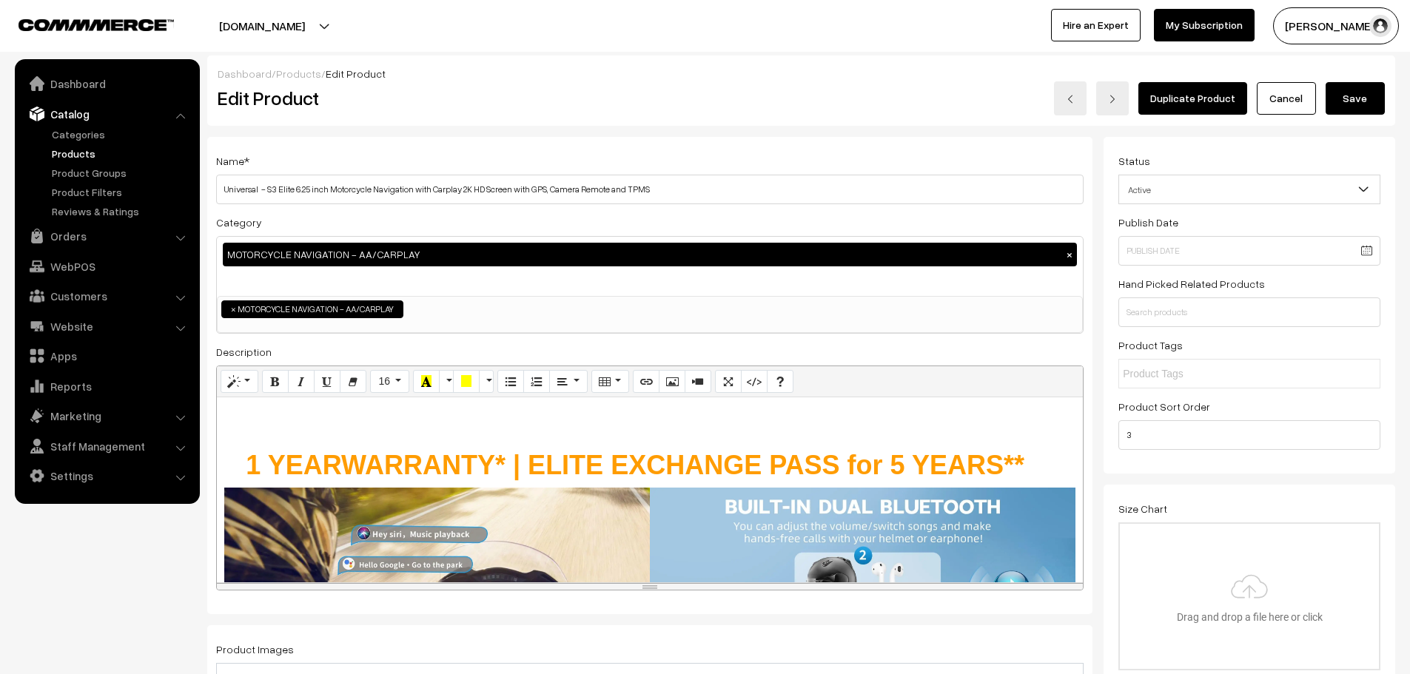
type input "5"
click at [1370, 97] on button "Save" at bounding box center [1354, 98] width 59 height 33
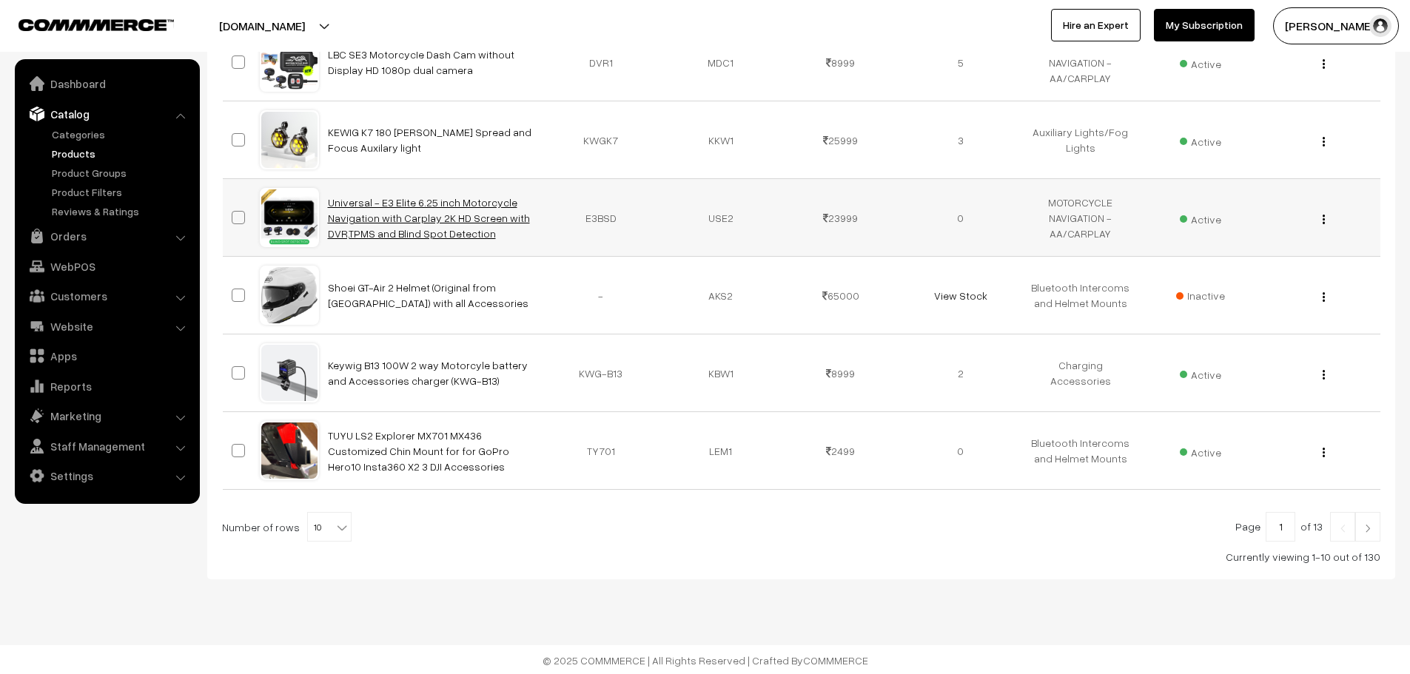
scroll to position [621, 0]
